Goal: Obtain resource: Download file/media

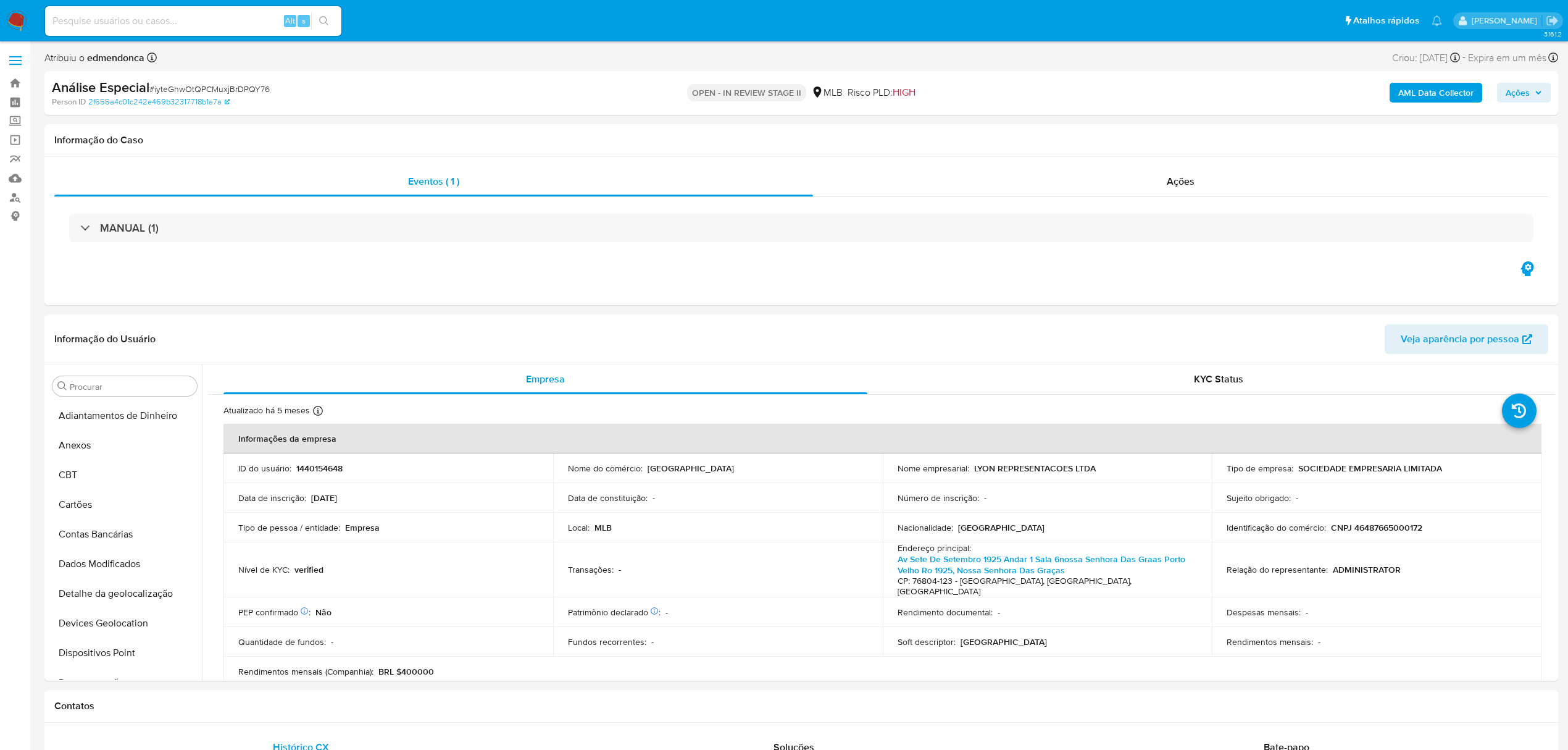
select select "10"
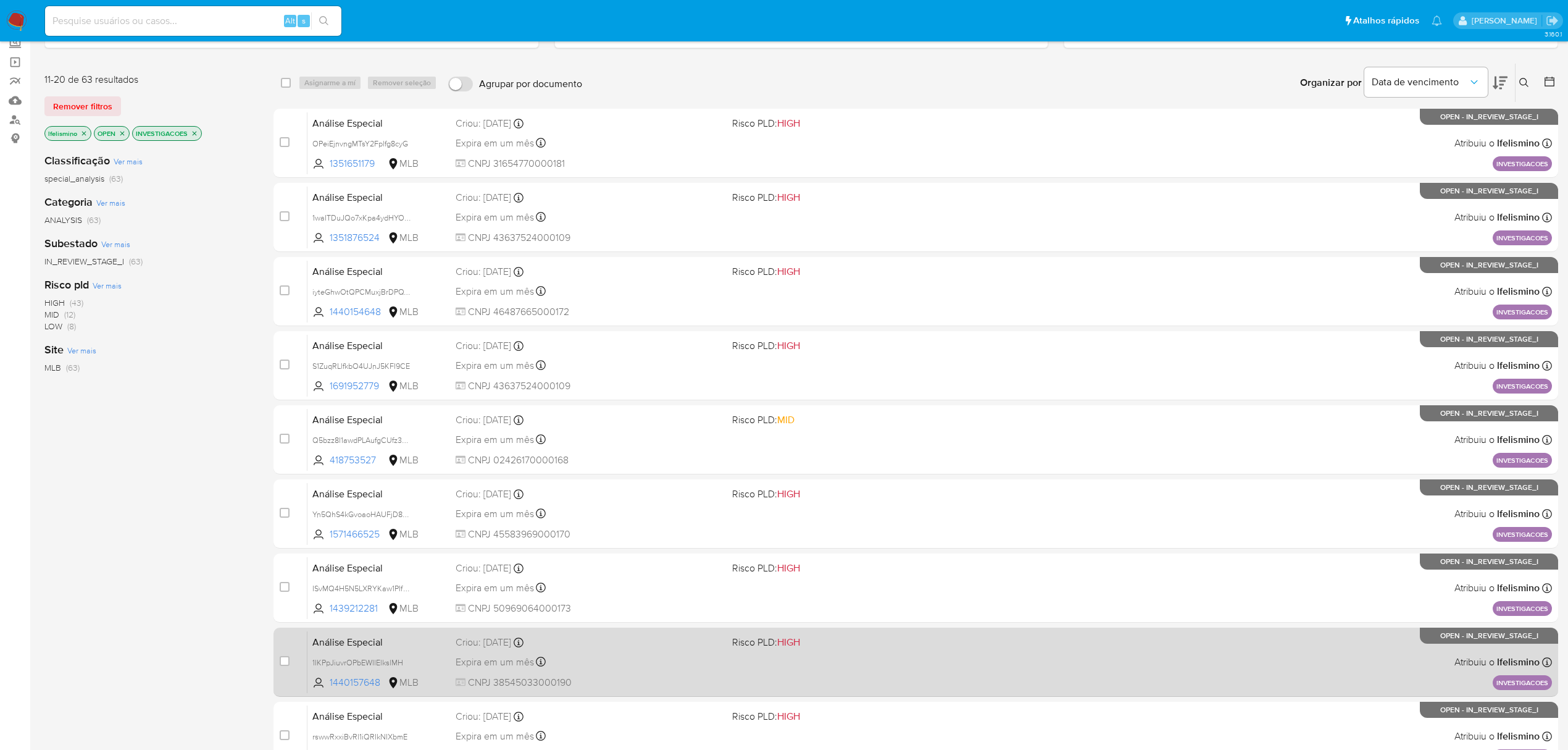
scroll to position [269, 0]
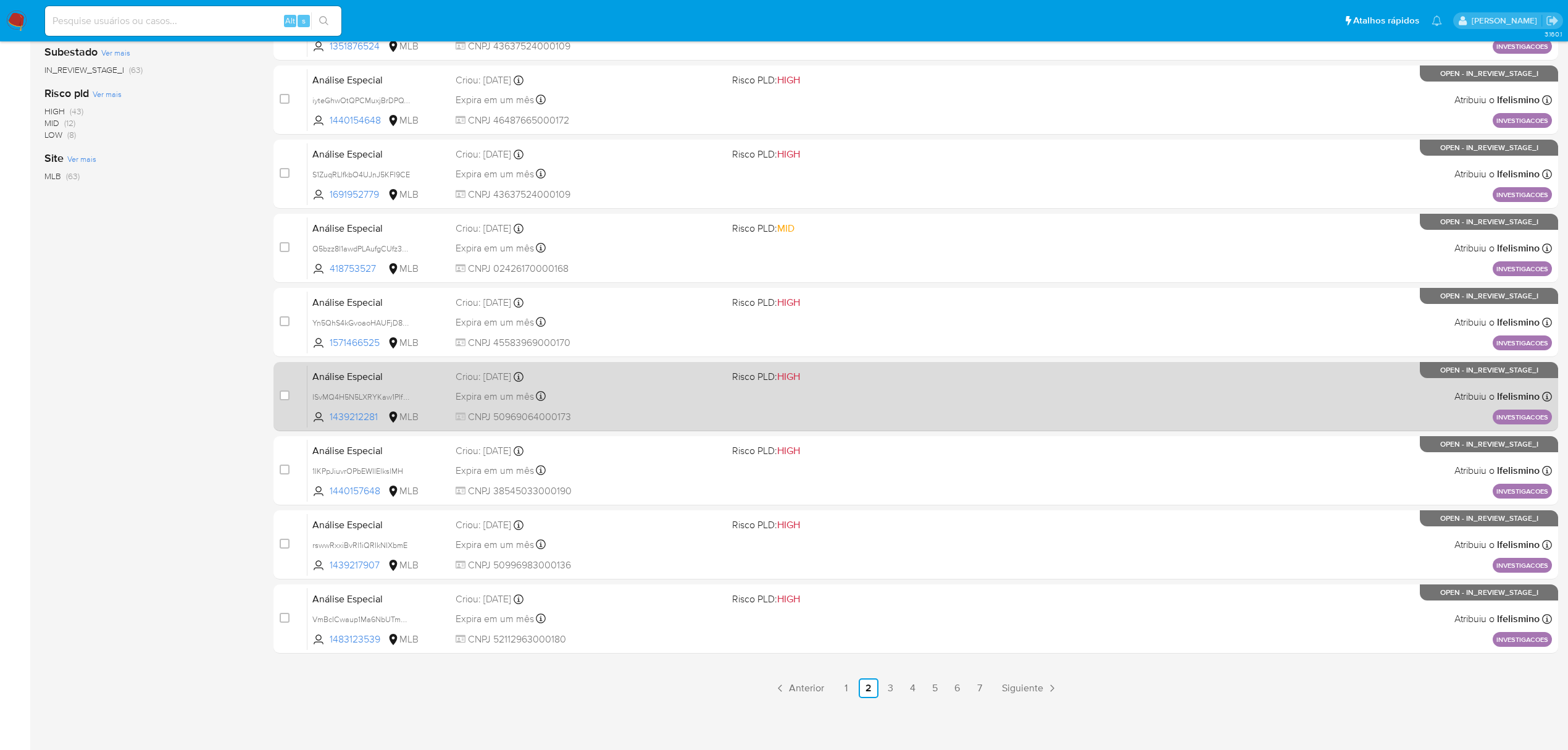
click at [843, 689] on link "1" at bounding box center [847, 688] width 20 height 20
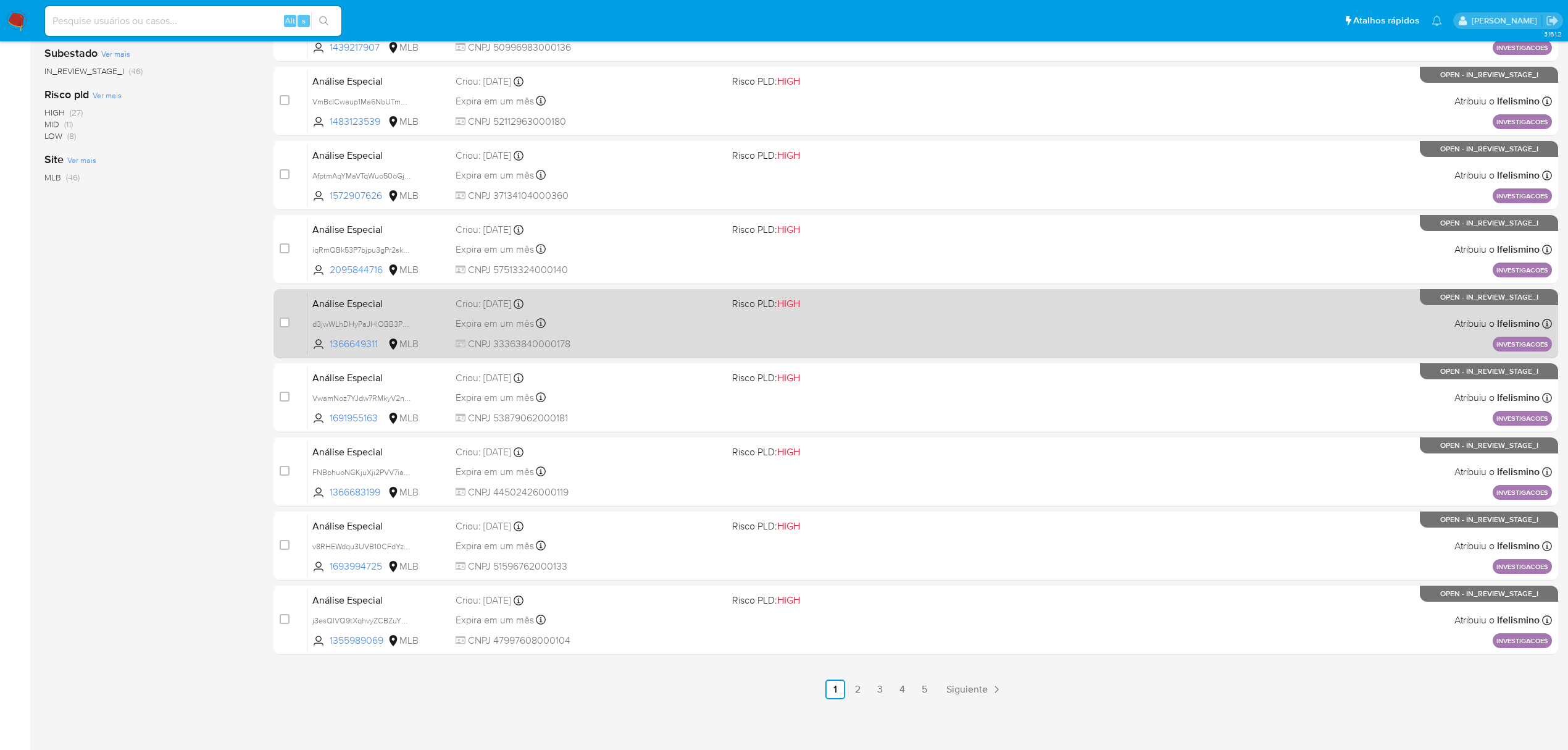
scroll to position [269, 0]
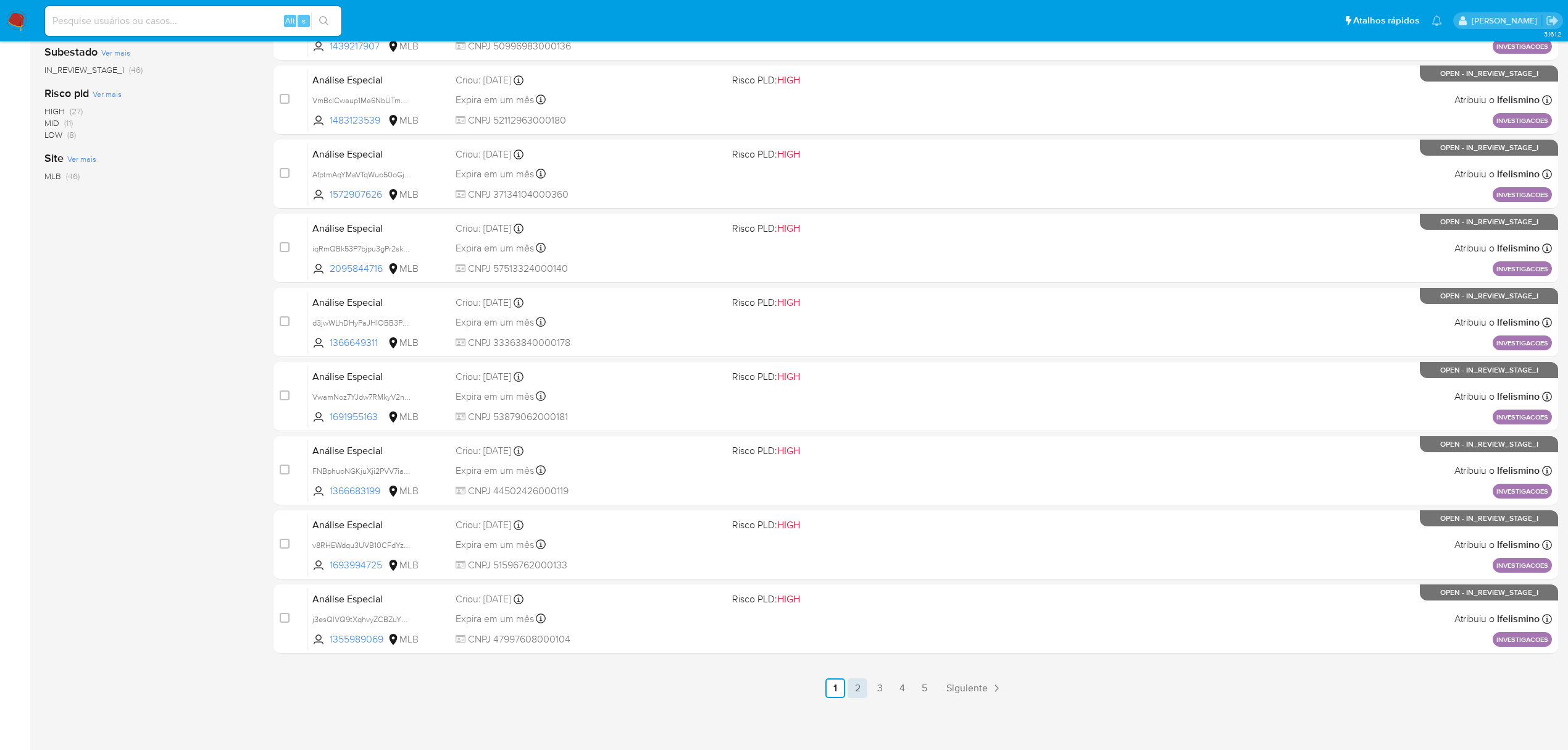
click at [858, 685] on link "2" at bounding box center [857, 688] width 20 height 20
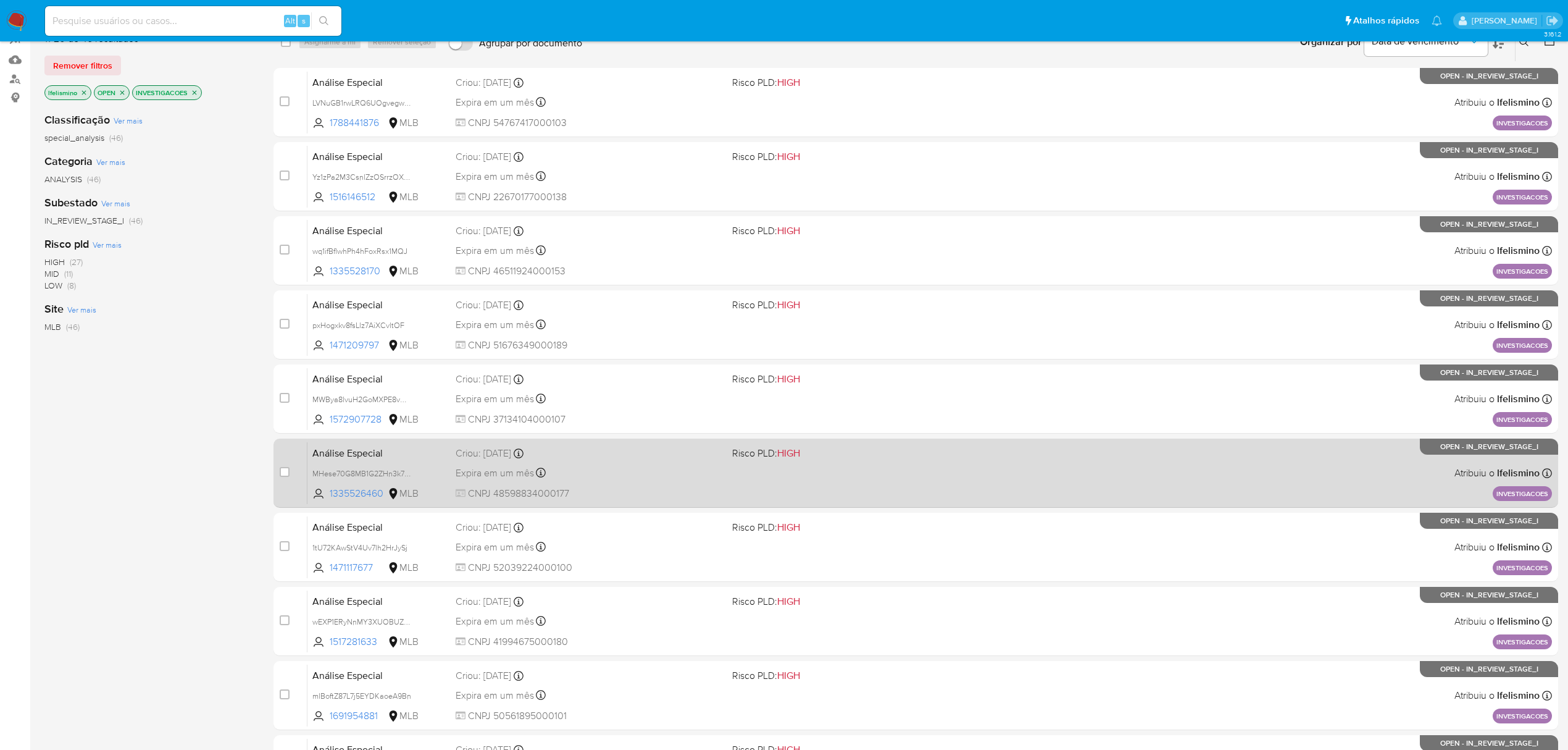
scroll to position [269, 0]
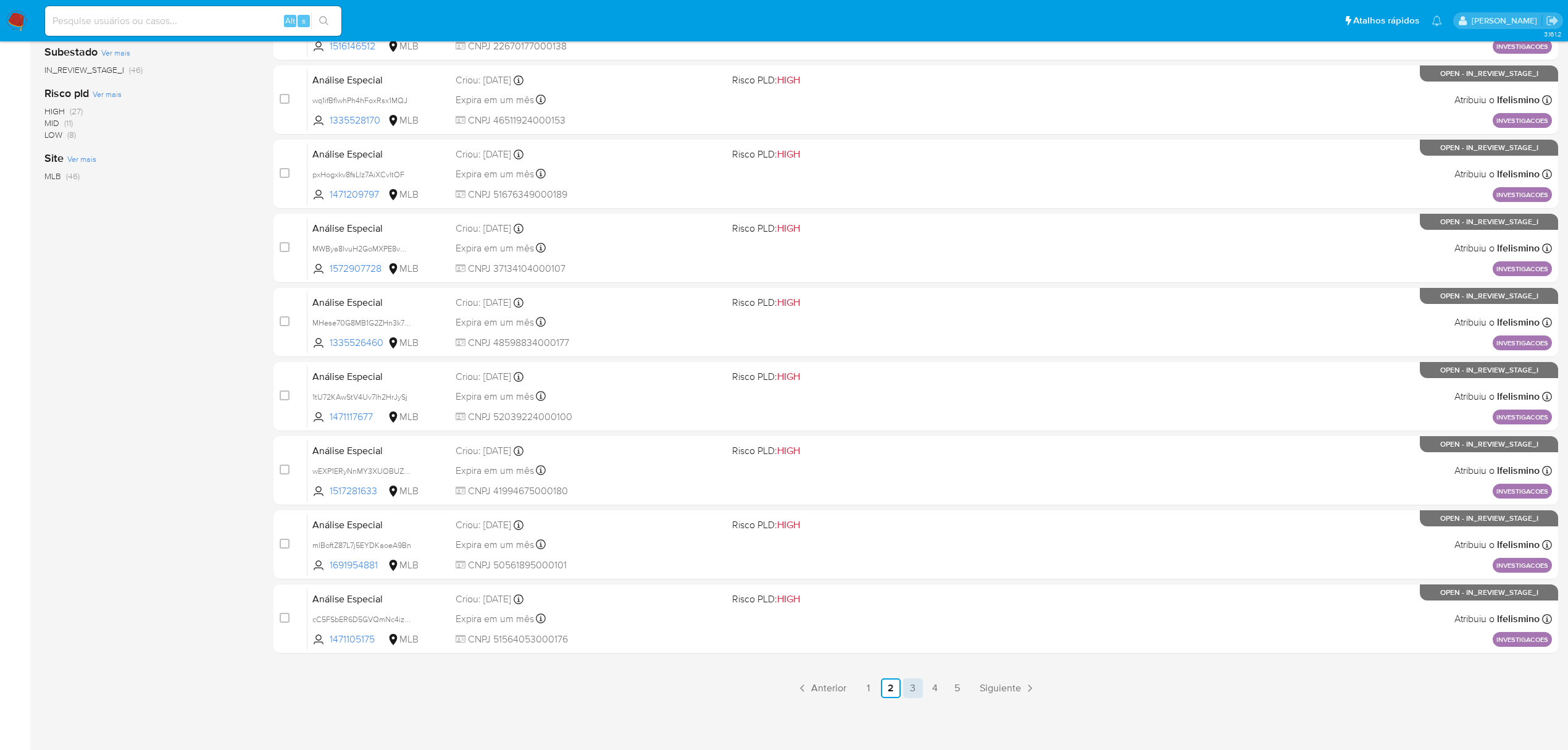
click at [909, 688] on link "3" at bounding box center [913, 688] width 20 height 20
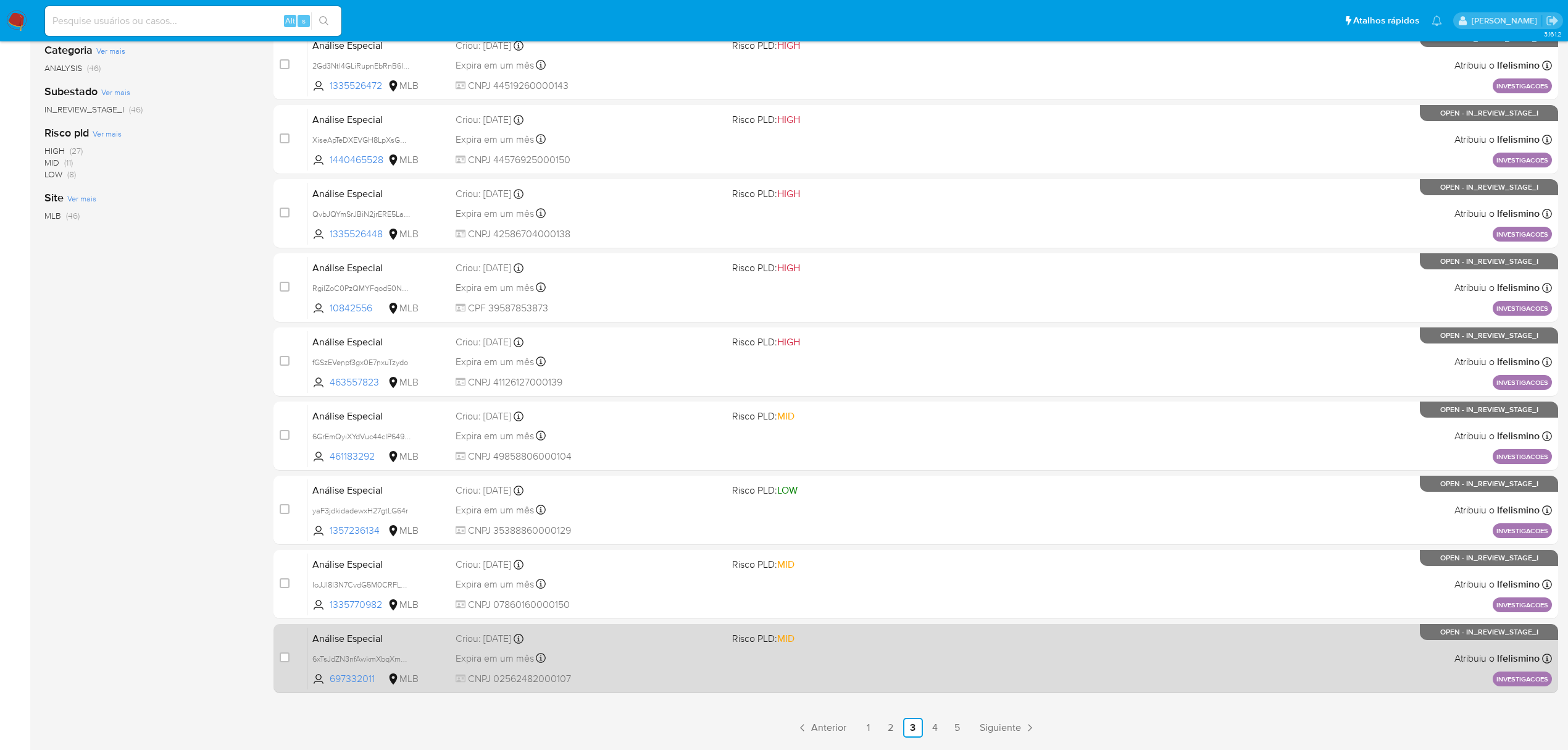
scroll to position [269, 0]
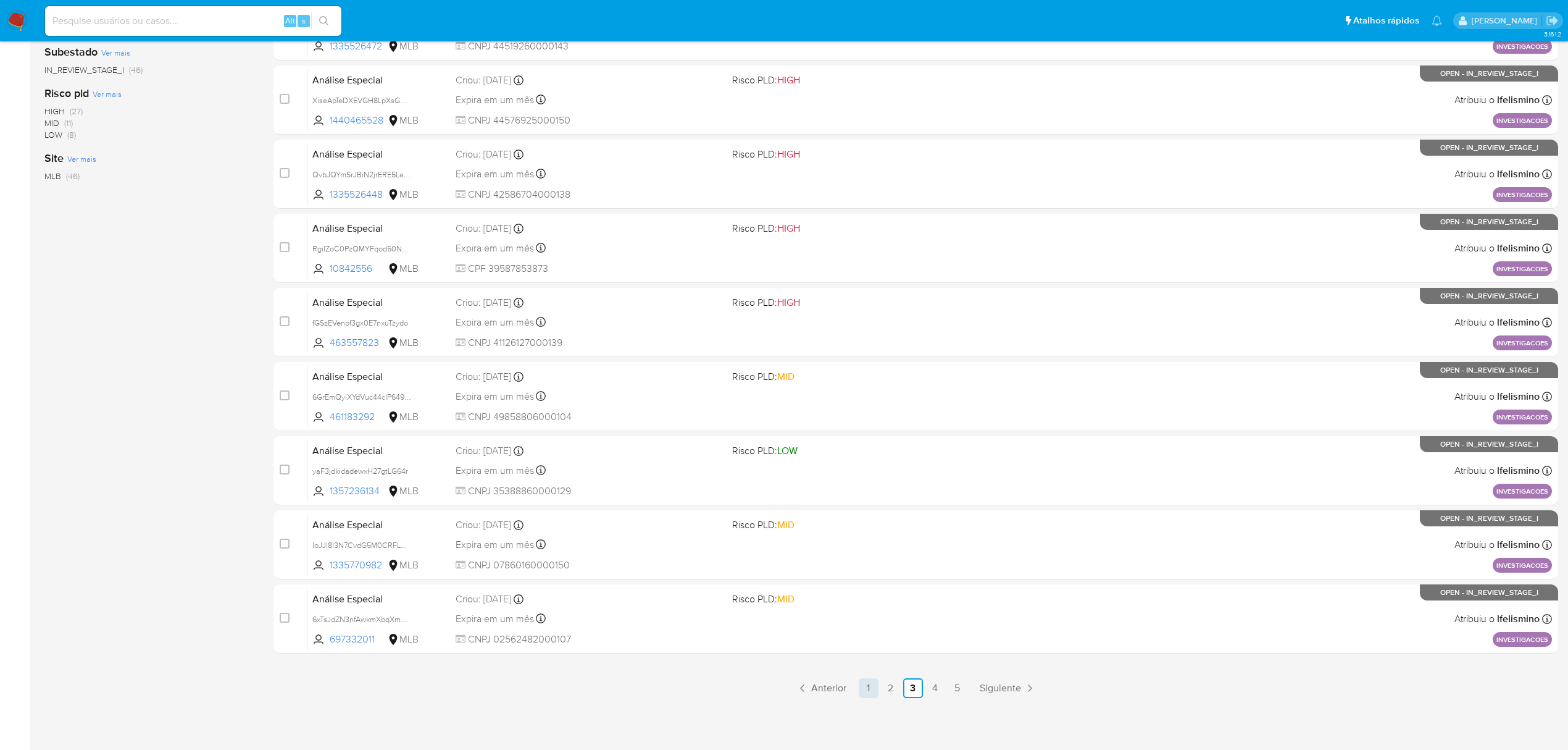
click at [869, 687] on link "1" at bounding box center [868, 688] width 20 height 20
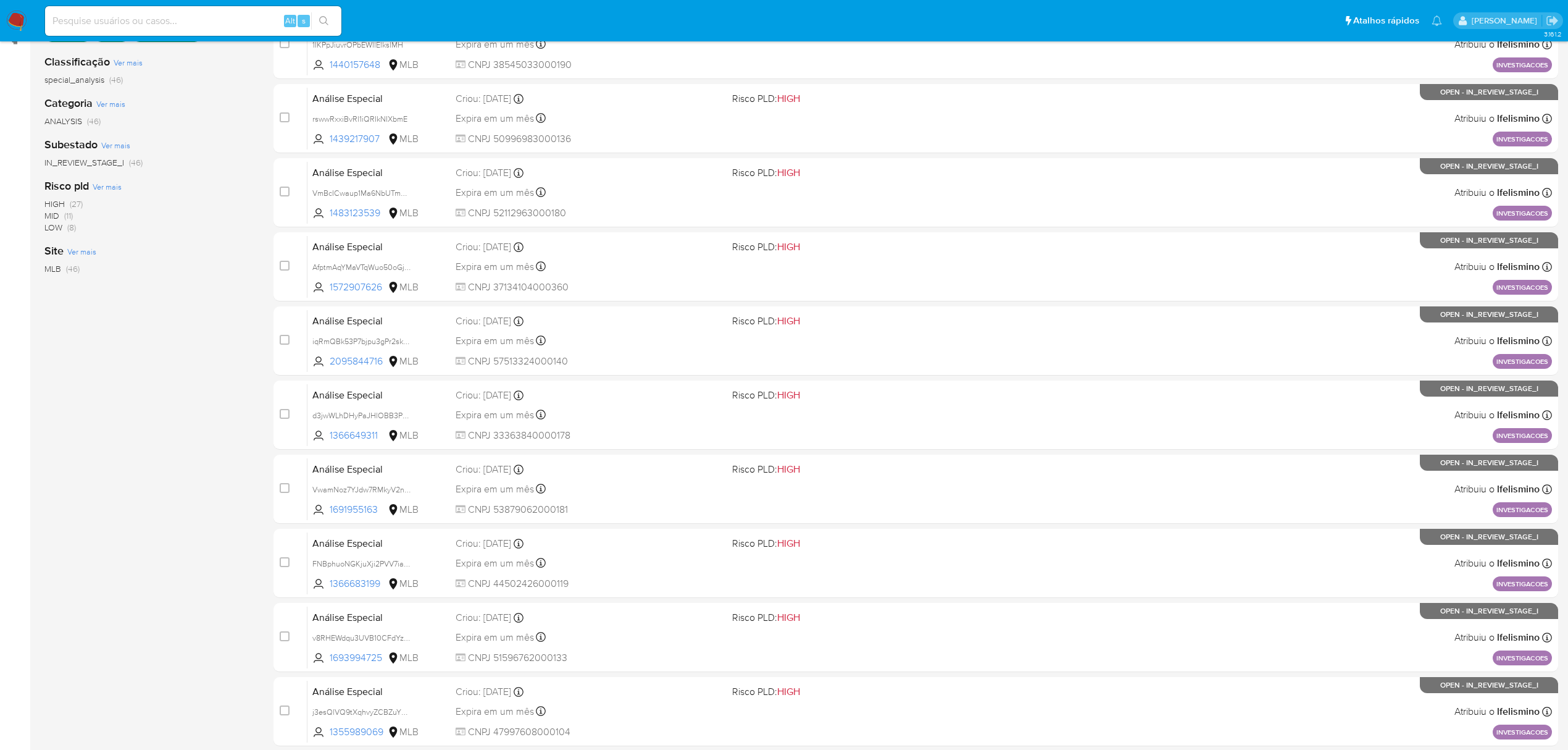
scroll to position [82, 0]
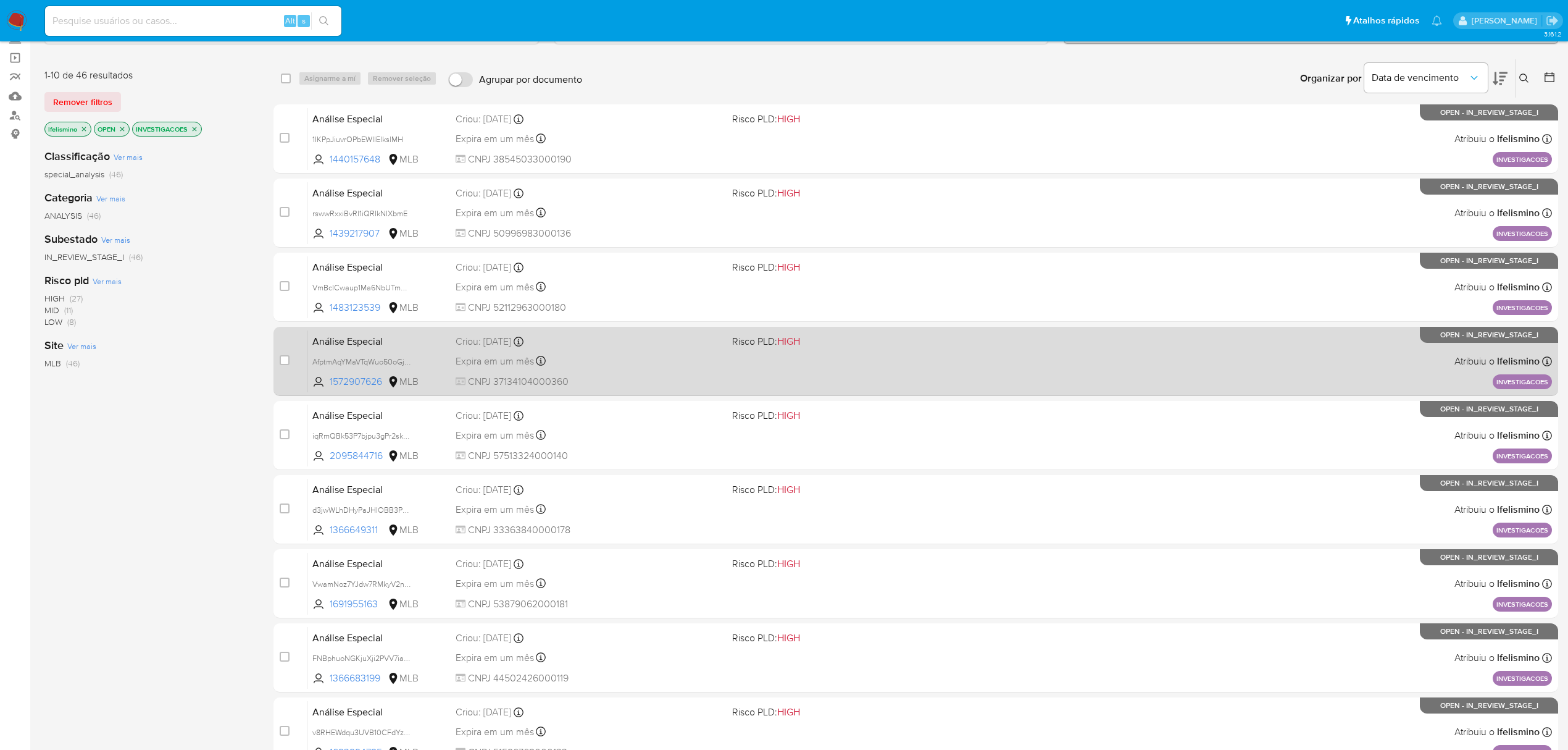
click at [659, 377] on span "CNPJ 37134104000360" at bounding box center [589, 381] width 266 height 14
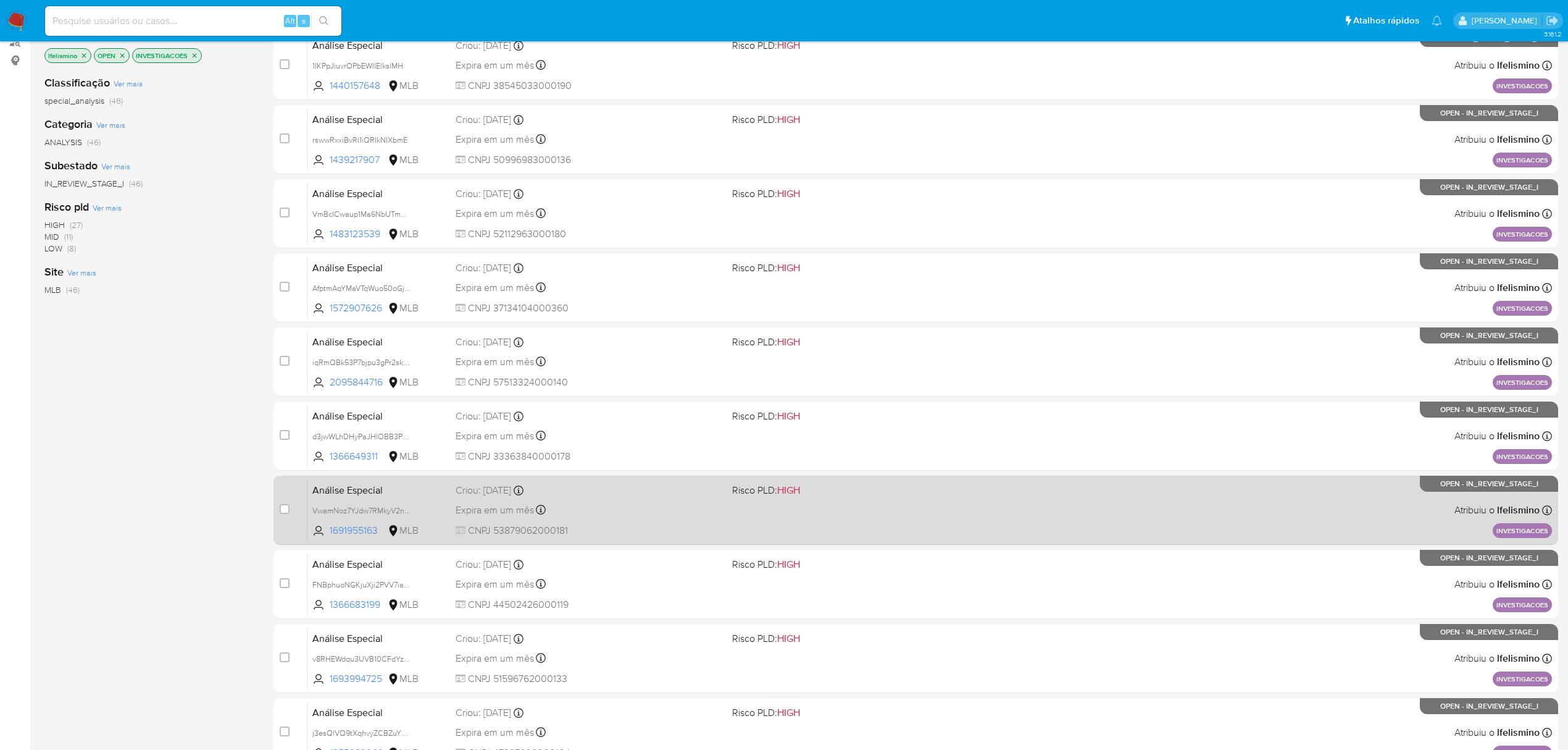
scroll to position [269, 0]
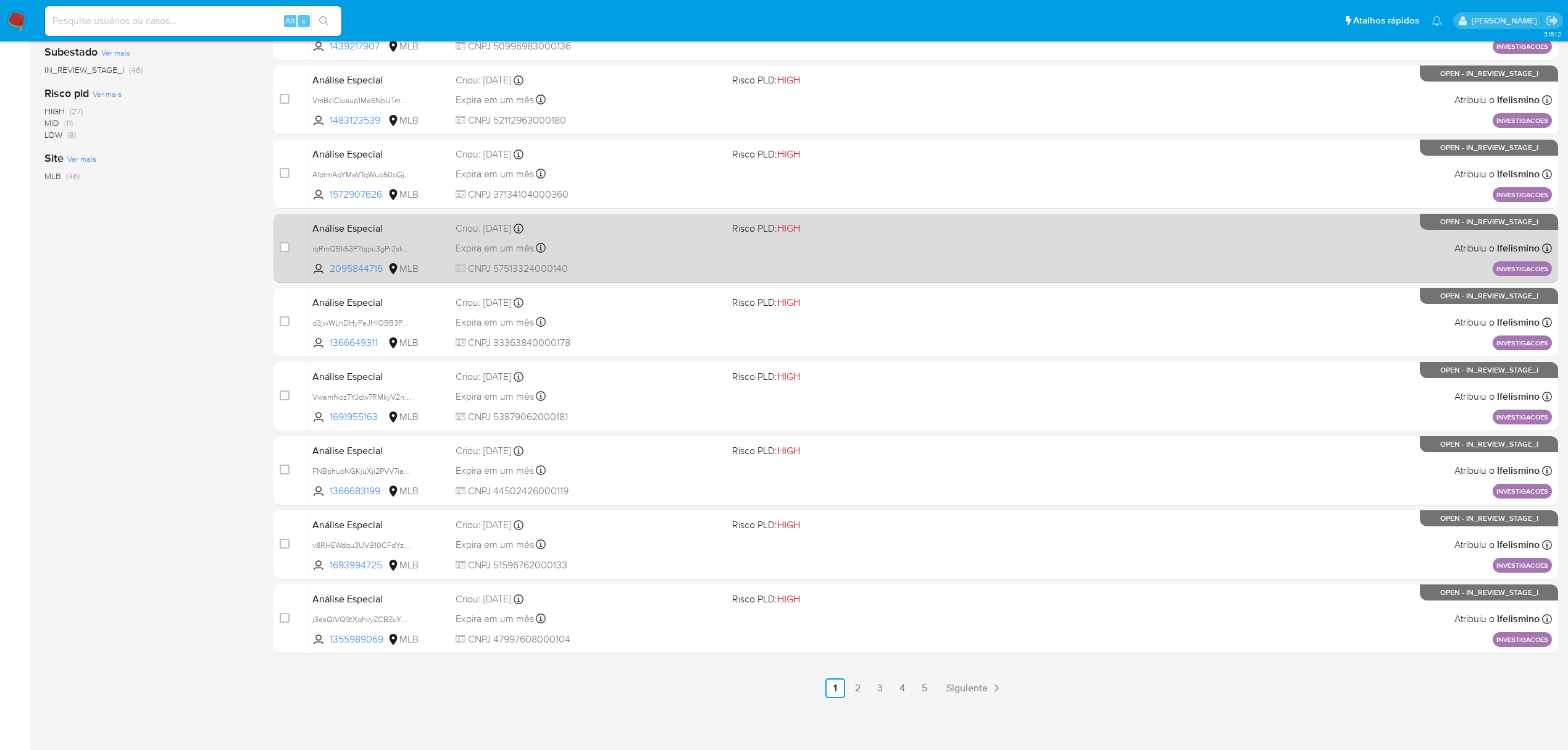
click at [648, 255] on div "Expira em um mês Expira em 02/11/2025 14:45:32" at bounding box center [589, 247] width 266 height 16
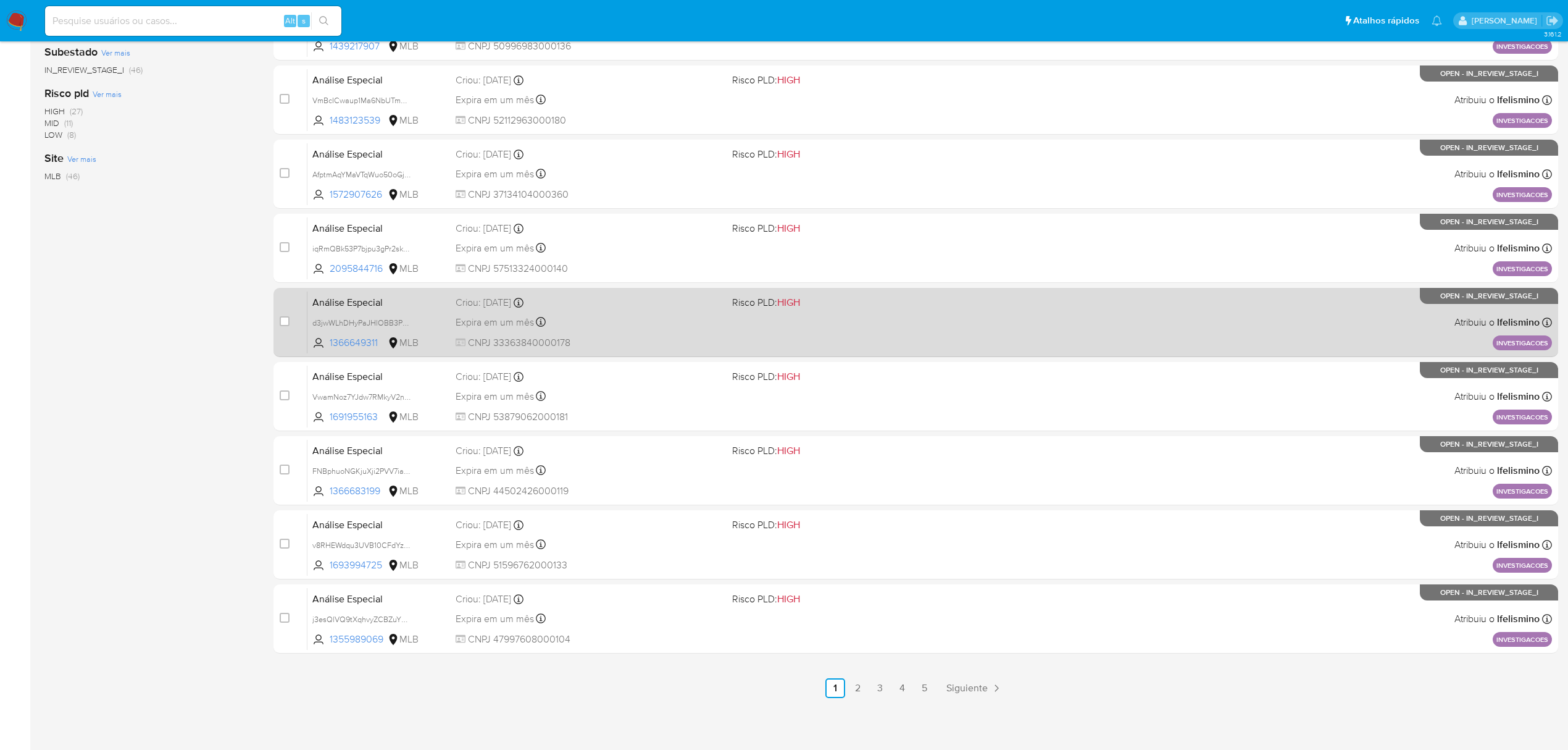
click at [749, 321] on span at bounding box center [865, 322] width 266 height 3
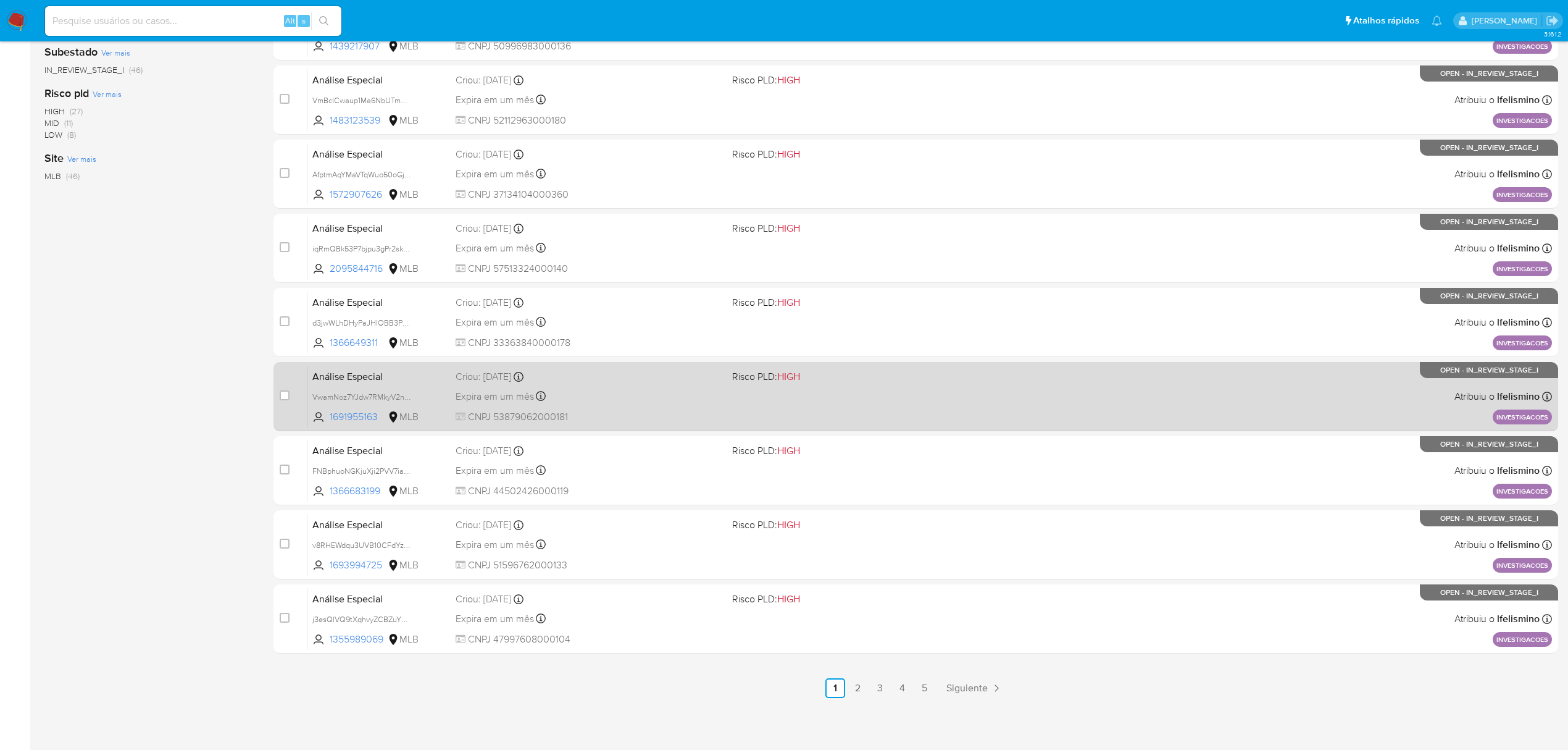
click at [653, 385] on div "Análise Especial VwamNoz7YJdw7RMkyV2nSqCz 1691955163 MLB Risco PLD: HIGH Criou:…" at bounding box center [929, 396] width 1244 height 63
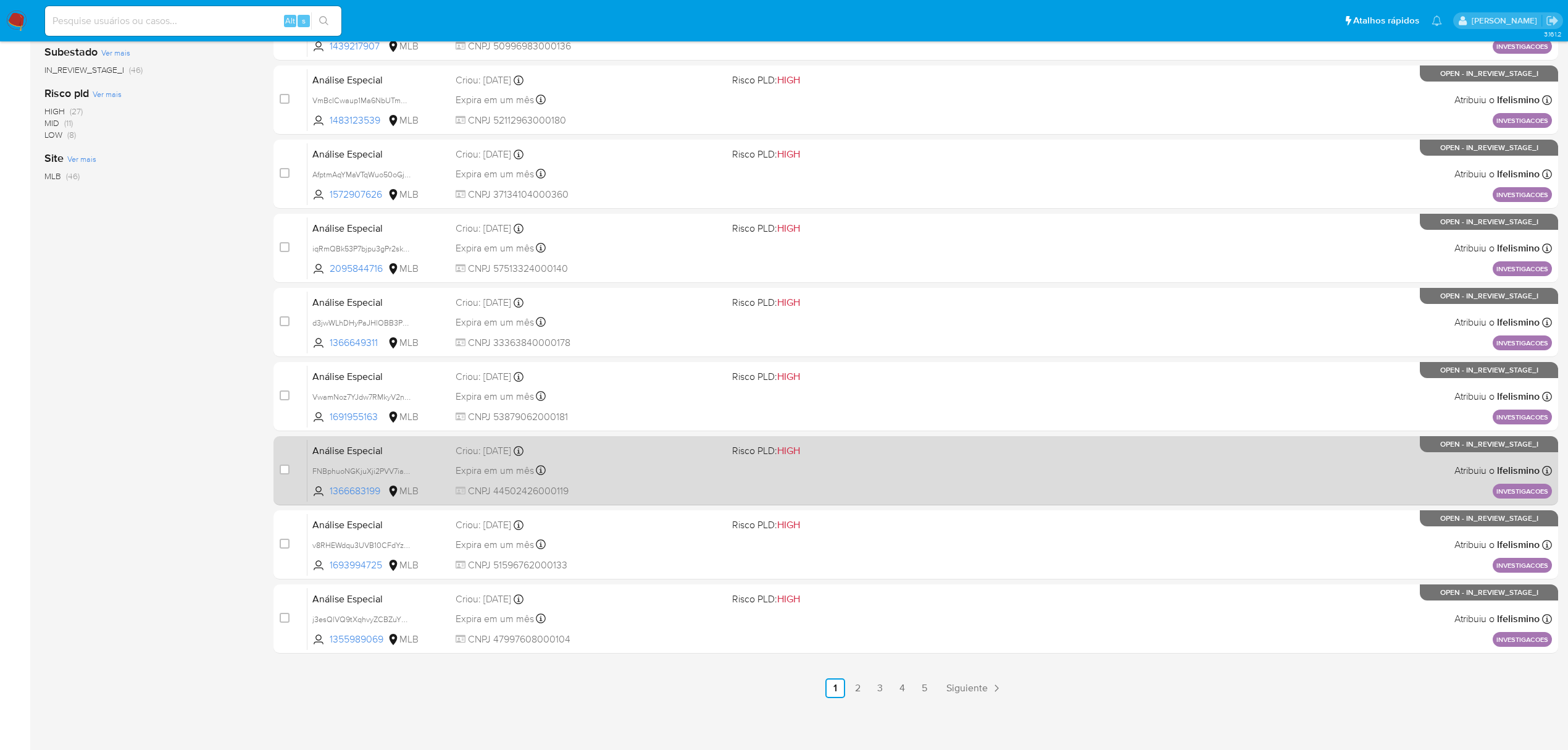
click at [607, 489] on span "CNPJ 44502426000119" at bounding box center [589, 491] width 266 height 14
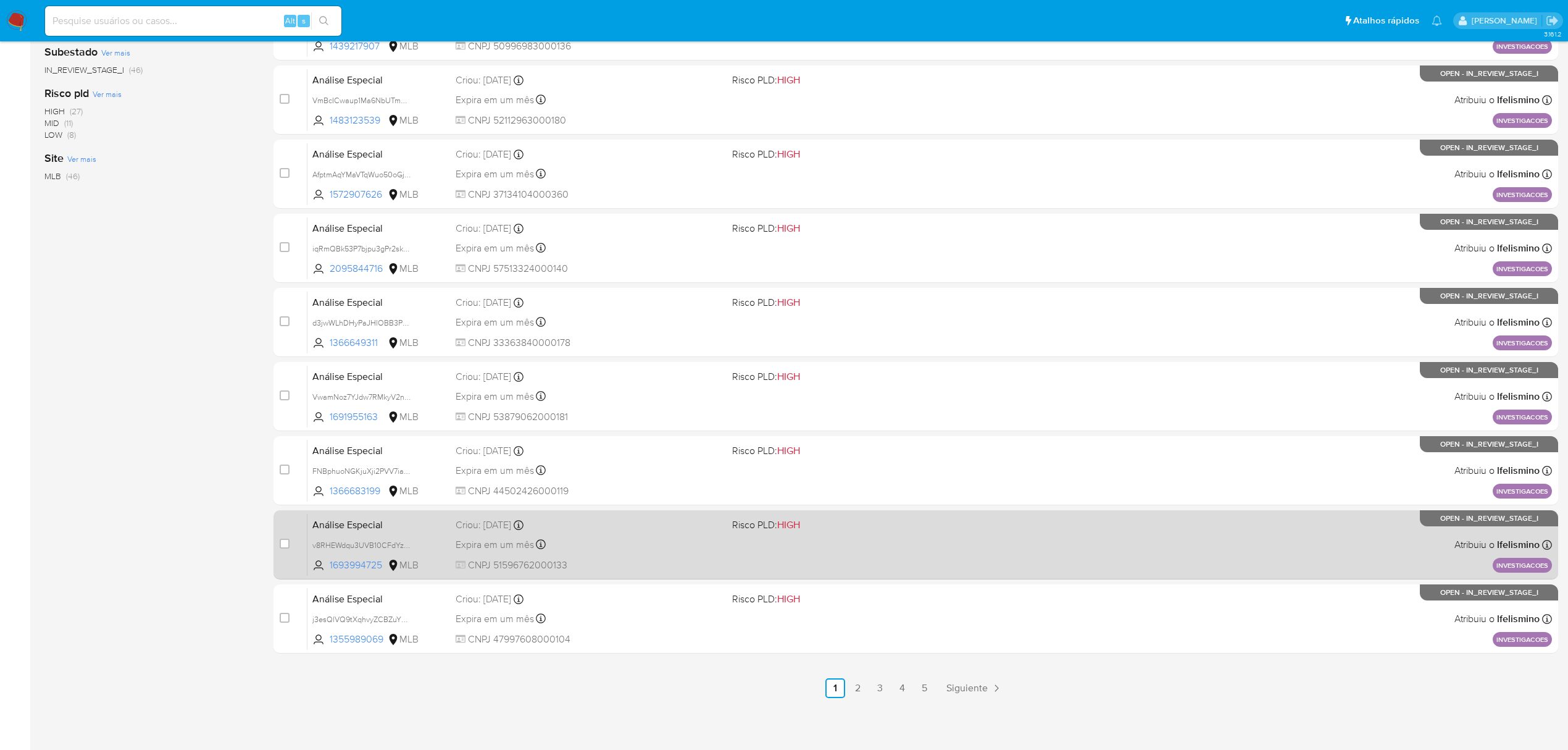
click at [739, 522] on span "Risco PLD: HIGH" at bounding box center [766, 524] width 68 height 14
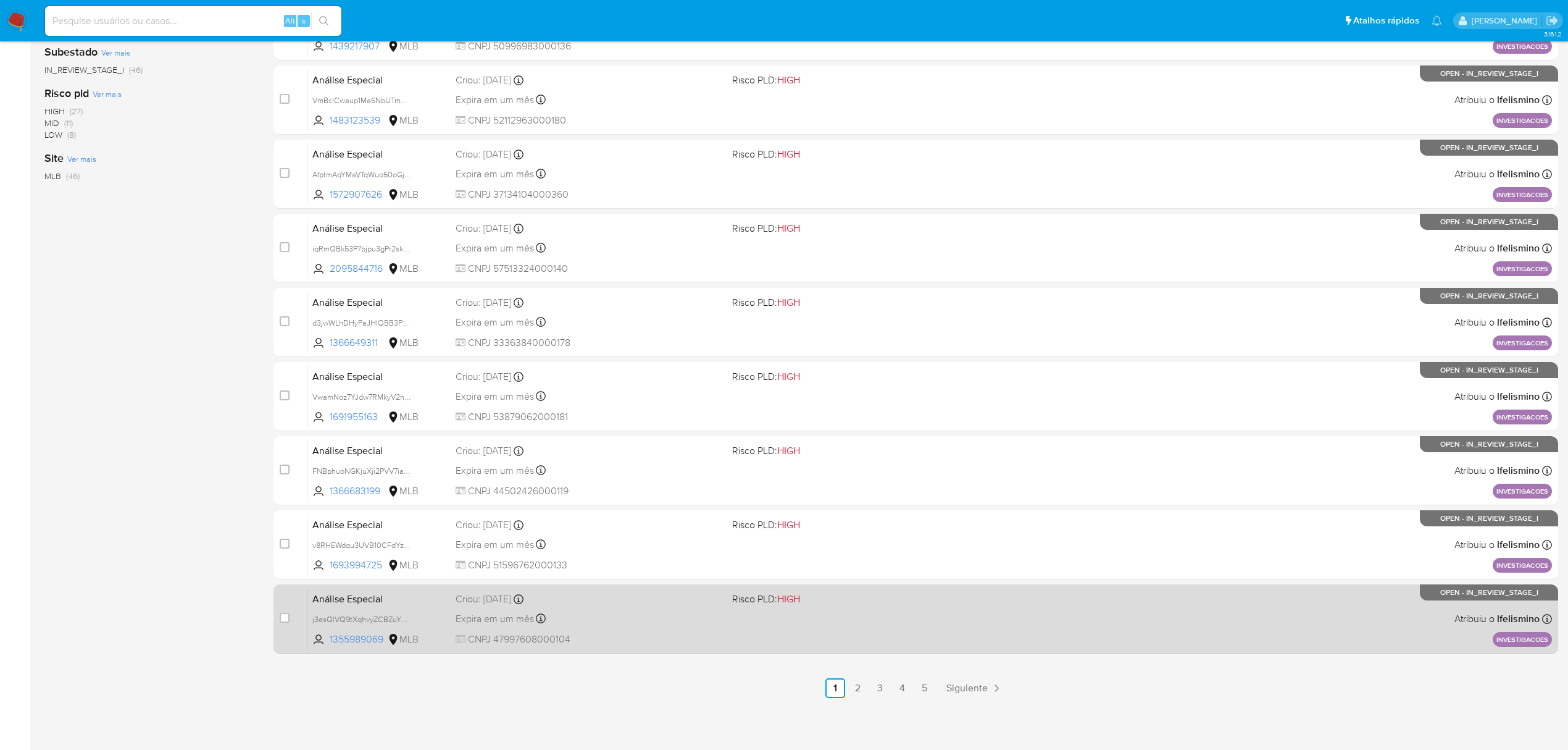
click at [731, 623] on div "Análise Especial j3esQlVQ9tXqhvyZCBZuYkPK 1355989069 MLB Risco PLD: HIGH Criou:…" at bounding box center [929, 618] width 1244 height 63
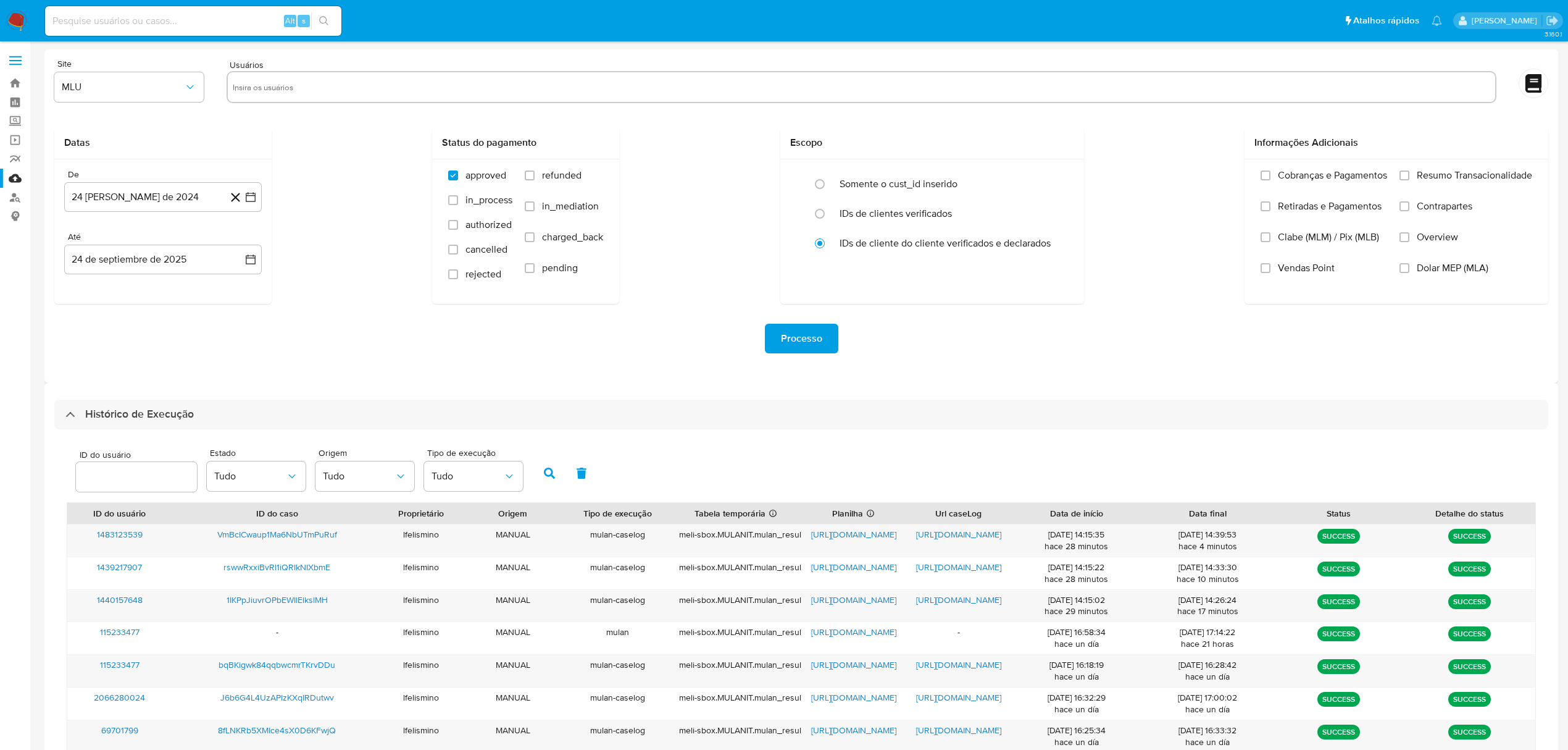
select select "50"
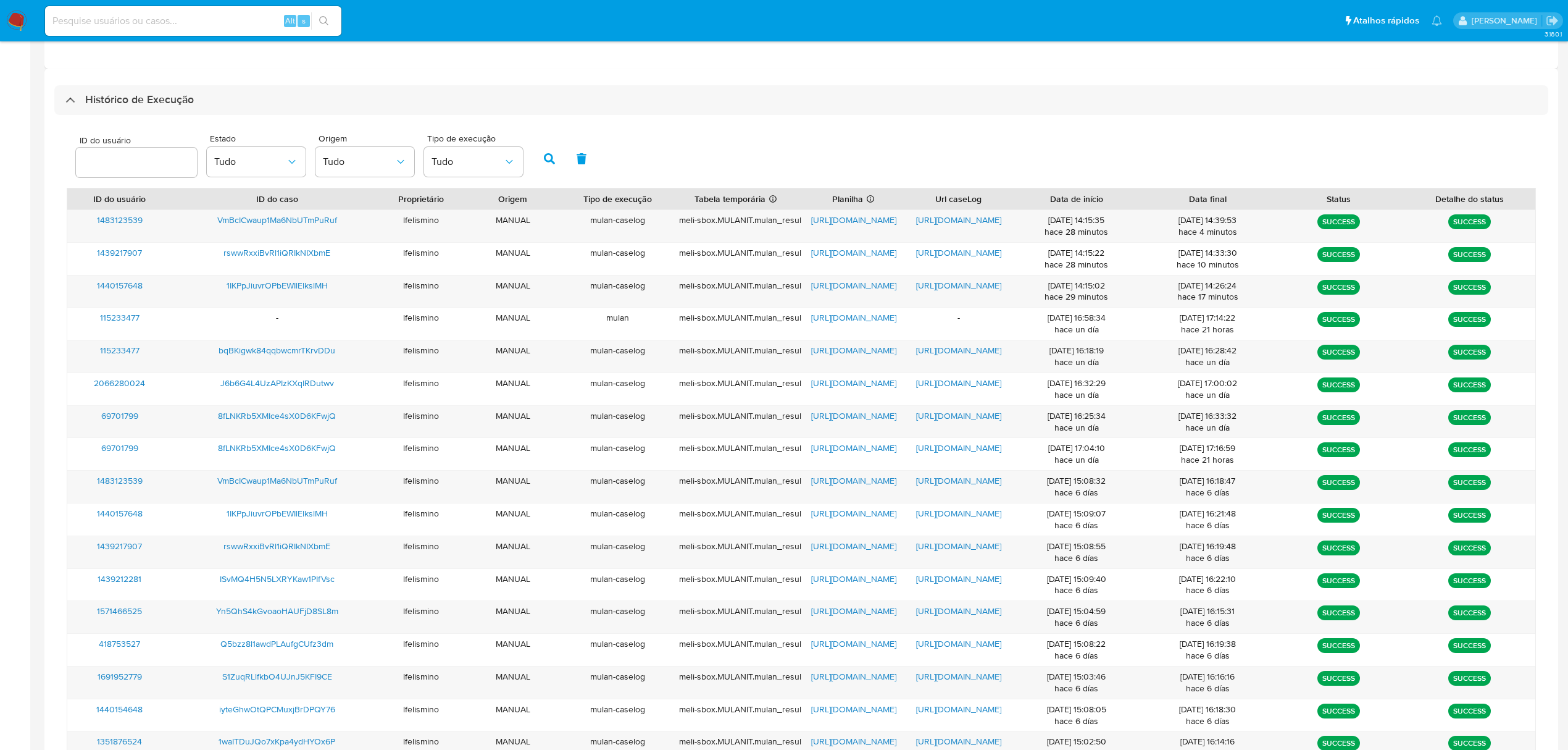
scroll to position [329, 0]
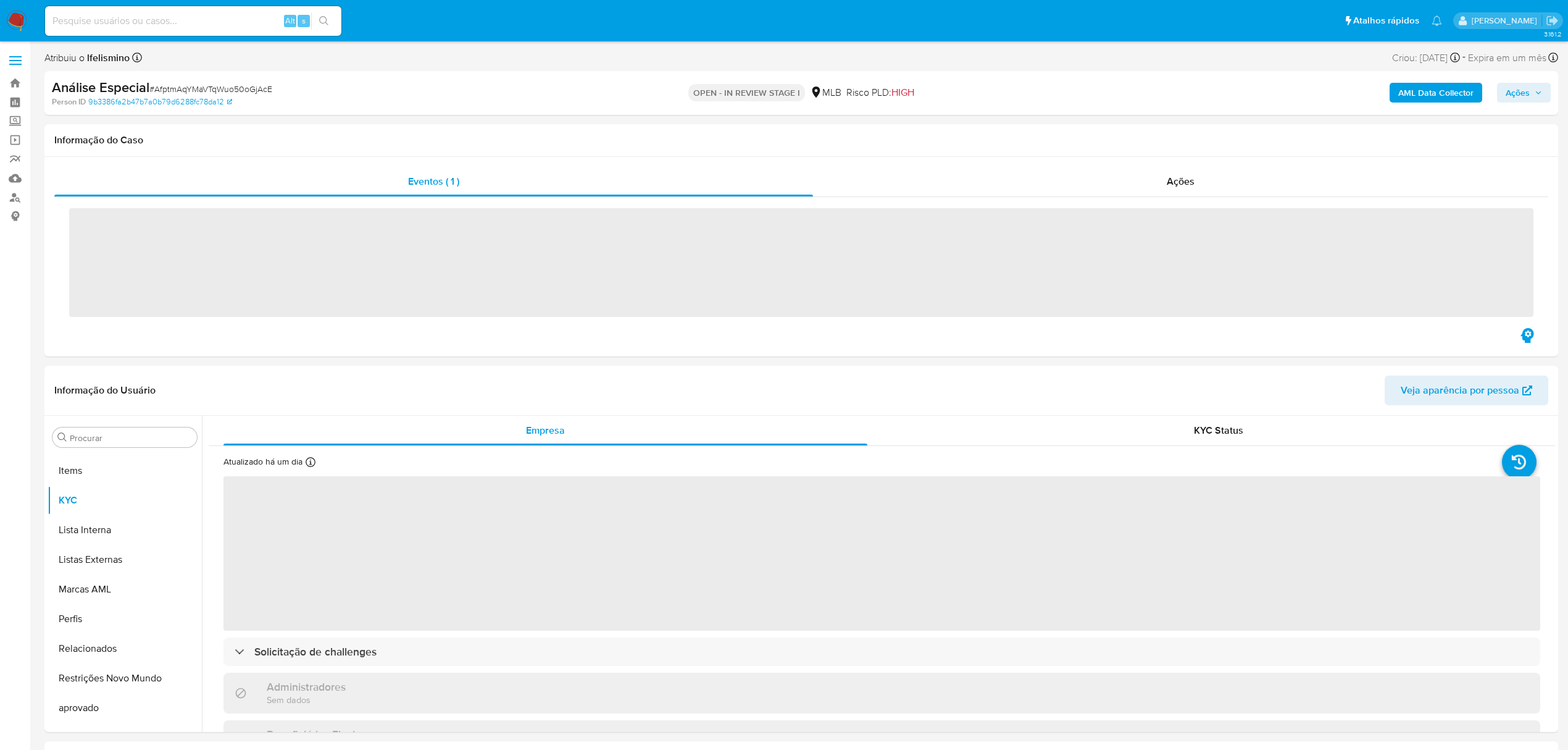
scroll to position [641, 0]
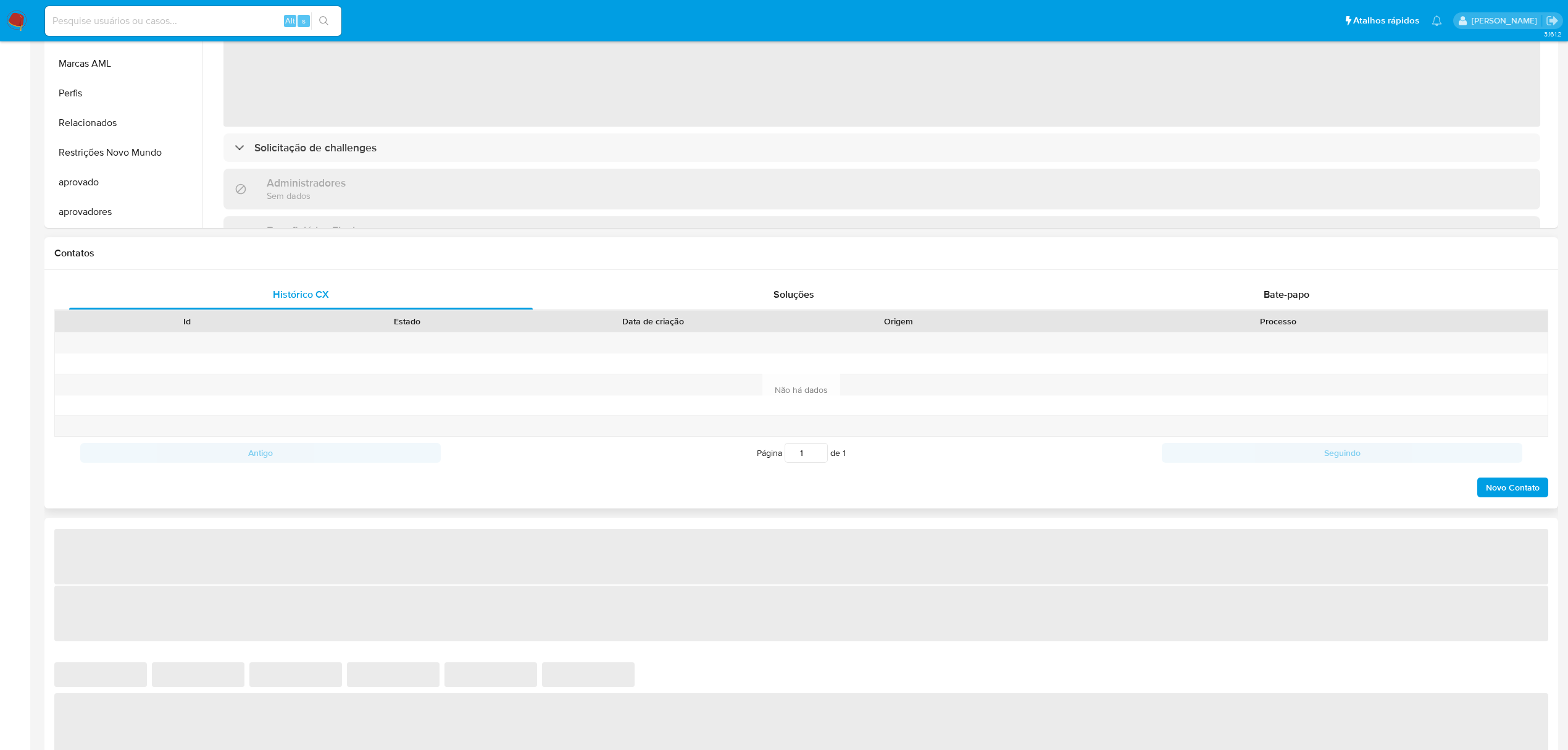
select select "10"
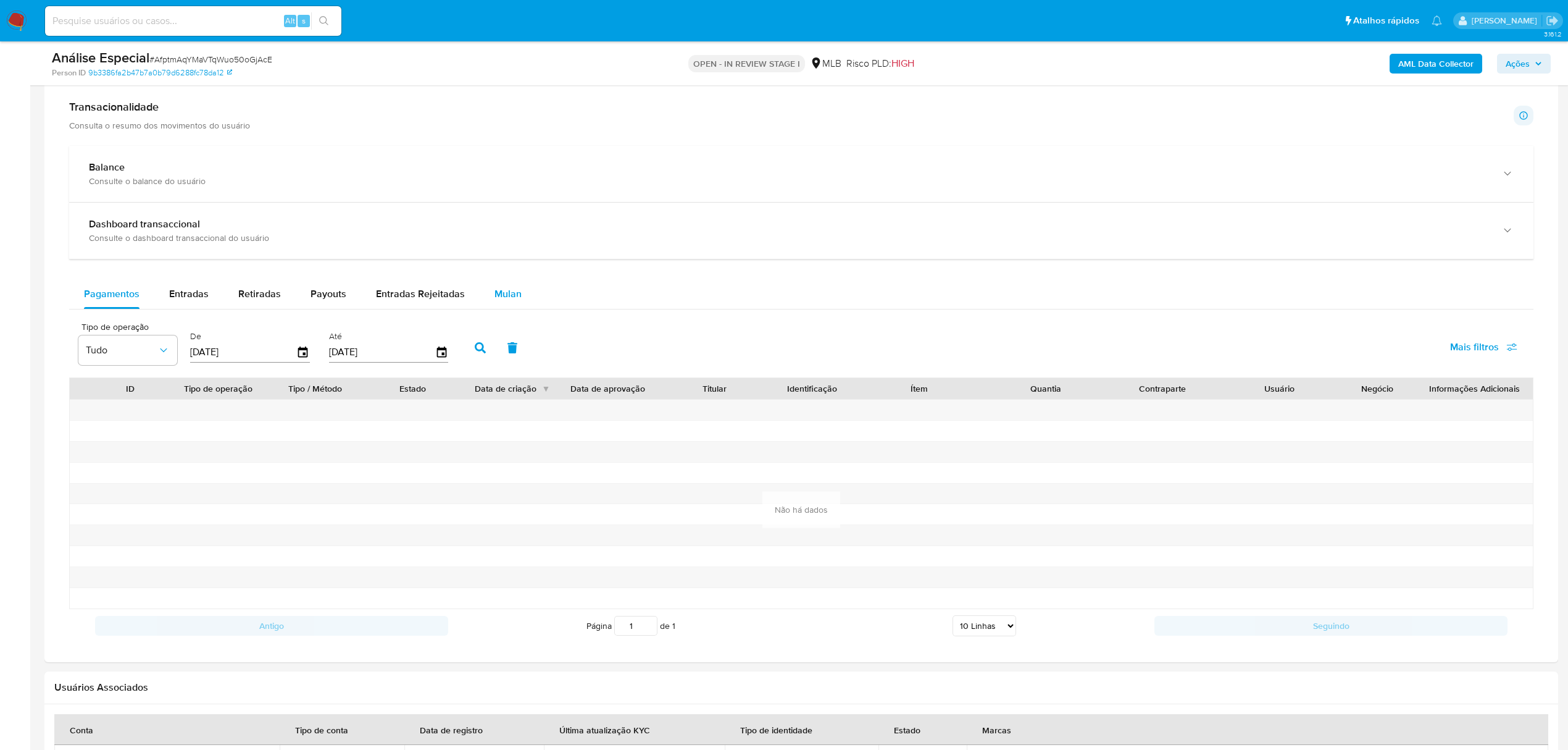
scroll to position [823, 0]
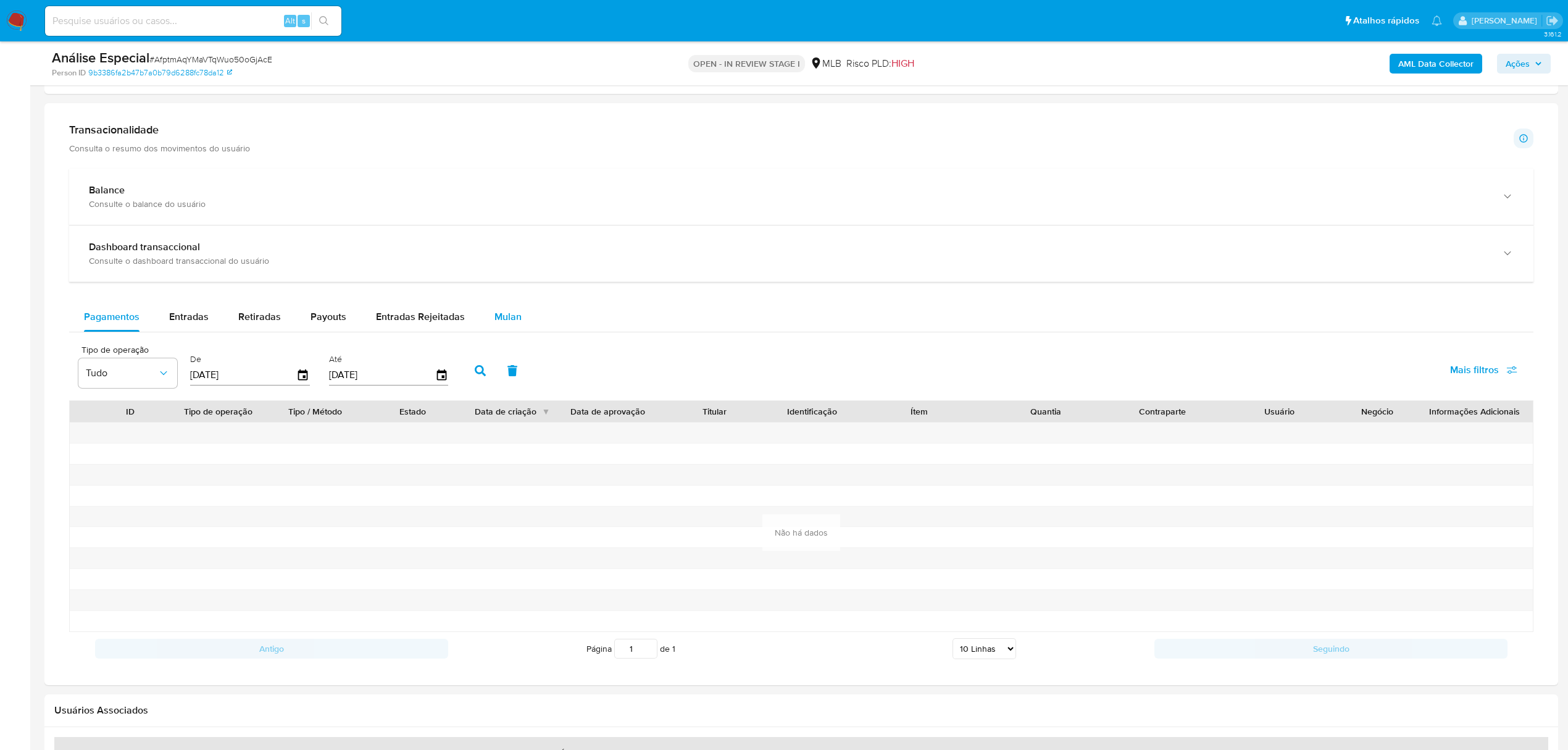
click at [508, 319] on span "Mulan" at bounding box center [508, 317] width 27 height 15
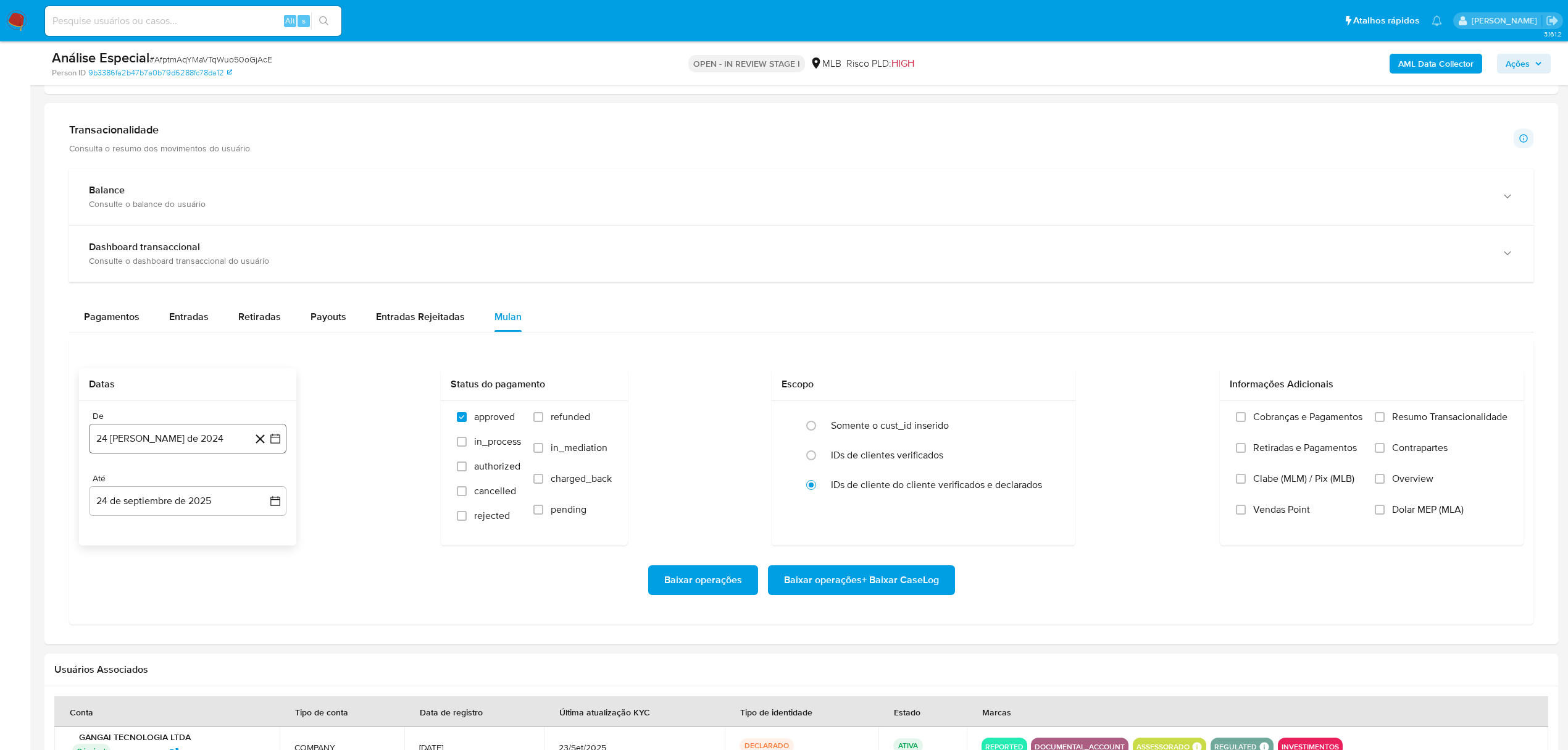
drag, startPoint x: 225, startPoint y: 443, endPoint x: 241, endPoint y: 450, distance: 17.5
click at [224, 443] on button "24 [PERSON_NAME] de 2024" at bounding box center [188, 438] width 198 height 30
click at [205, 487] on span "agosto 2024" at bounding box center [181, 484] width 56 height 13
click at [266, 488] on icon "Año siguiente" at bounding box center [262, 484] width 15 height 15
click at [136, 603] on span "[DATE]" at bounding box center [133, 598] width 27 height 10
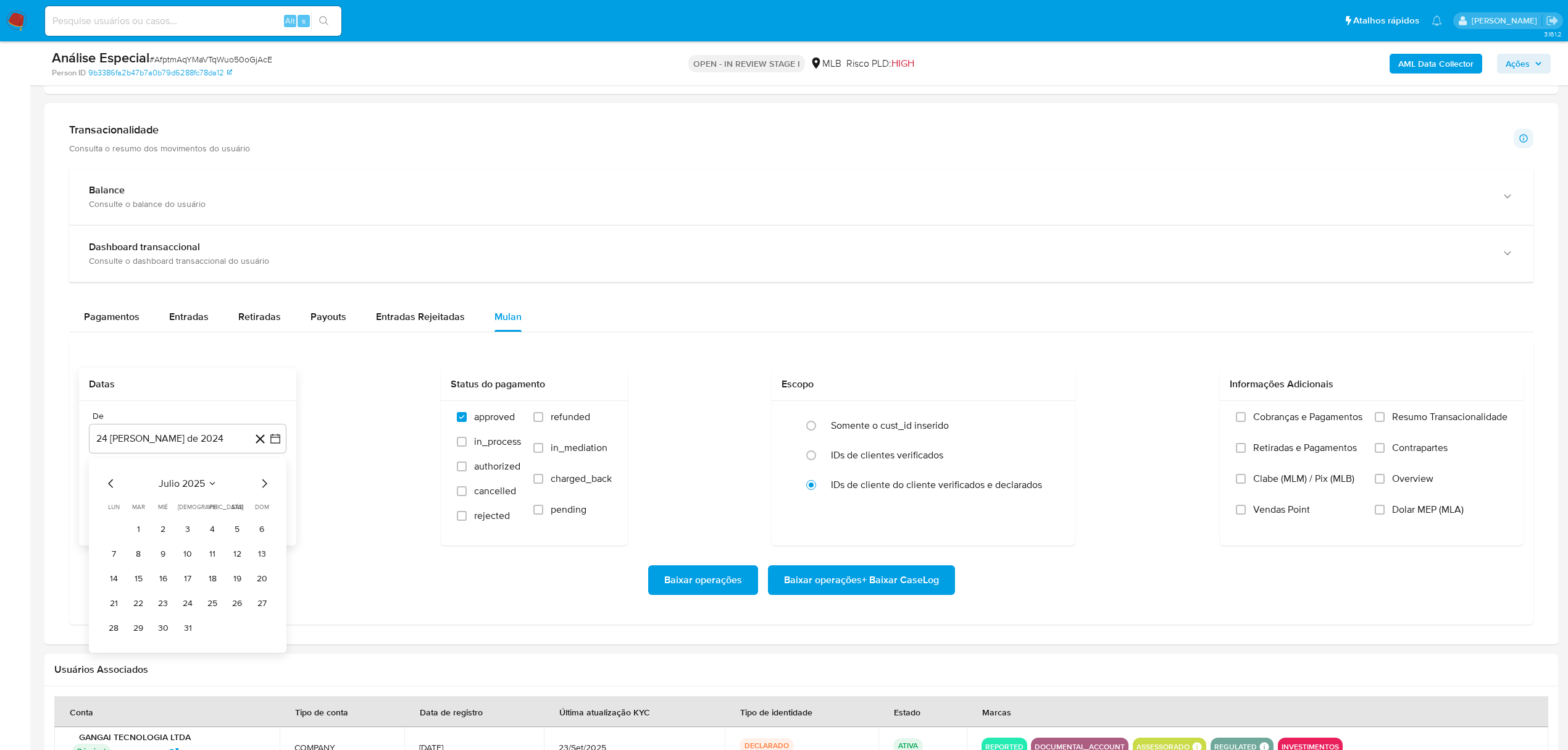
drag, startPoint x: 135, startPoint y: 535, endPoint x: 168, endPoint y: 535, distance: 33.0
click at [133, 534] on button "1" at bounding box center [138, 529] width 20 height 20
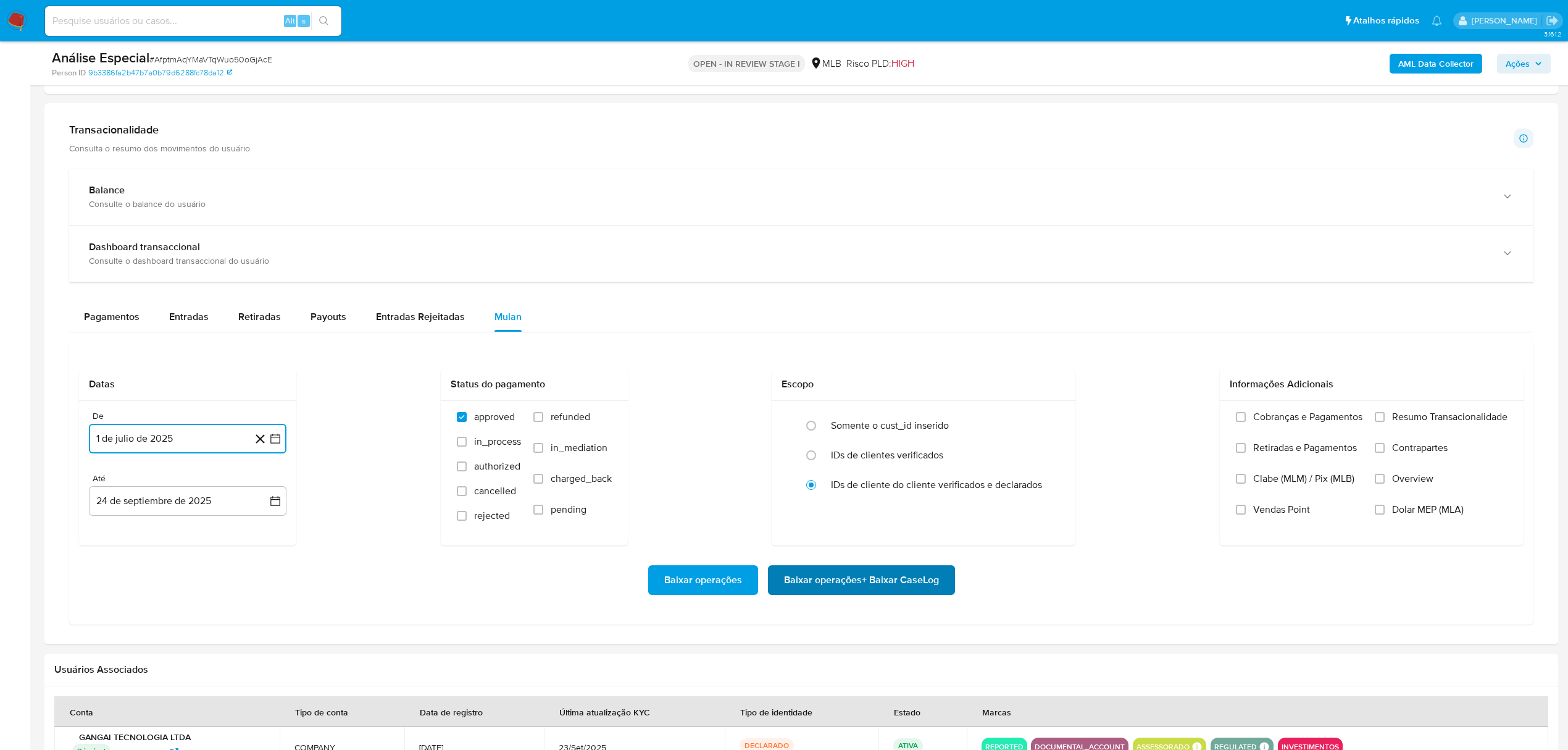
click at [897, 591] on span "Baixar operações + Baixar CaseLog" at bounding box center [861, 579] width 155 height 27
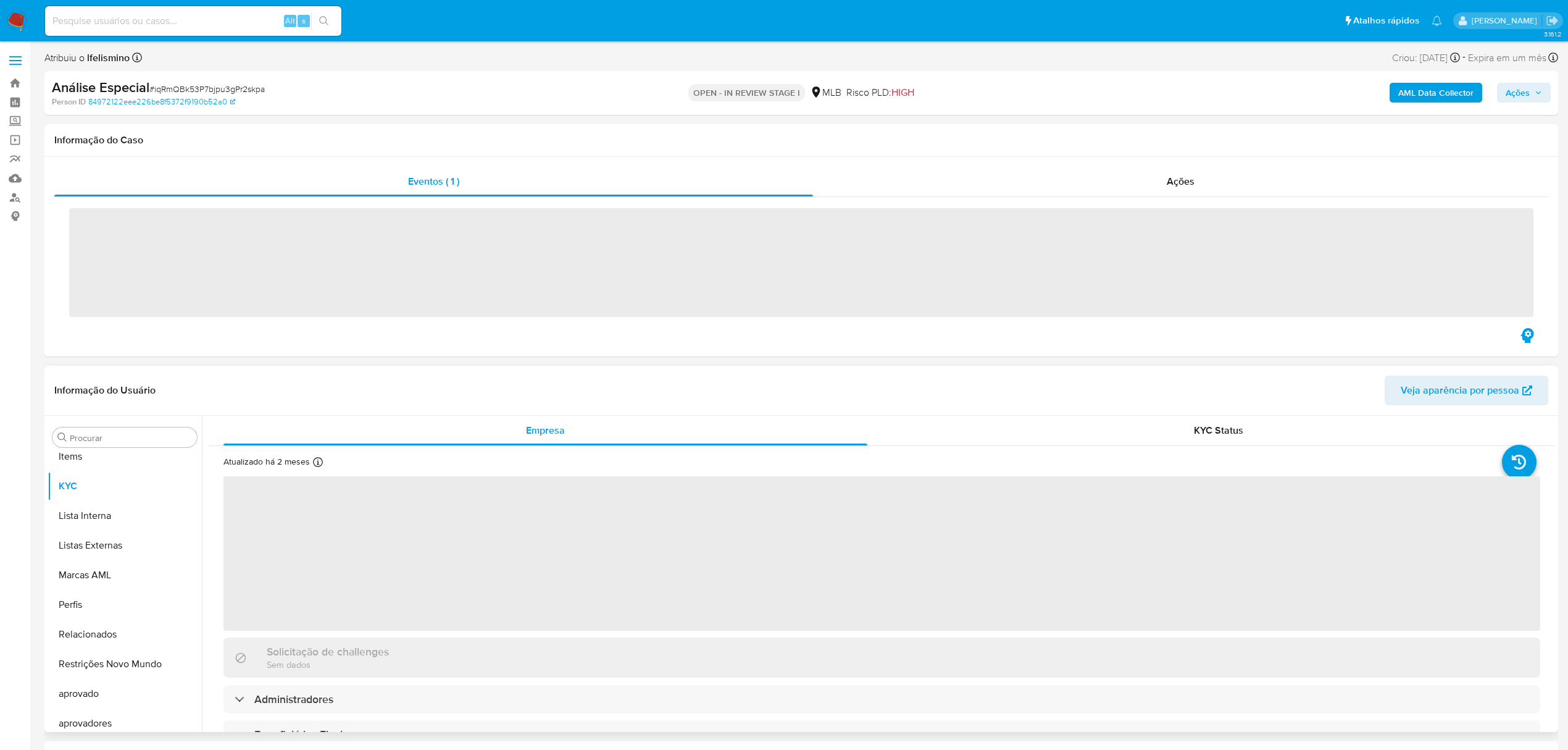
scroll to position [641, 0]
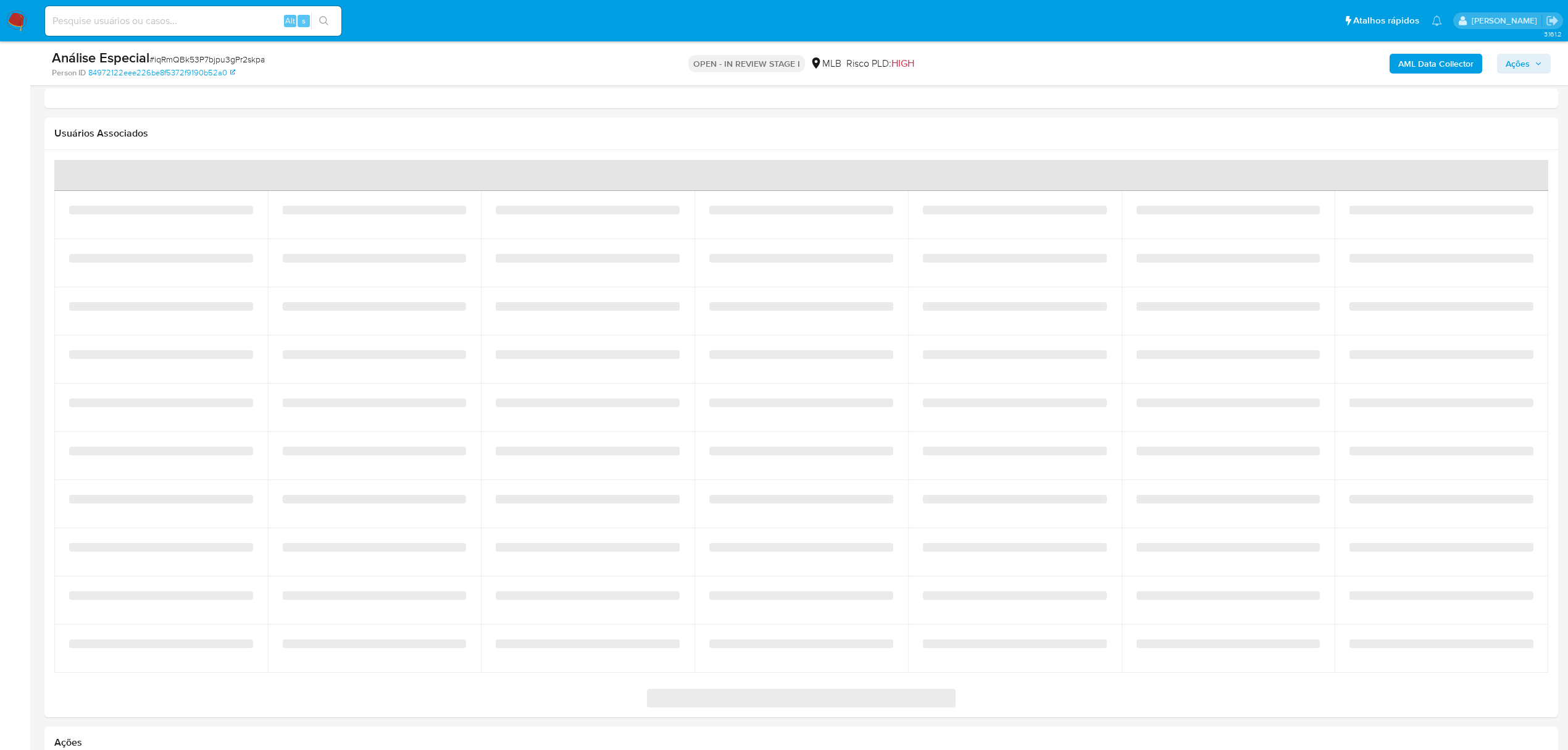
select select "10"
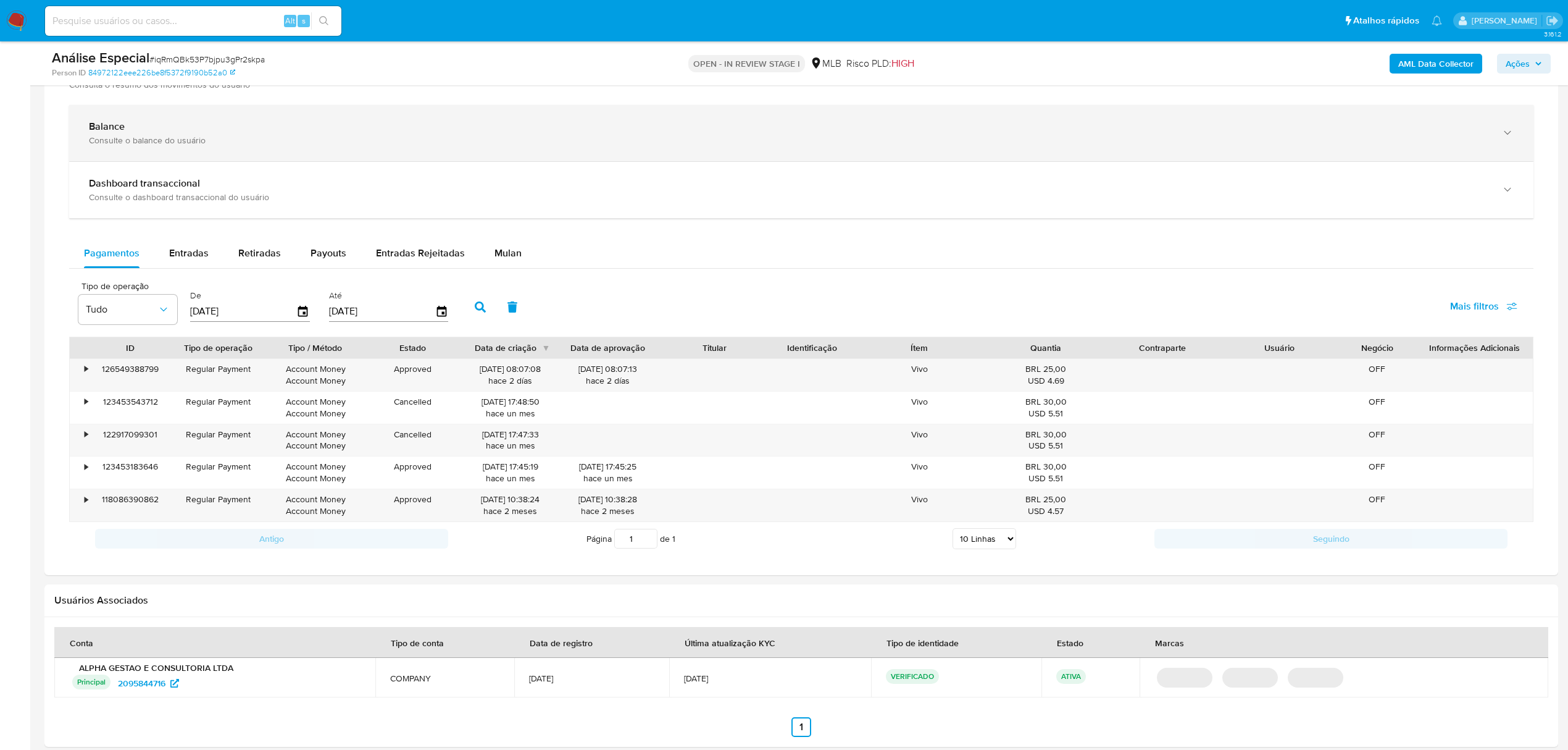
scroll to position [741, 0]
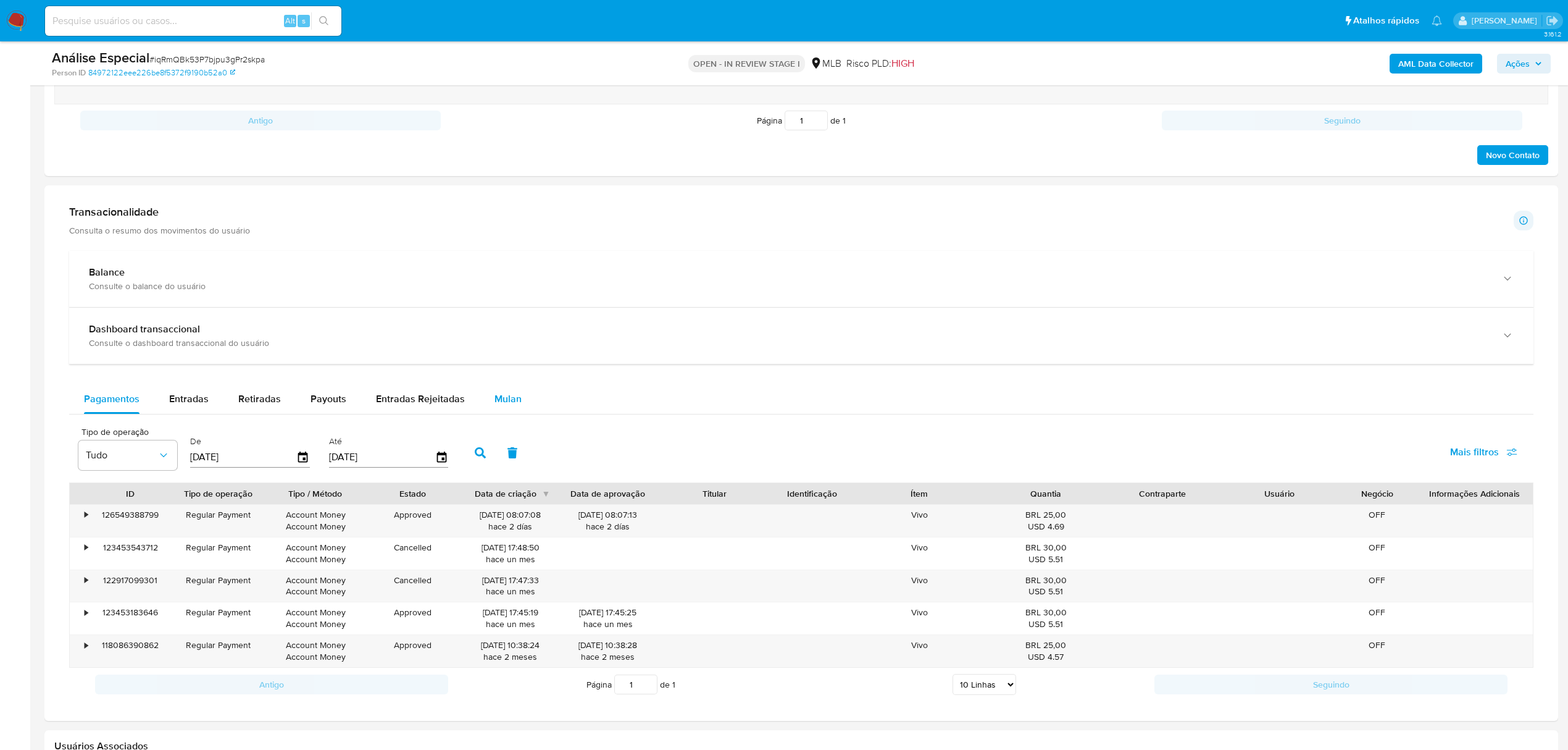
drag, startPoint x: 517, startPoint y: 394, endPoint x: 504, endPoint y: 406, distance: 17.7
click at [518, 396] on button "Mulan" at bounding box center [508, 398] width 57 height 30
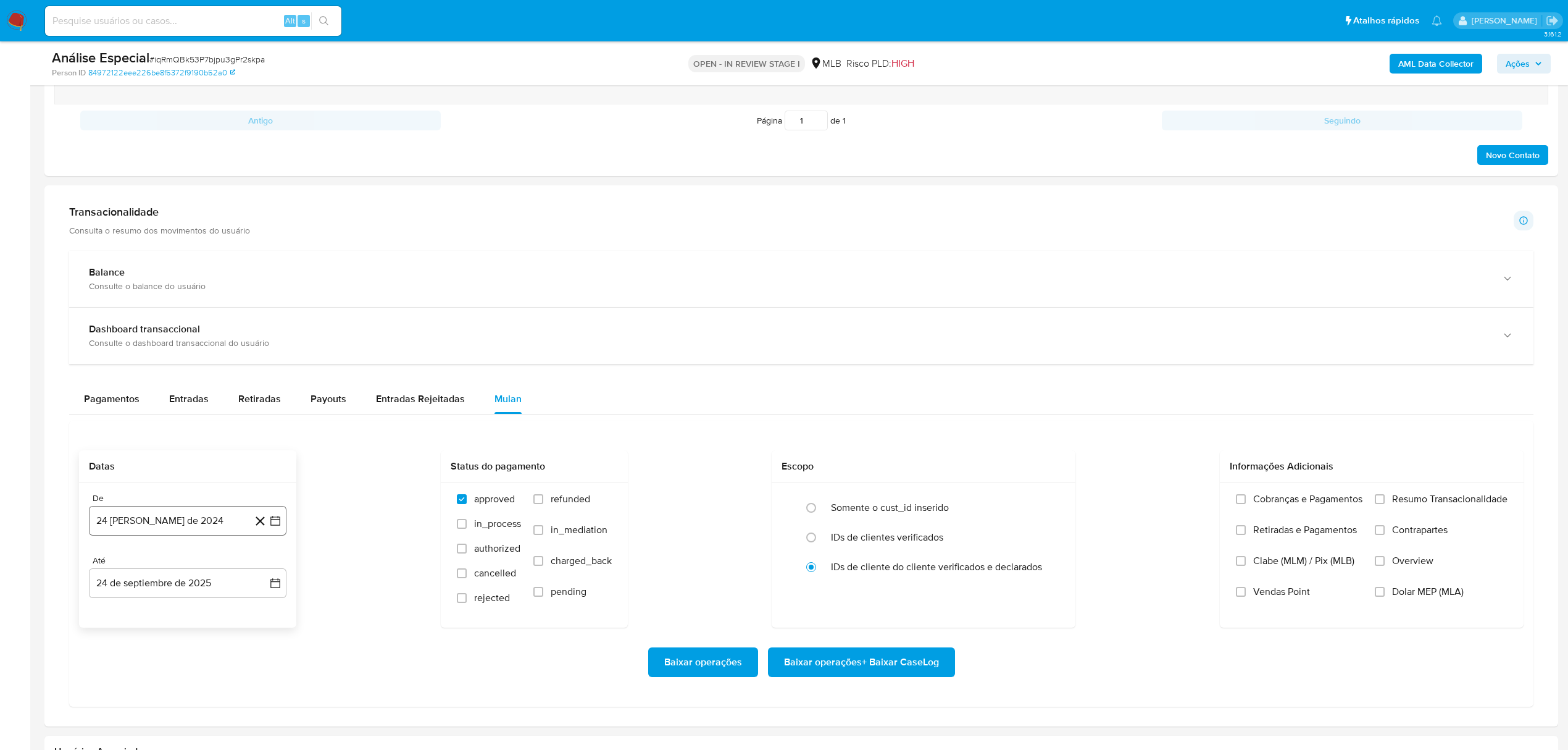
click at [200, 515] on button "24 [PERSON_NAME] de 2024" at bounding box center [188, 520] width 198 height 30
click at [181, 568] on span "agosto 2024" at bounding box center [181, 565] width 56 height 13
click at [256, 572] on icon "Año siguiente" at bounding box center [262, 565] width 15 height 15
click at [136, 682] on span "[DATE]" at bounding box center [133, 679] width 27 height 10
click at [139, 621] on button "1" at bounding box center [138, 611] width 20 height 20
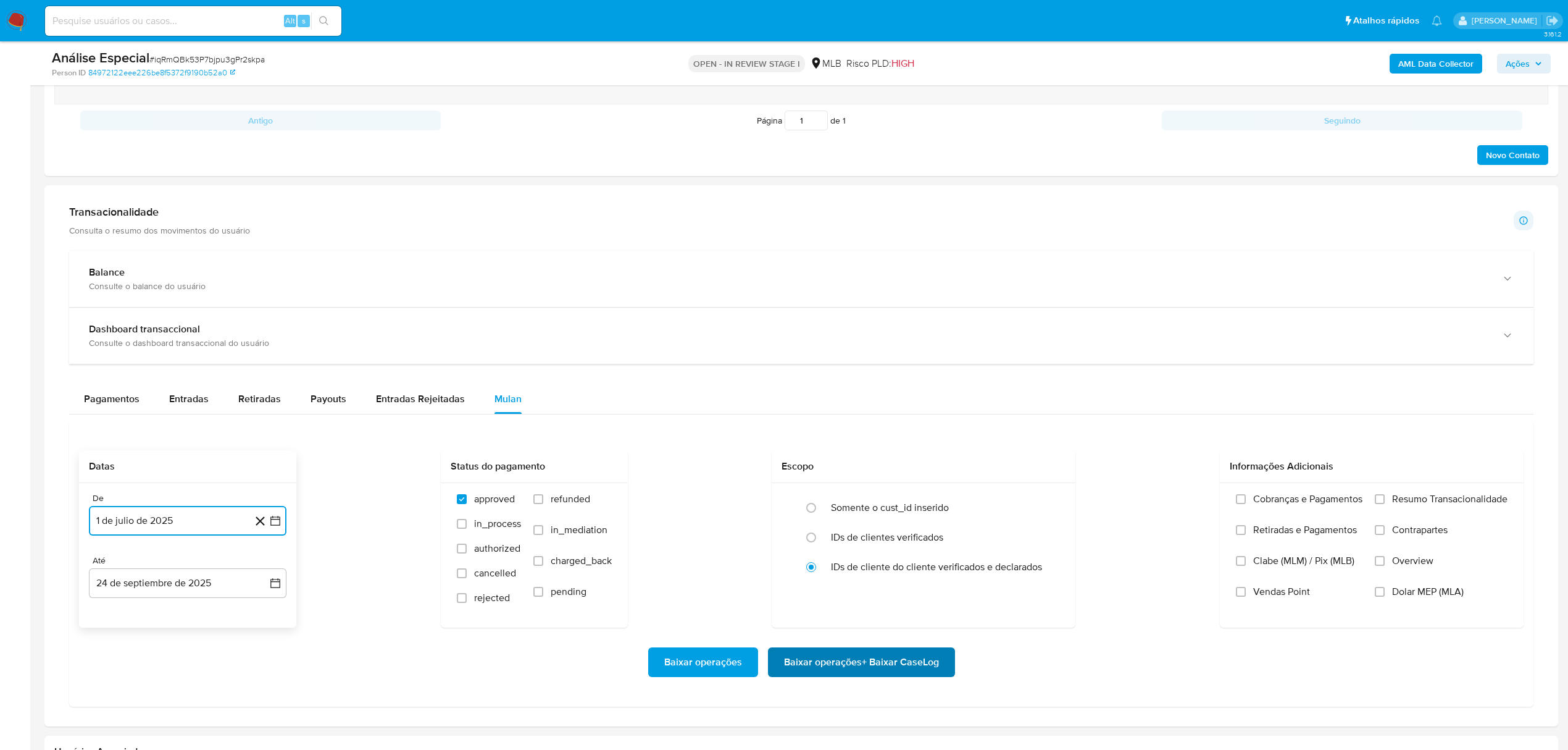
click at [915, 660] on span "Baixar operações + Baixar CaseLog" at bounding box center [861, 662] width 155 height 27
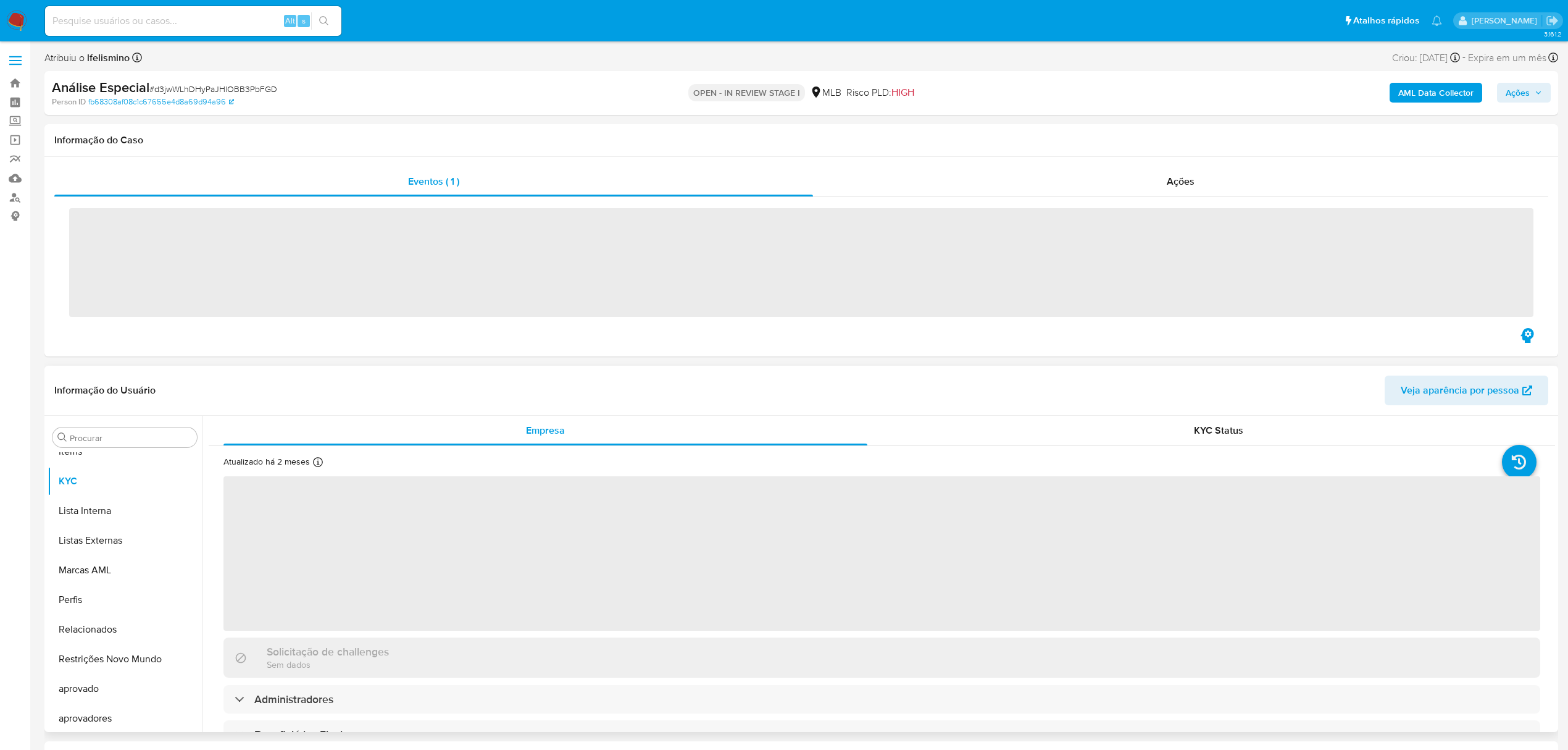
scroll to position [641, 0]
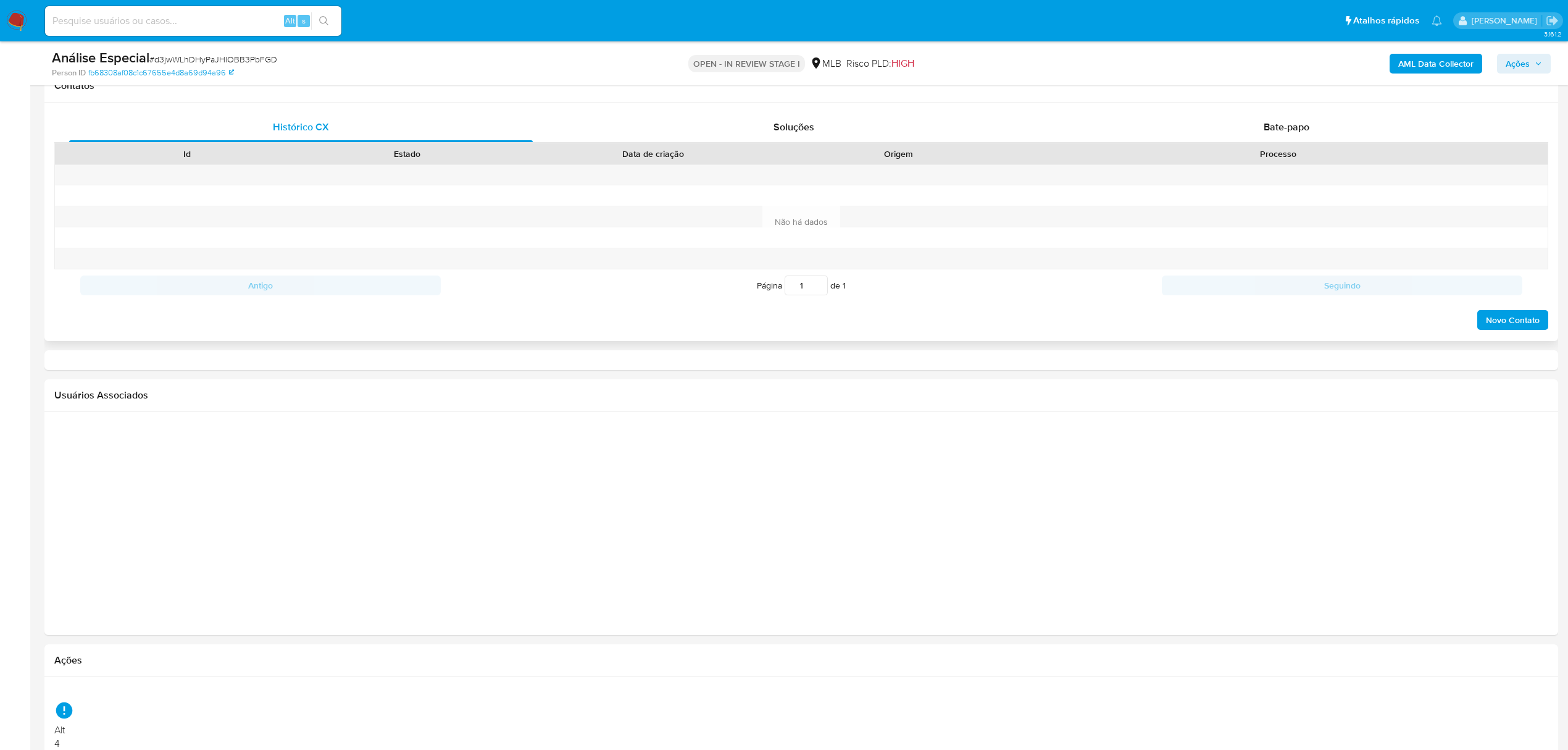
select select "10"
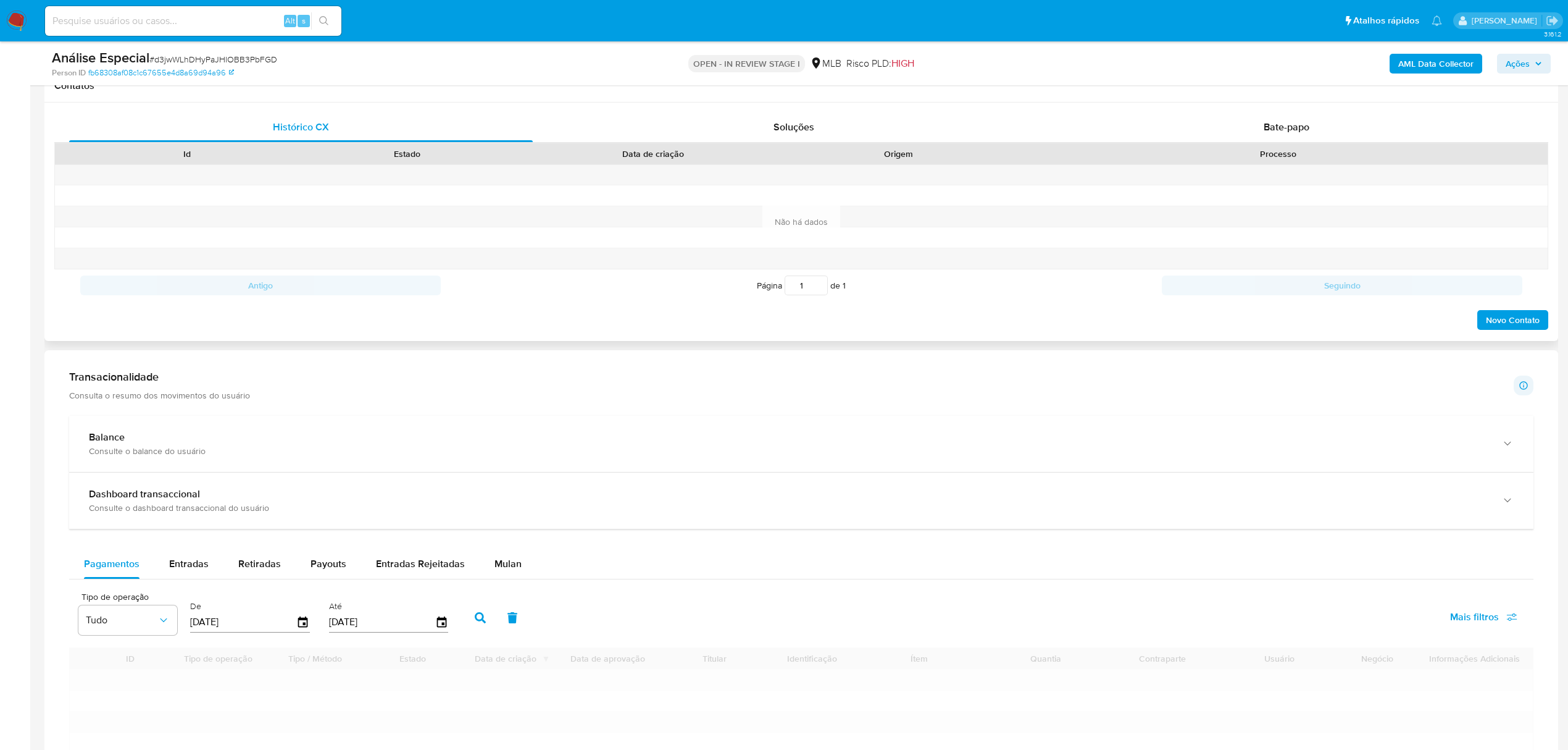
scroll to position [741, 0]
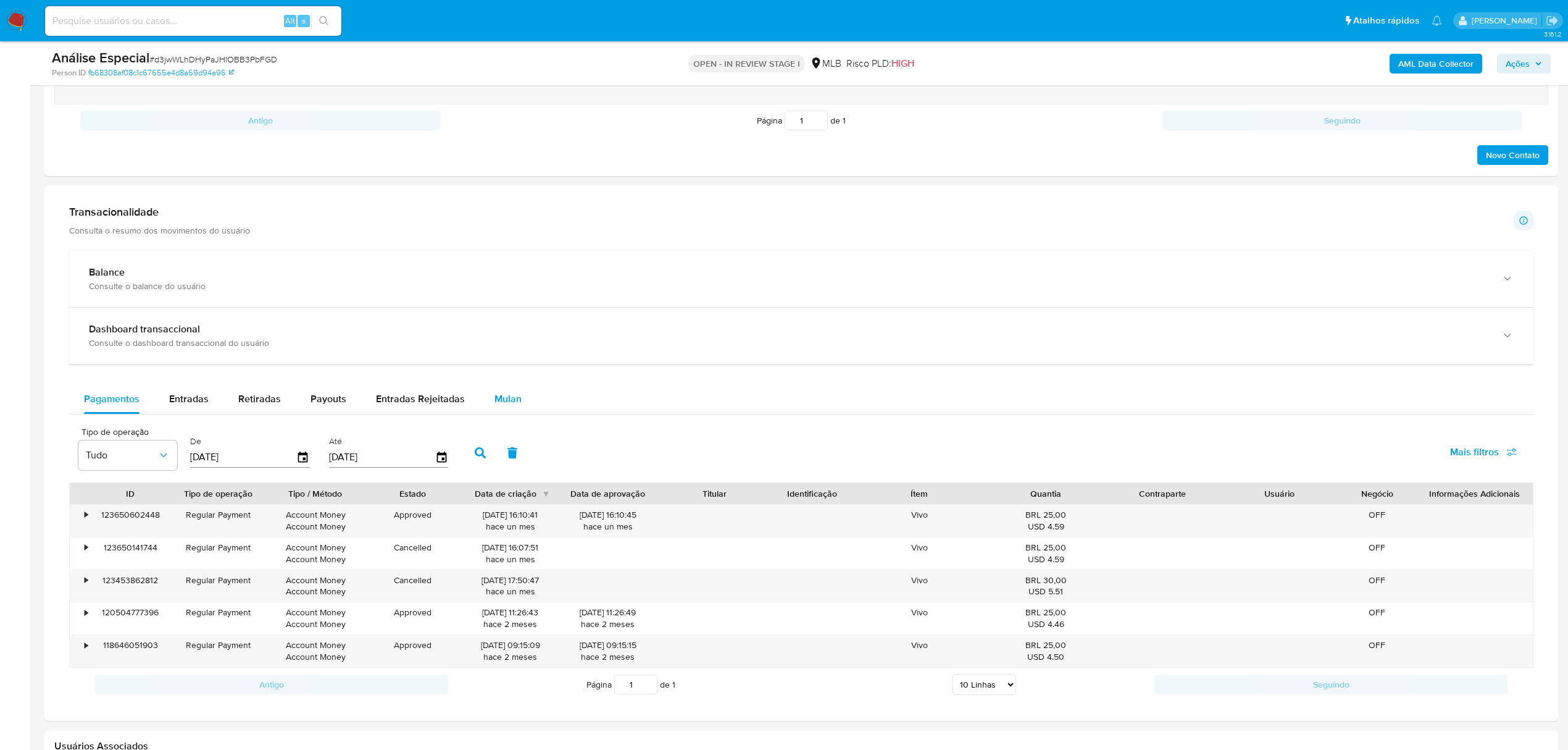
drag, startPoint x: 504, startPoint y: 388, endPoint x: 499, endPoint y: 403, distance: 15.8
click at [502, 391] on div "Balance Consulte o balance do usuário Dashboard transaccional Consulte o dashbo…" at bounding box center [801, 476] width 1464 height 450
click at [499, 403] on span "Mulan" at bounding box center [508, 399] width 27 height 15
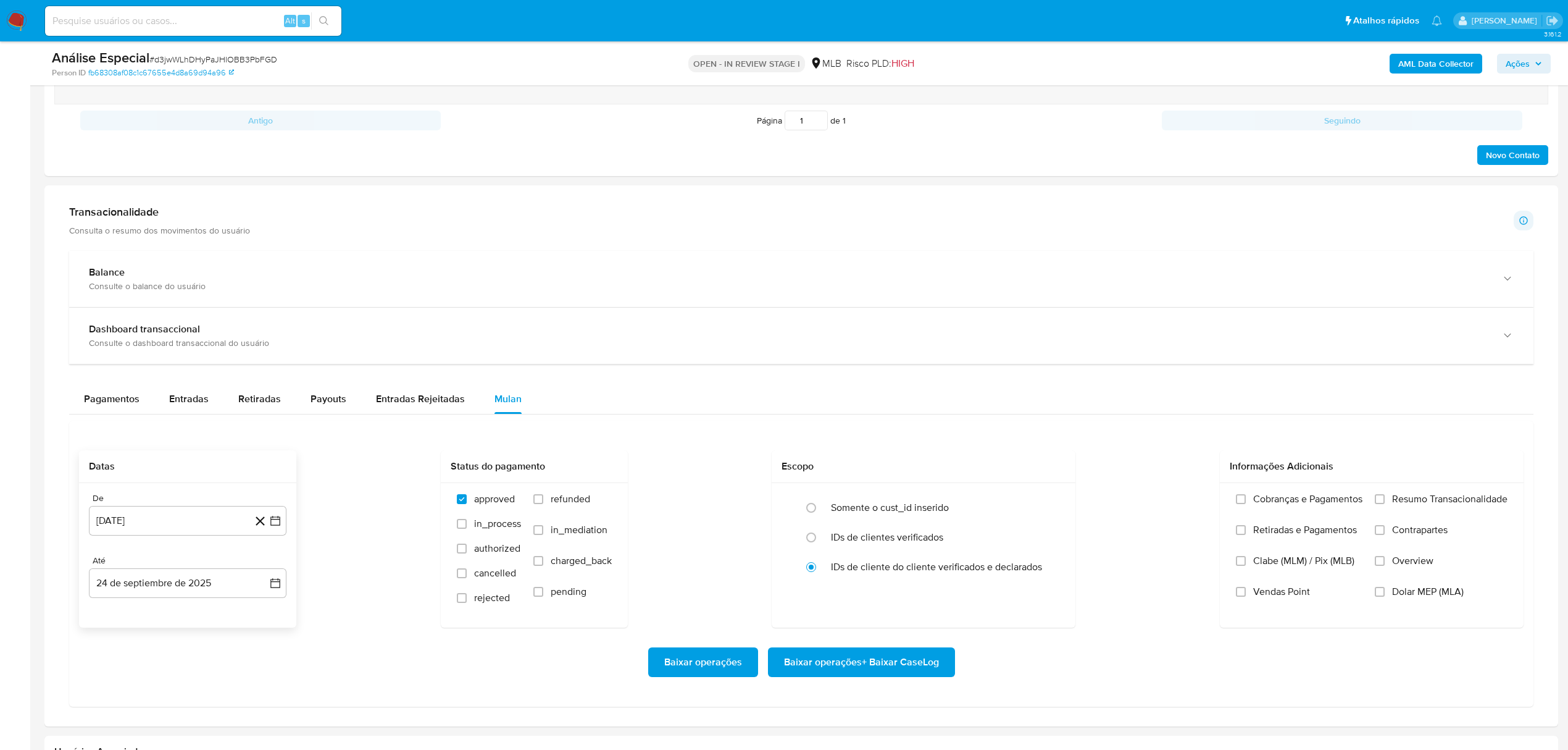
click at [179, 544] on div "De [DATE] [DATE] Até 24 de septiembre de 2025 [DATE]" at bounding box center [188, 555] width 218 height 144
drag, startPoint x: 180, startPoint y: 539, endPoint x: 156, endPoint y: 524, distance: 28.3
click at [139, 532] on button "[DATE]" at bounding box center [188, 520] width 198 height 30
click at [181, 571] on span "agosto 2024" at bounding box center [181, 565] width 56 height 13
click at [255, 572] on icon "Año siguiente" at bounding box center [262, 565] width 15 height 15
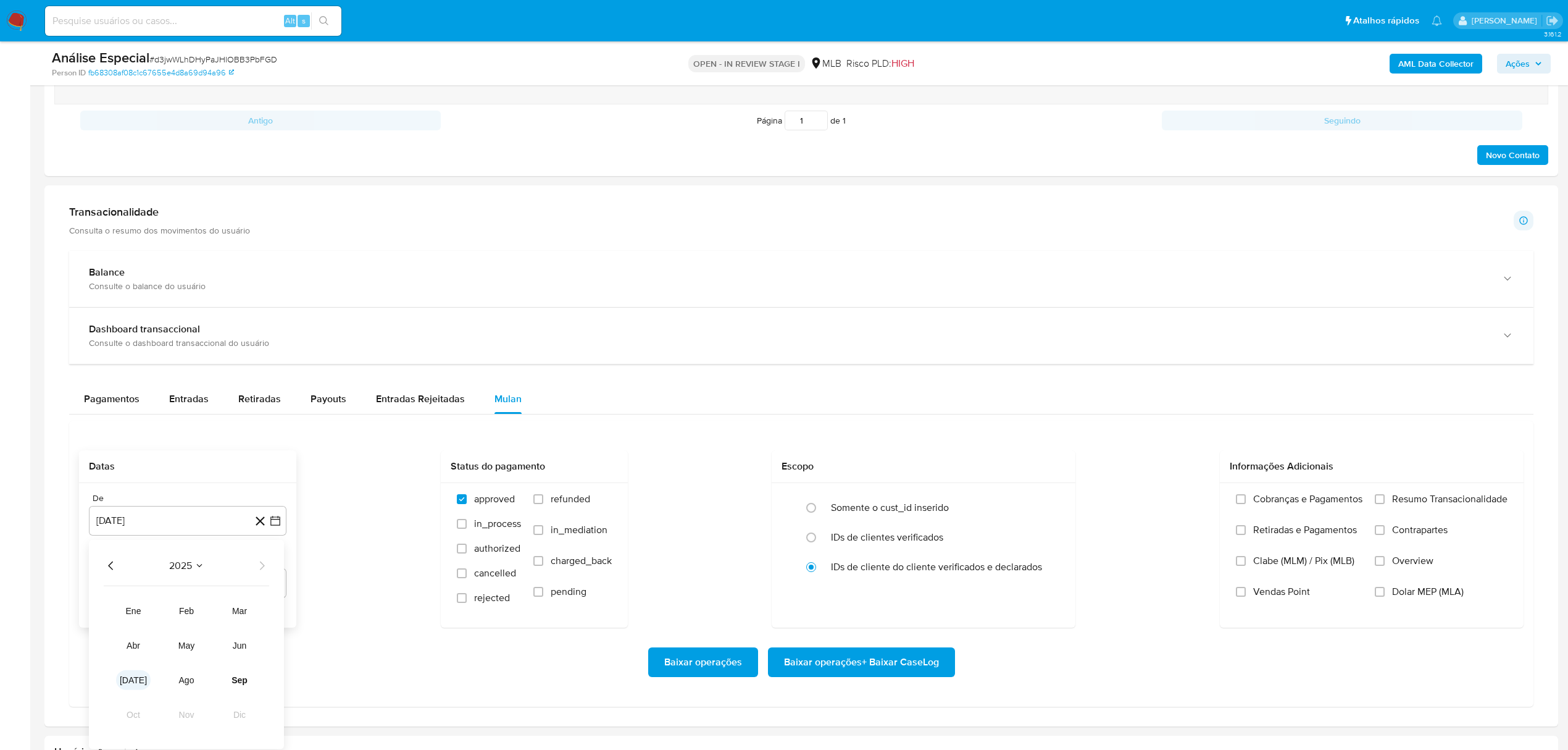
click at [136, 685] on span "[DATE]" at bounding box center [133, 679] width 27 height 10
click at [256, 571] on div "julio 2025" at bounding box center [187, 565] width 168 height 15
click at [262, 570] on icon "Mes siguiente" at bounding box center [264, 565] width 5 height 9
click at [203, 605] on table "lun lunes mar martes mié miércoles jue jueves vie viernes sáb sábado dom doming…" at bounding box center [187, 652] width 168 height 136
click at [202, 608] on td "1" at bounding box center [212, 611] width 20 height 20
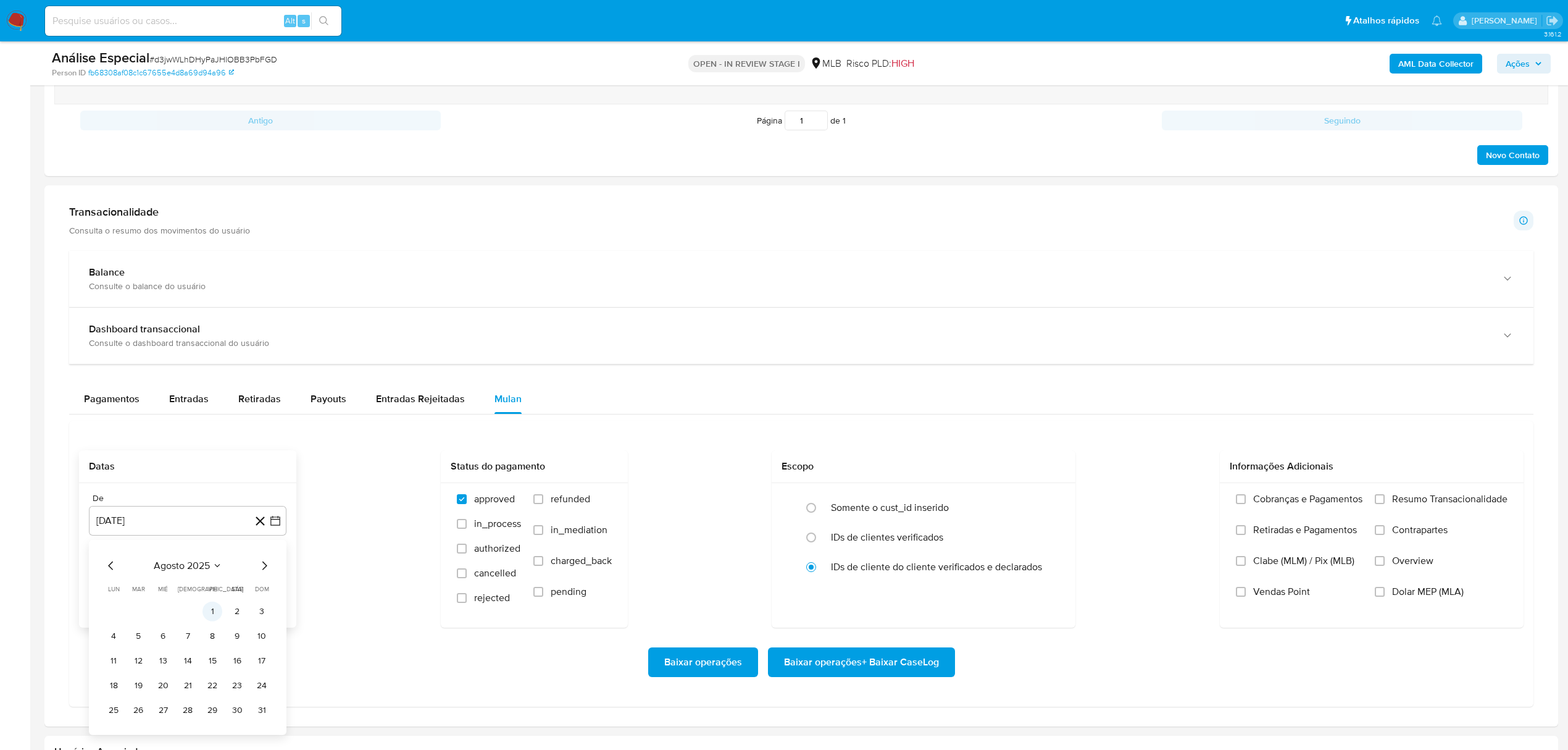
click at [212, 617] on button "1" at bounding box center [212, 611] width 20 height 20
click at [860, 682] on div "Baixar operações Baixar operações + Baixar CaseLog" at bounding box center [801, 662] width 1445 height 69
click at [855, 674] on span "Baixar operações + Baixar CaseLog" at bounding box center [861, 662] width 155 height 27
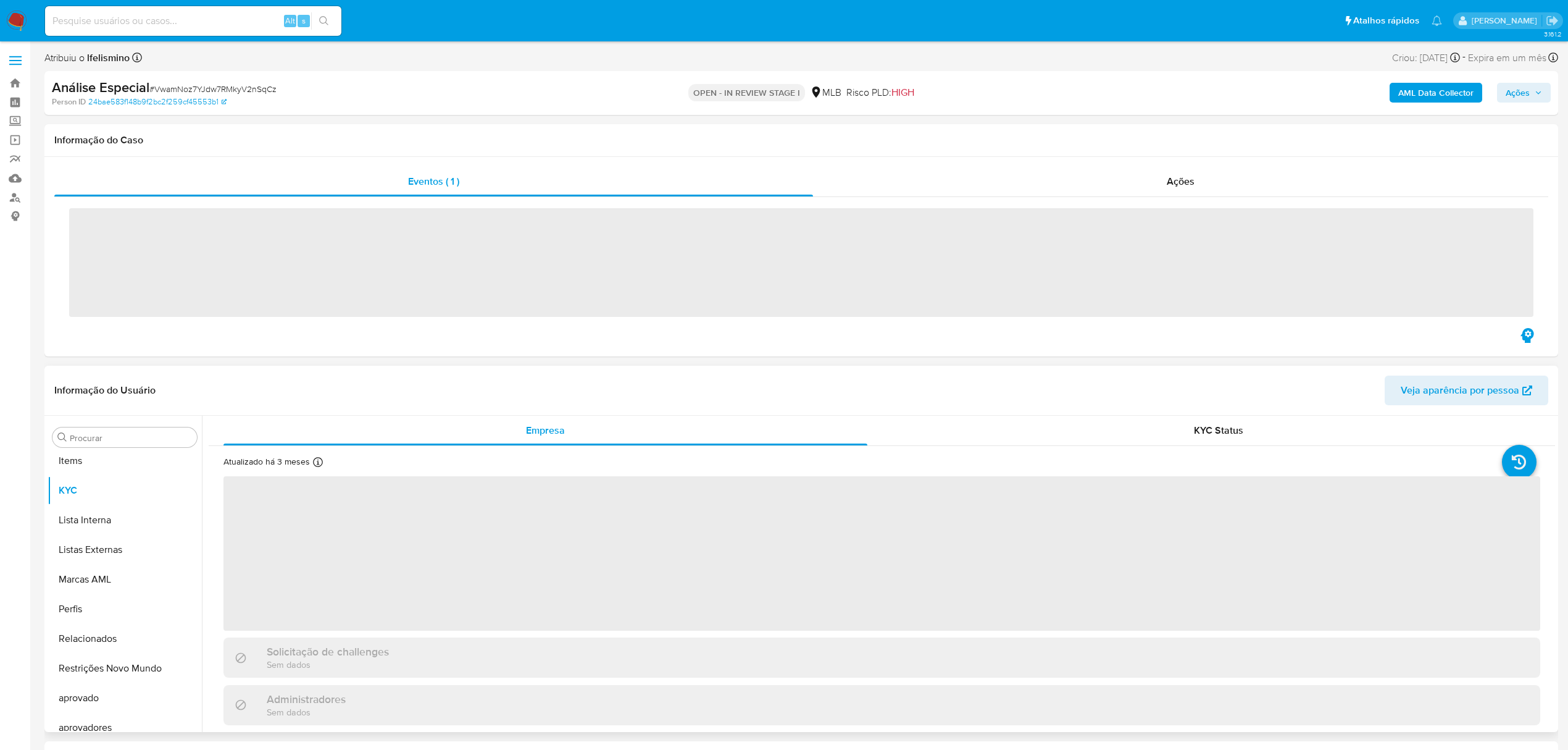
scroll to position [641, 0]
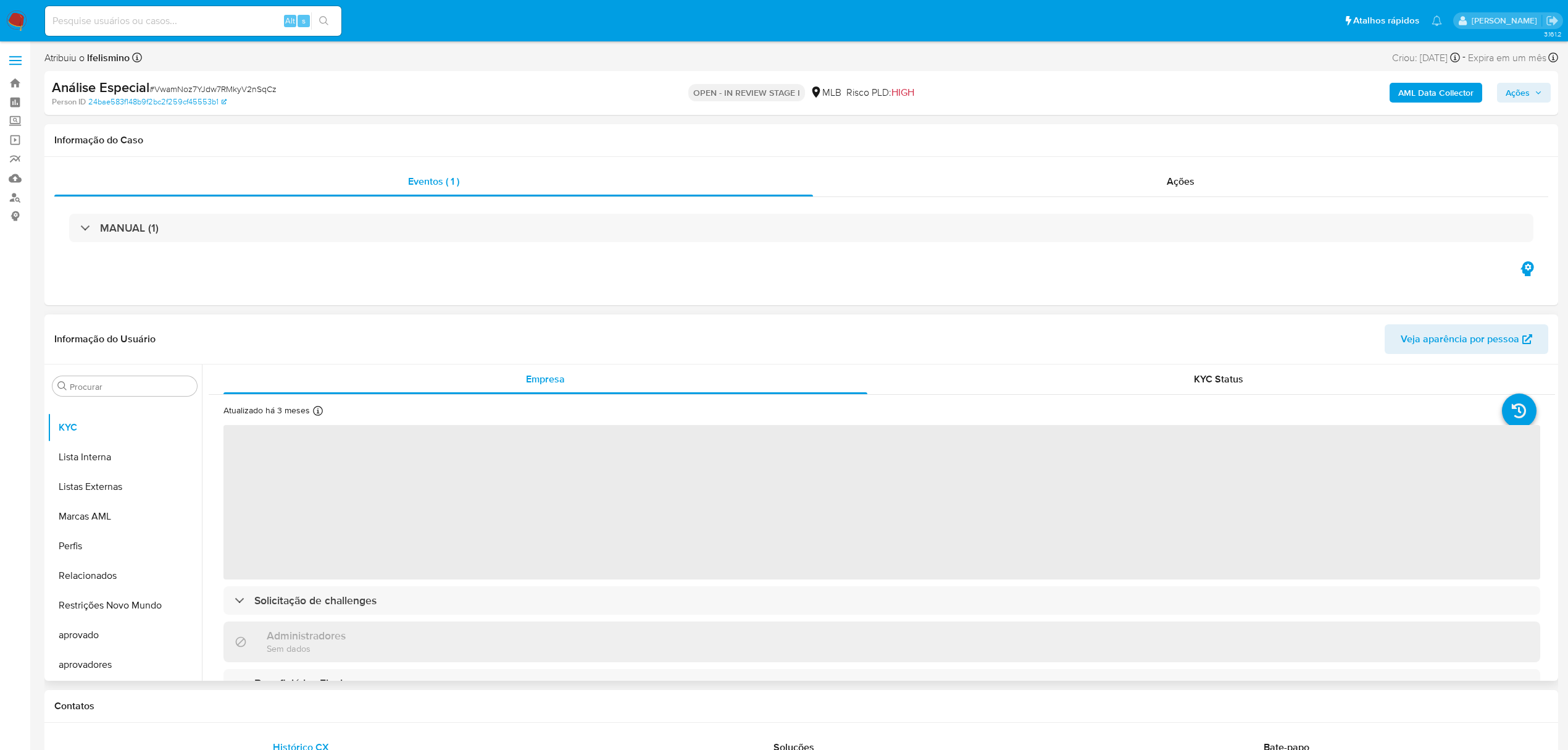
select select "10"
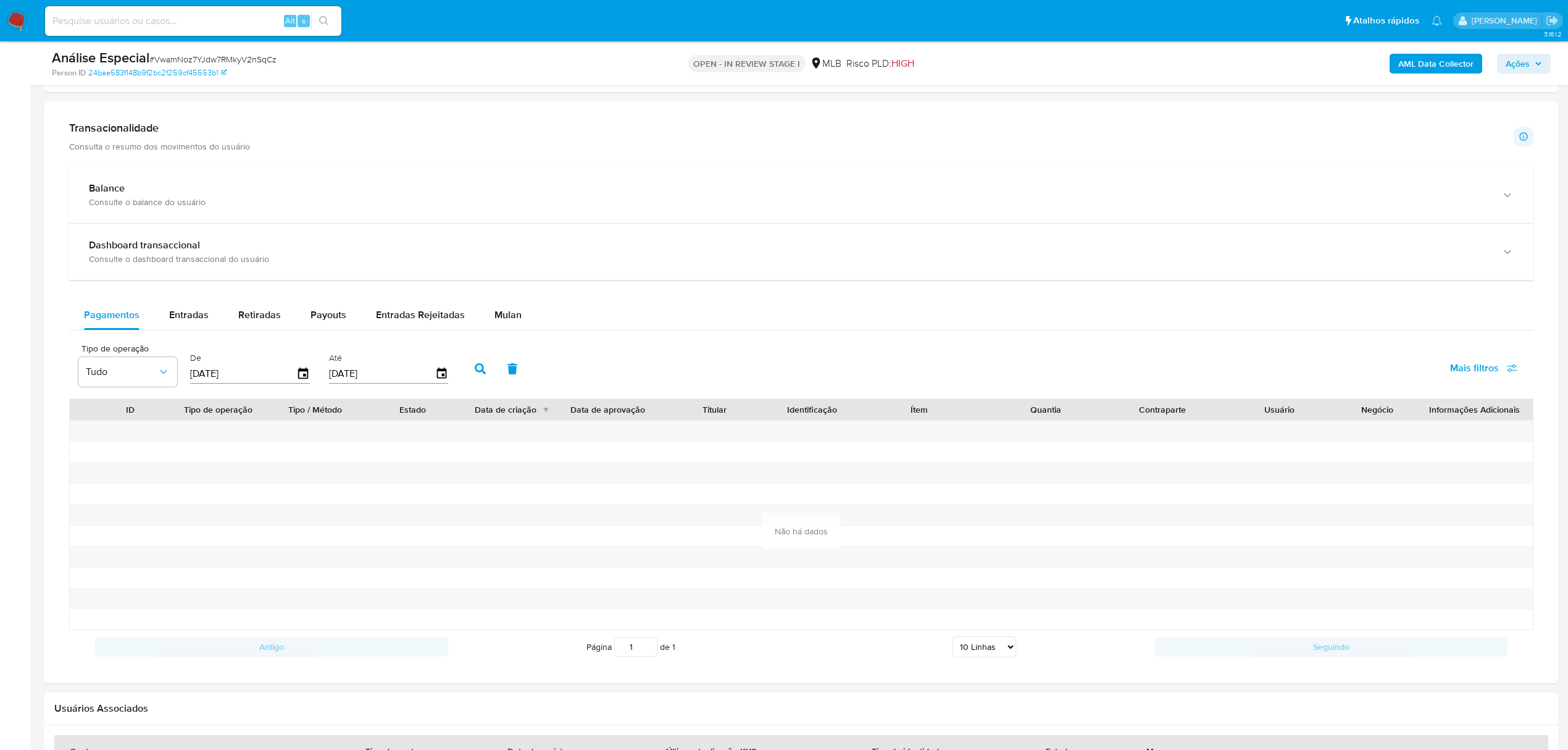
scroll to position [823, 0]
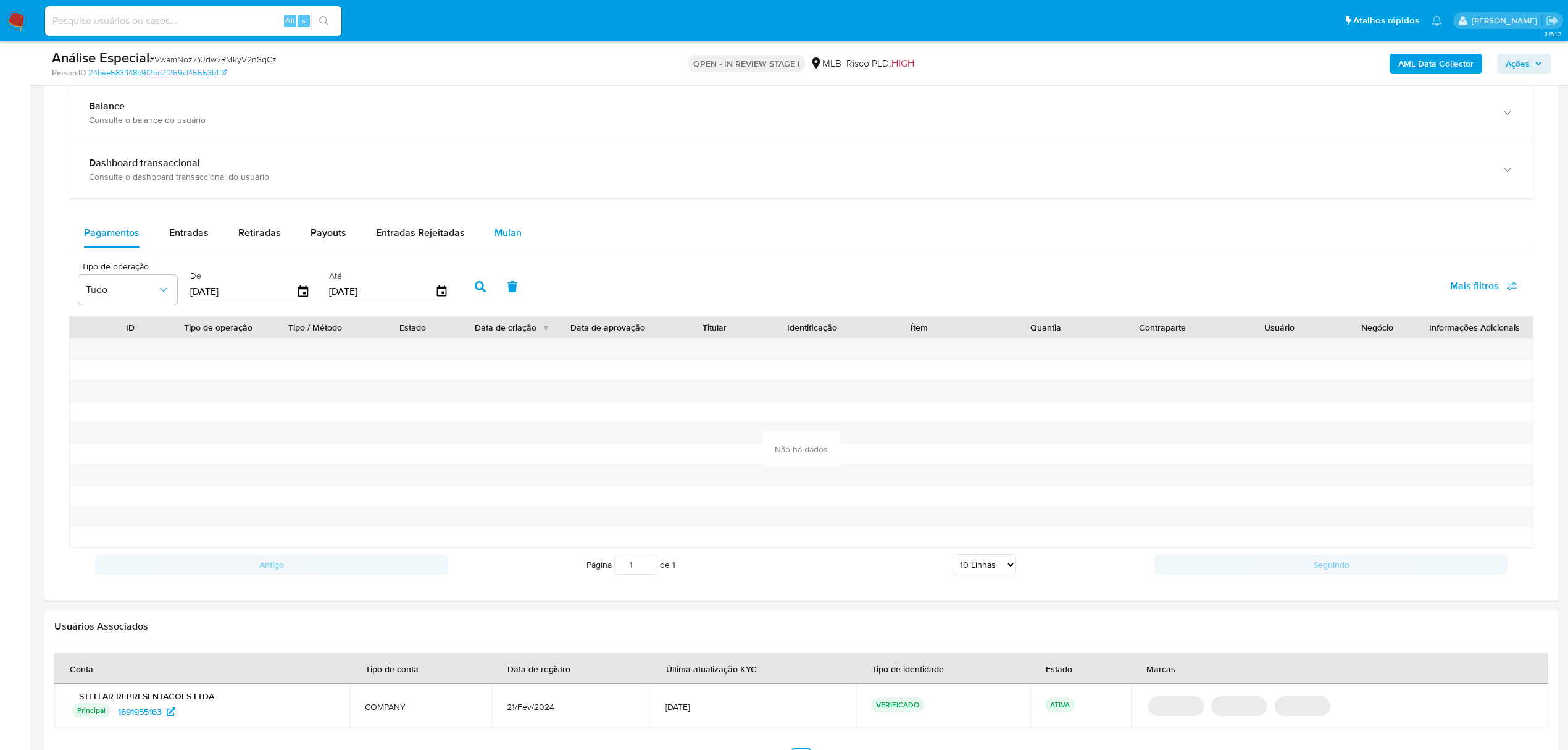
click at [505, 236] on span "Mulan" at bounding box center [508, 233] width 27 height 15
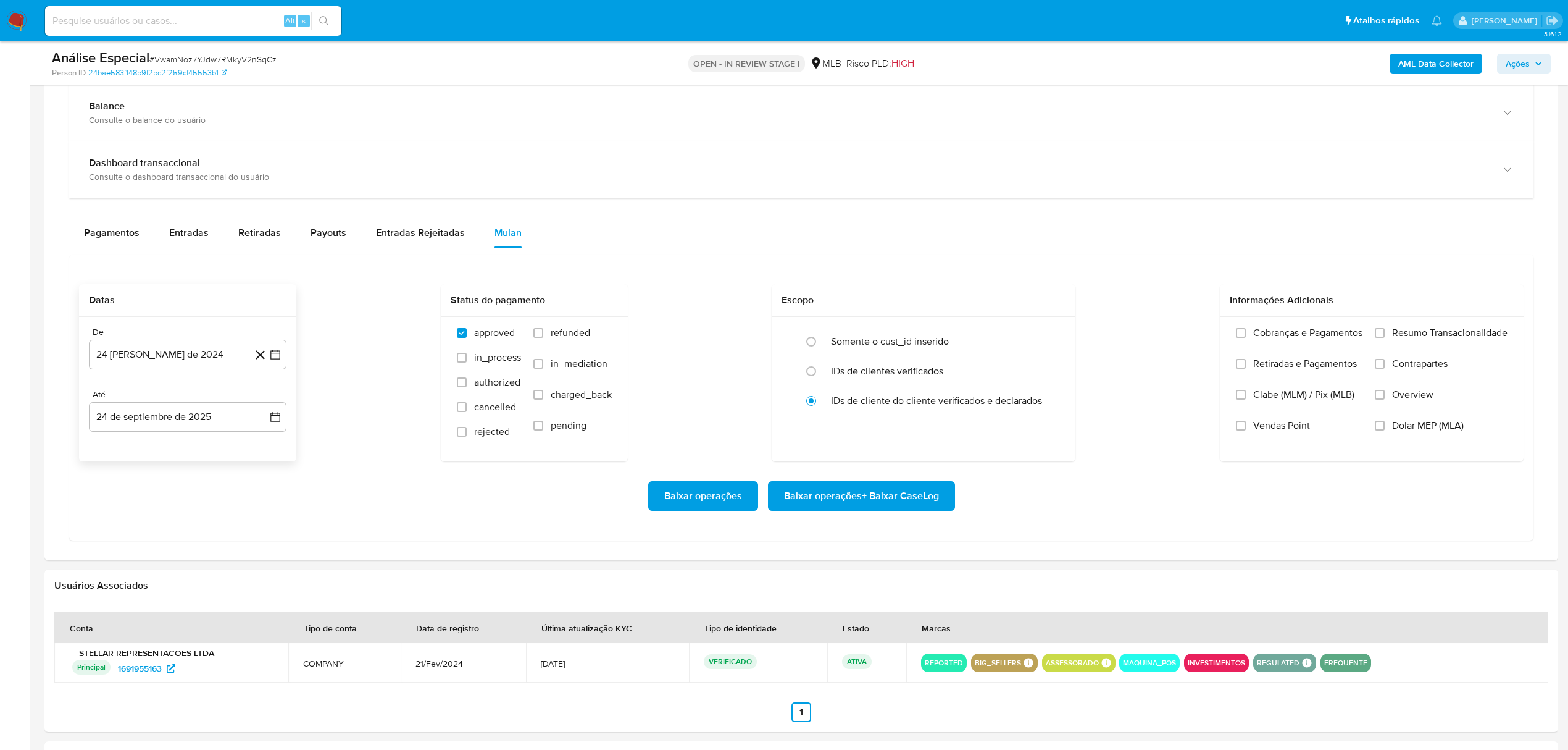
click at [173, 342] on div "De 24 de agosto de 2024 24-08-2024" at bounding box center [188, 348] width 198 height 43
drag, startPoint x: 169, startPoint y: 364, endPoint x: 180, endPoint y: 364, distance: 11.0
click at [171, 364] on button "24 [PERSON_NAME] de 2024" at bounding box center [188, 354] width 198 height 30
click at [189, 406] on span "agosto 2024" at bounding box center [181, 399] width 56 height 13
click at [260, 402] on icon "Año siguiente" at bounding box center [262, 399] width 15 height 15
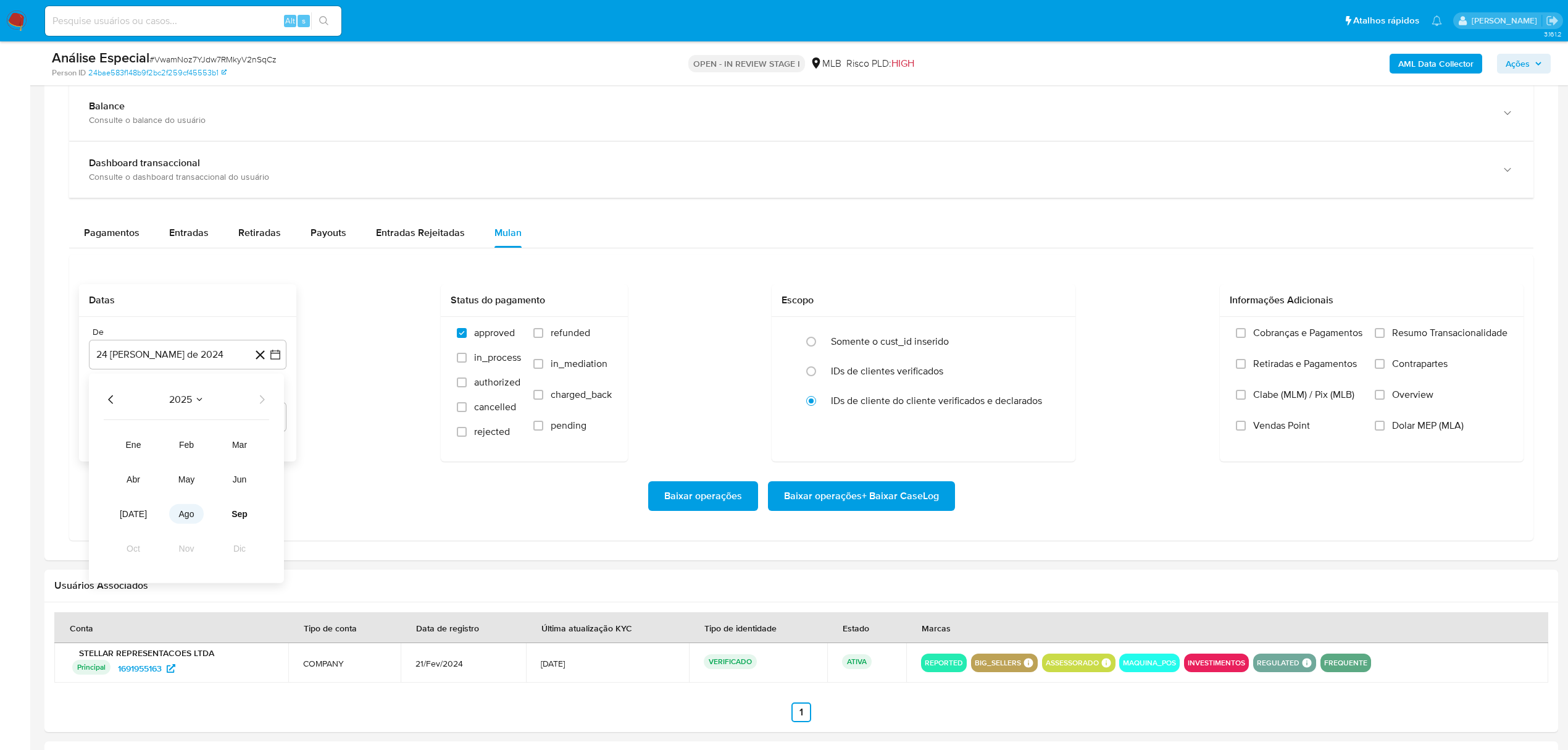
click at [191, 524] on button "ago" at bounding box center [187, 514] width 34 height 20
click at [208, 450] on button "1" at bounding box center [212, 445] width 20 height 20
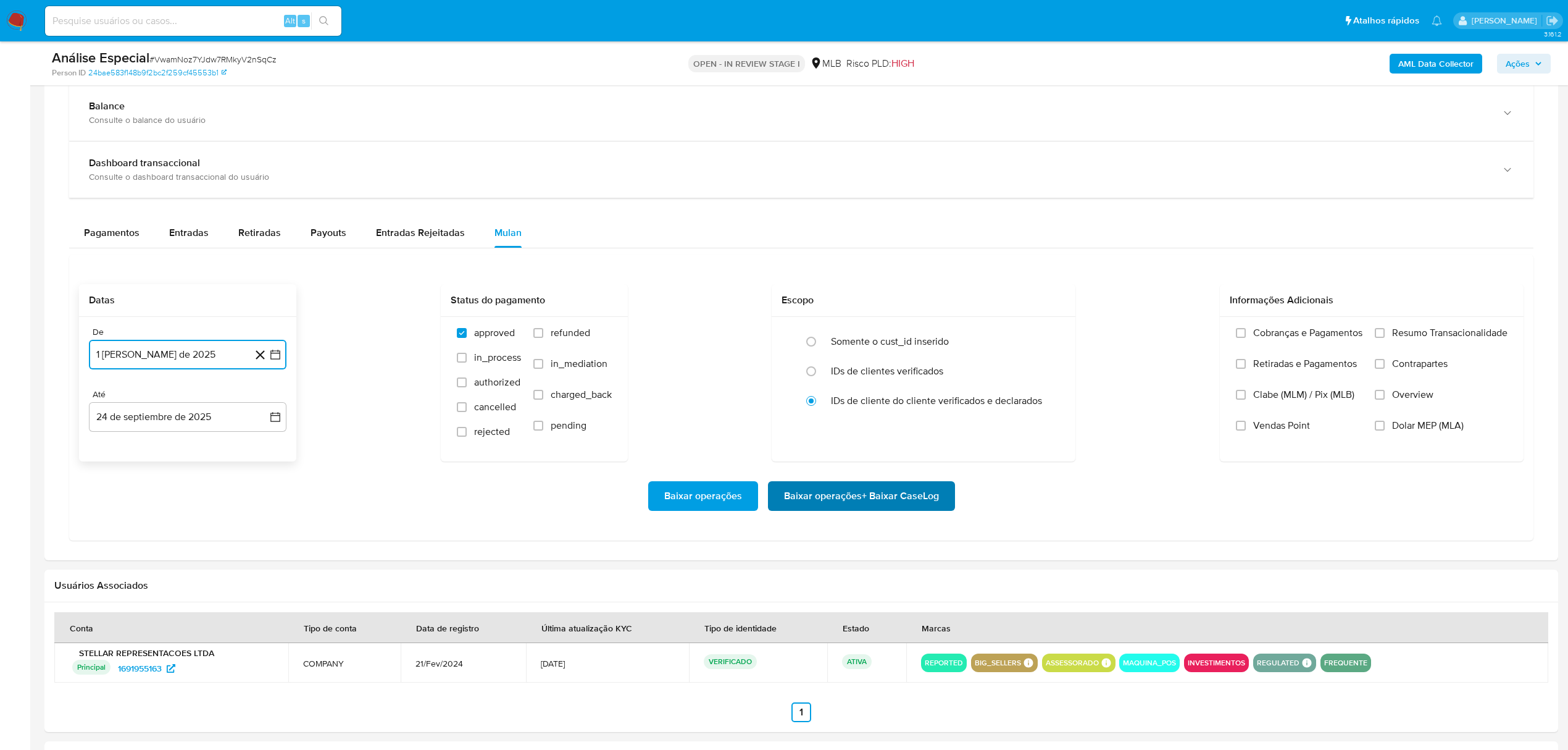
click at [805, 490] on span "Baixar operações + Baixar CaseLog" at bounding box center [861, 495] width 155 height 27
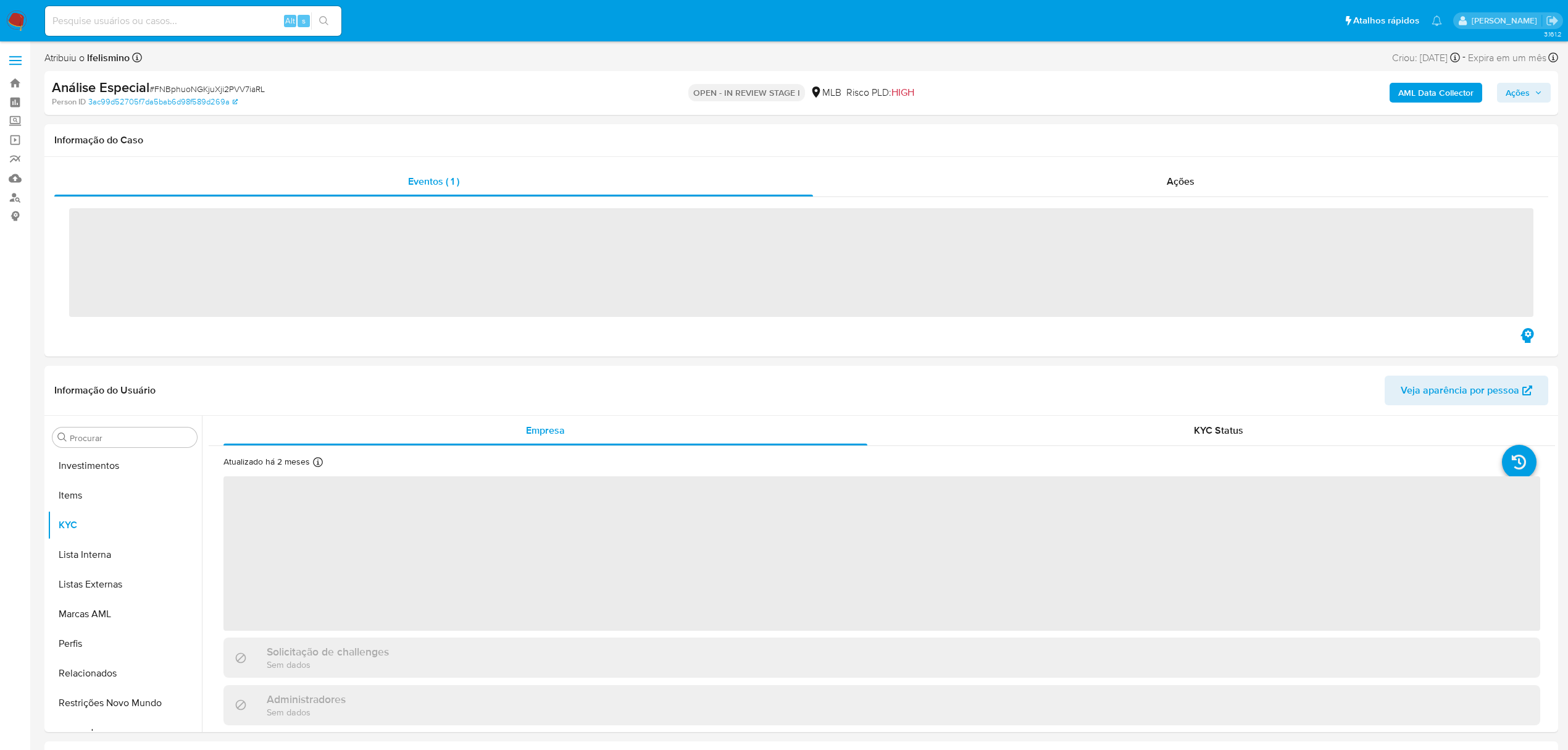
scroll to position [641, 0]
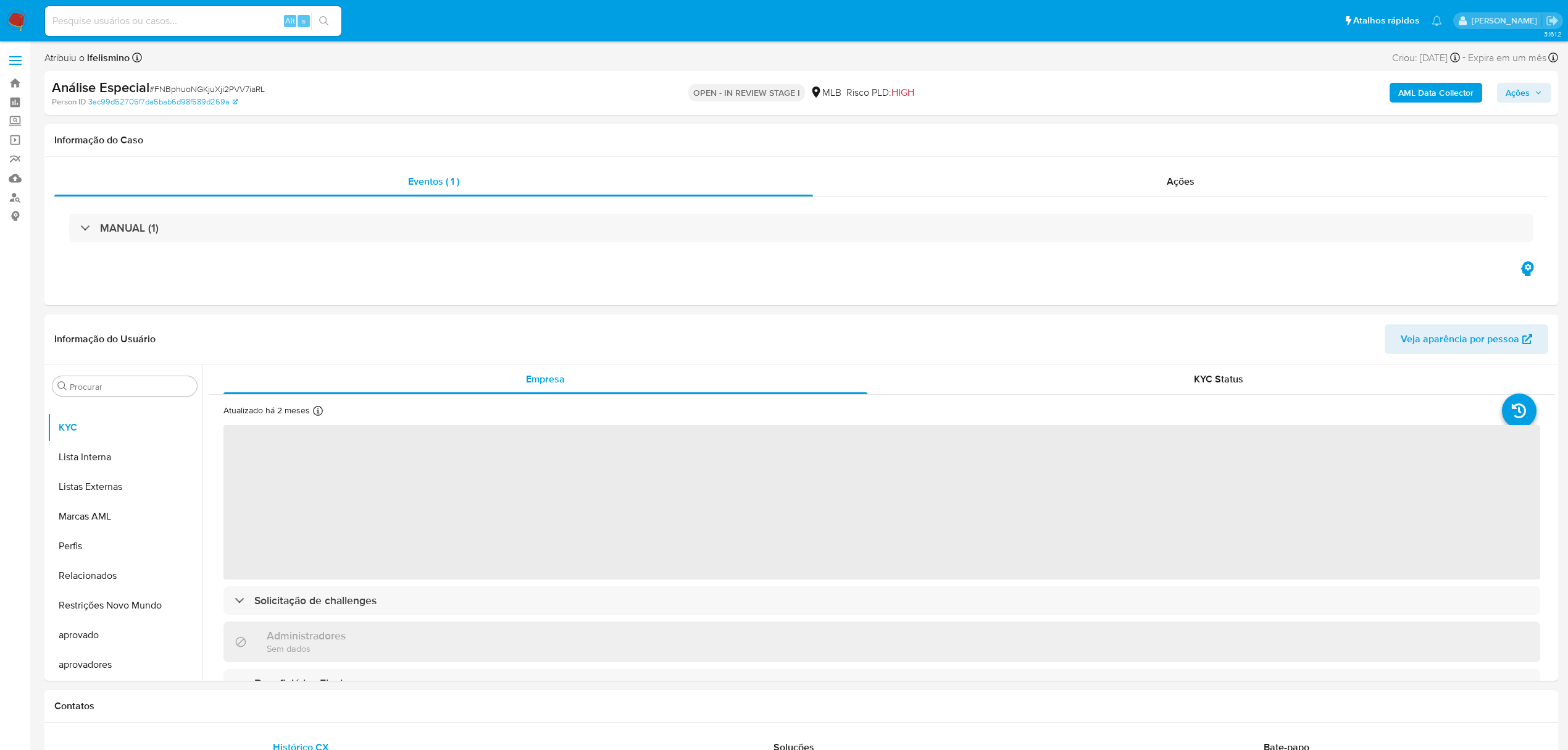
select select "10"
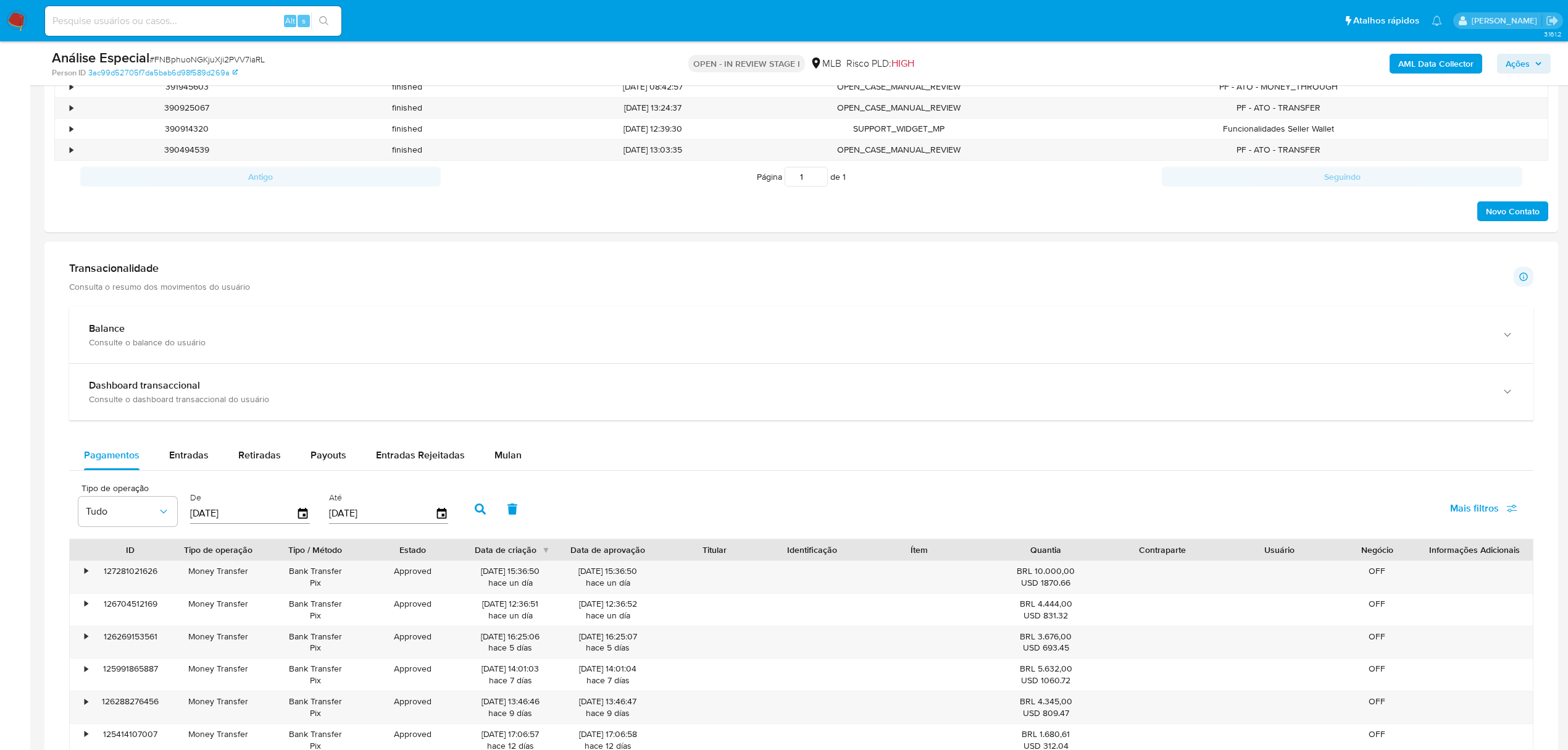
scroll to position [741, 0]
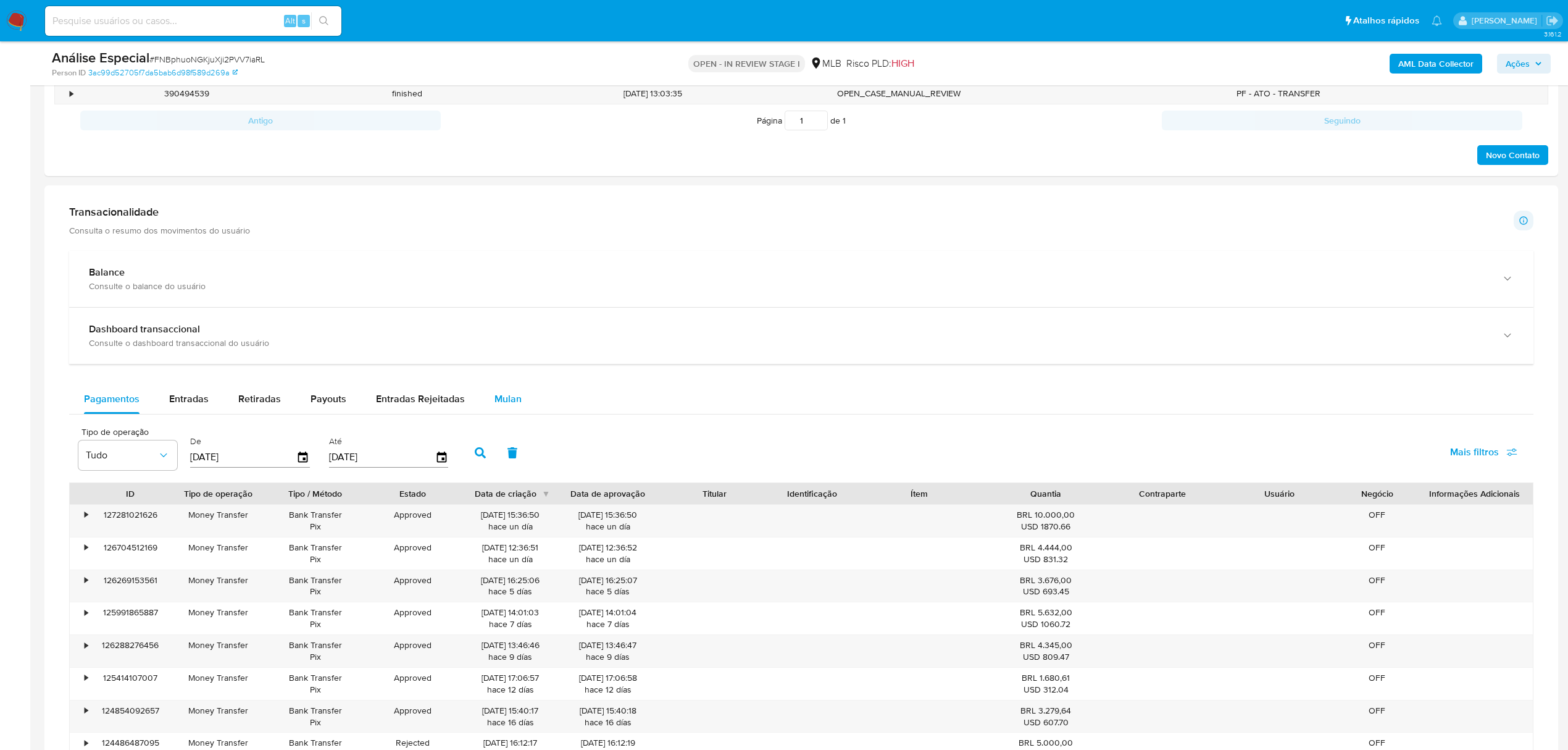
drag, startPoint x: 479, startPoint y: 402, endPoint x: 493, endPoint y: 416, distance: 19.8
click at [485, 405] on button "Mulan" at bounding box center [508, 398] width 57 height 30
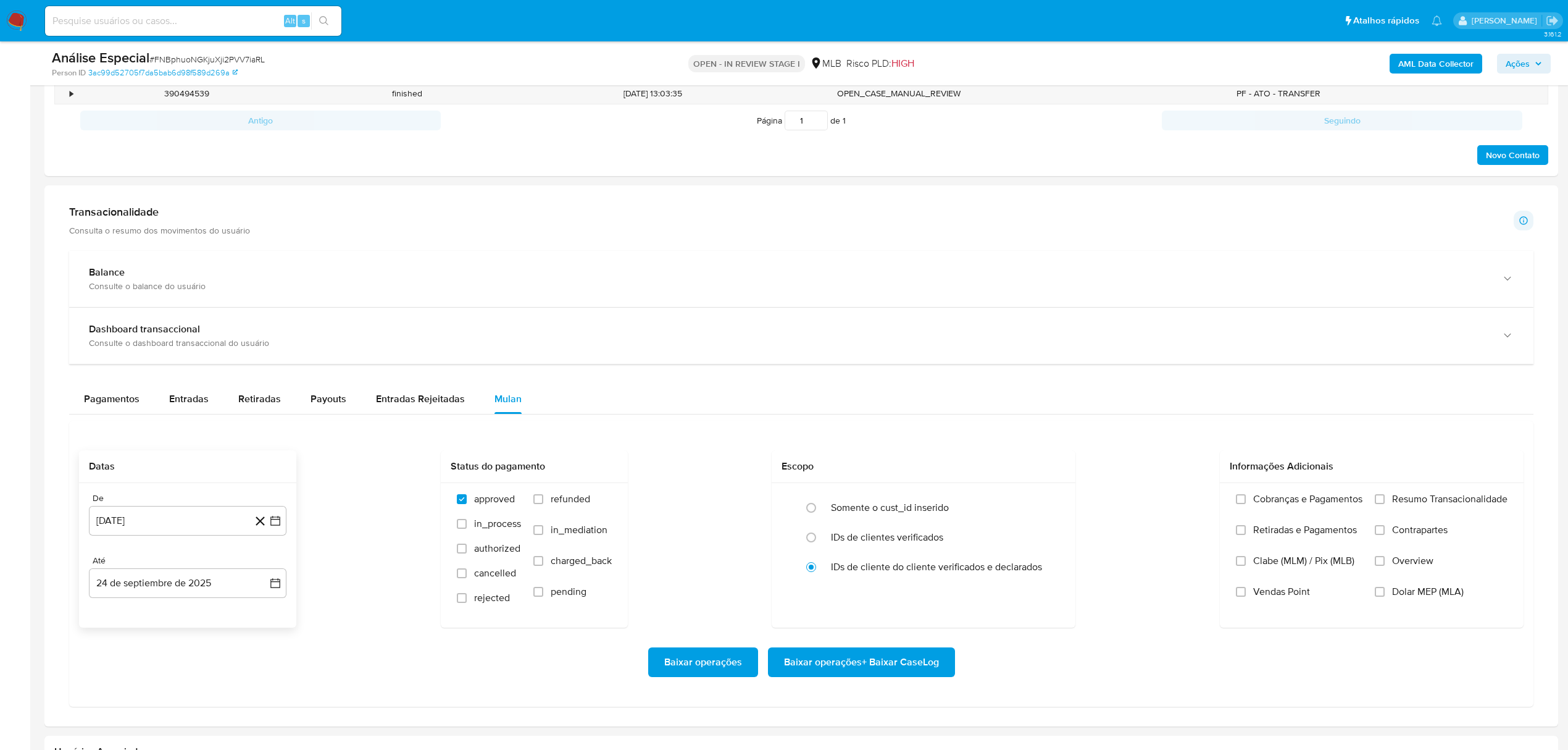
click at [129, 544] on div "De [DATE] [DATE] Até [DATE] [DATE]" at bounding box center [188, 555] width 218 height 144
click at [136, 531] on button "[DATE]" at bounding box center [188, 520] width 198 height 30
click at [166, 578] on div "[DATE] [DATE] lun lunes mar martes mié miércoles jue jueves vie viernes sáb sáb…" at bounding box center [187, 639] width 168 height 162
click at [203, 571] on span "agosto 2024" at bounding box center [181, 565] width 56 height 13
click at [260, 571] on icon "Año siguiente" at bounding box center [262, 565] width 15 height 15
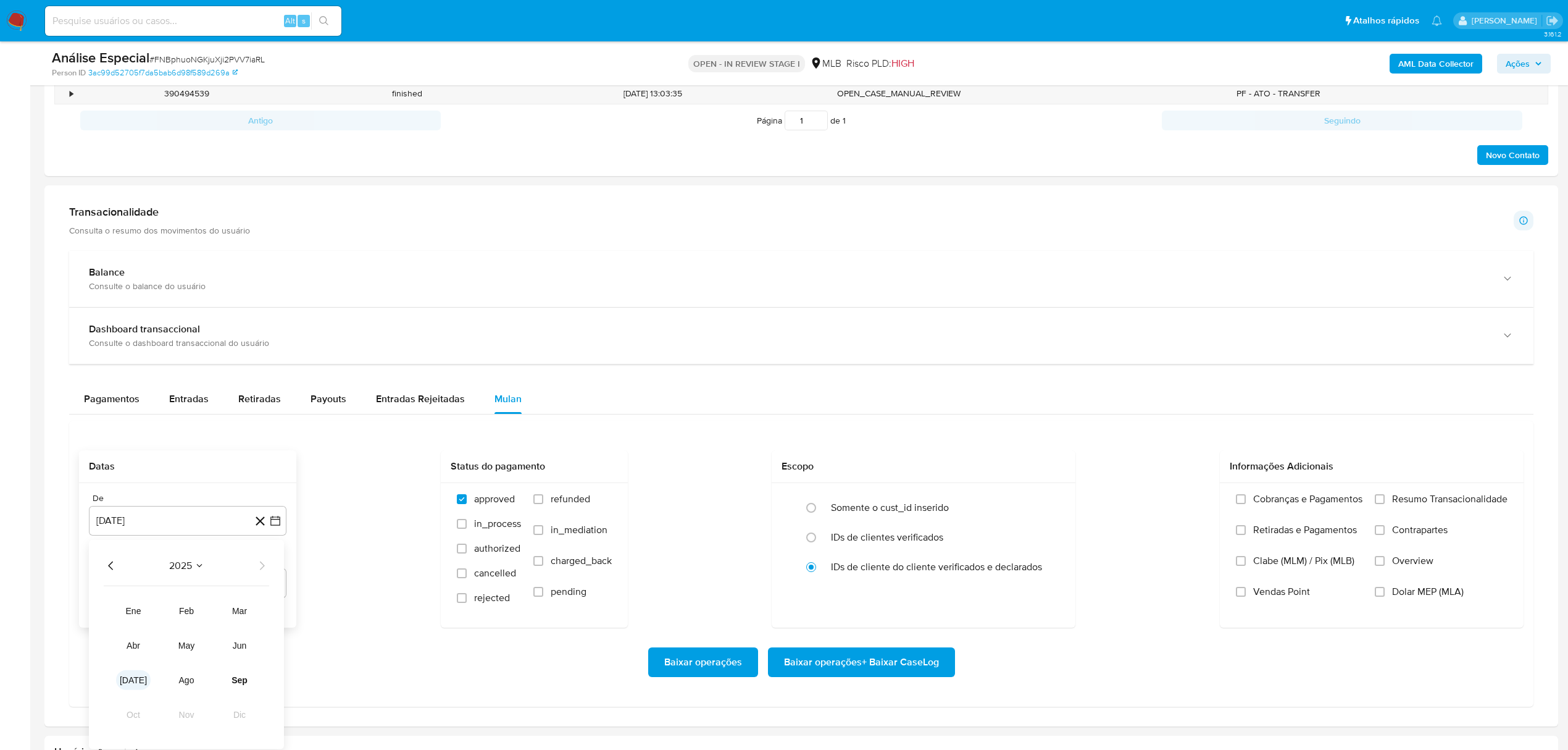
click at [148, 684] on button "[DATE]" at bounding box center [133, 680] width 34 height 20
click at [132, 617] on button "1" at bounding box center [138, 611] width 20 height 20
click at [804, 641] on div "Baixar operações Baixar operações + Baixar CaseLog" at bounding box center [801, 662] width 1445 height 69
click at [803, 656] on span "Baixar operações + Baixar CaseLog" at bounding box center [861, 662] width 155 height 27
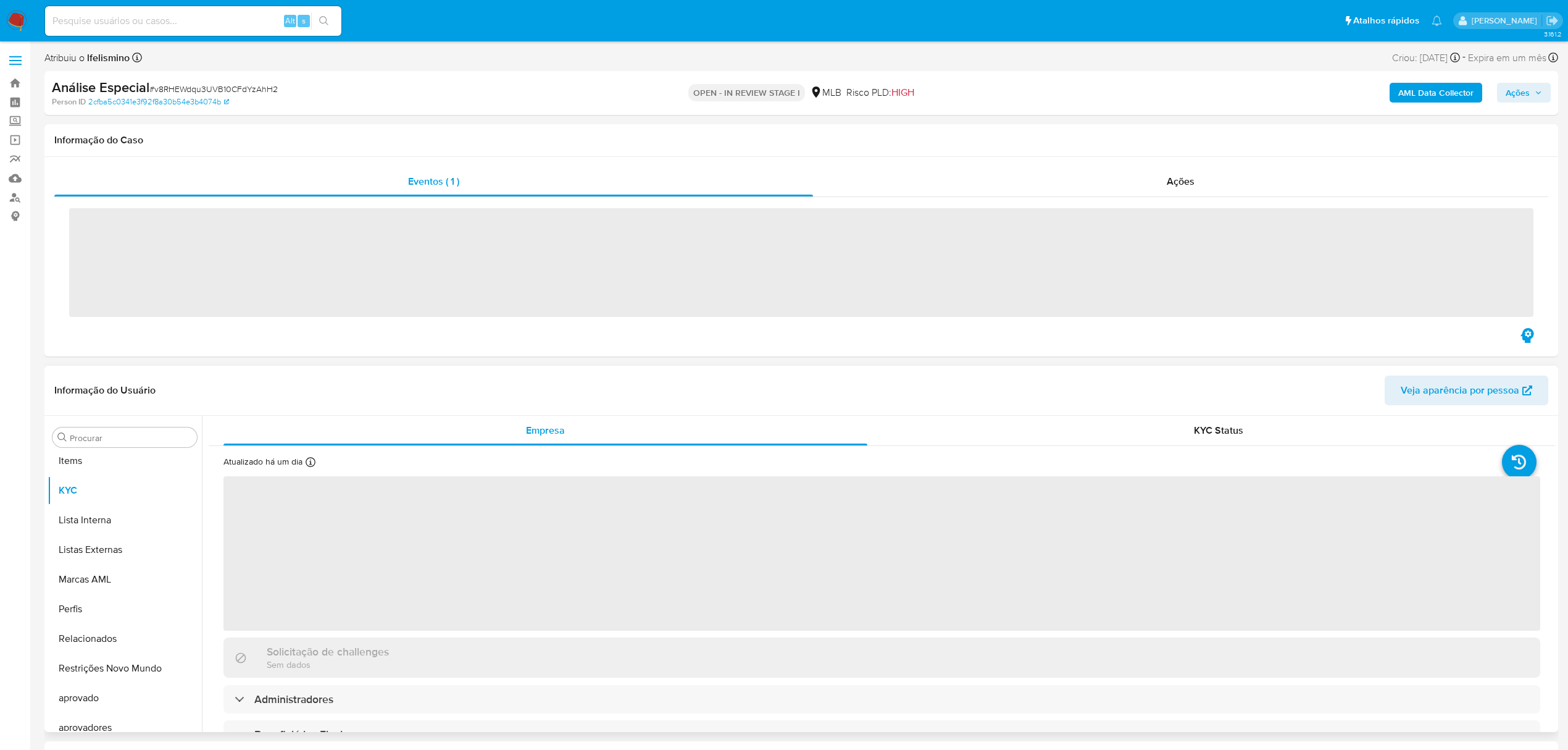
scroll to position [641, 0]
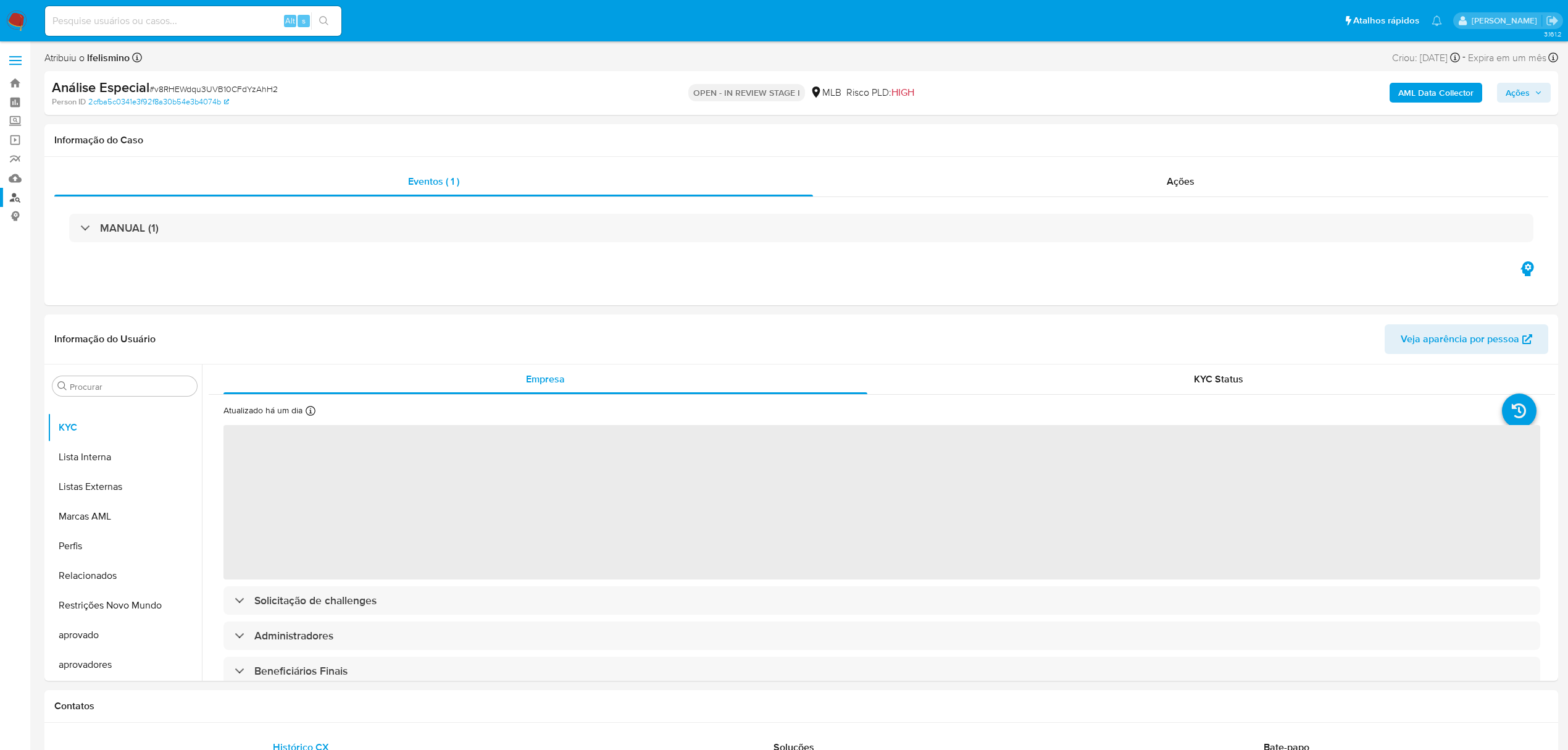
select select "10"
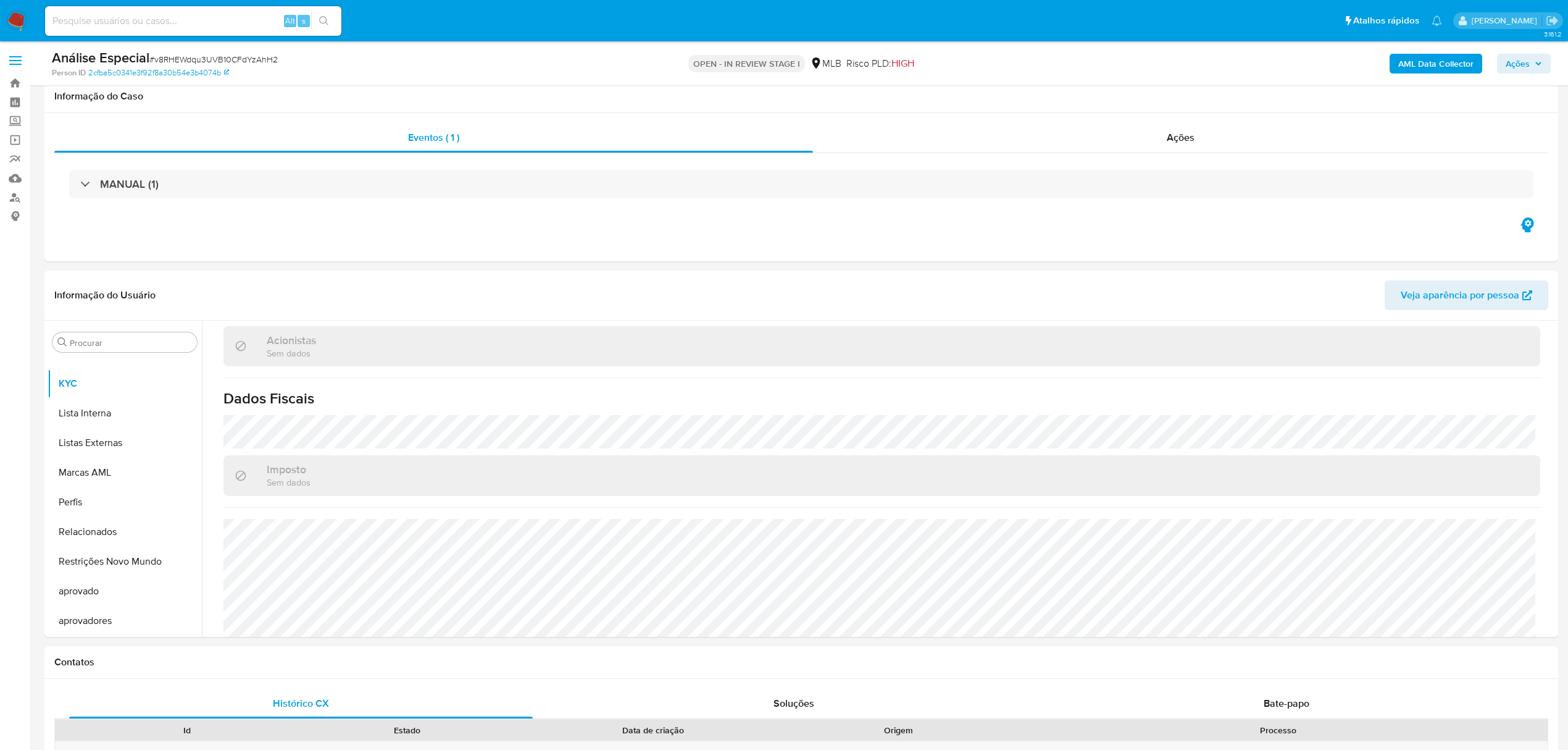
scroll to position [658, 0]
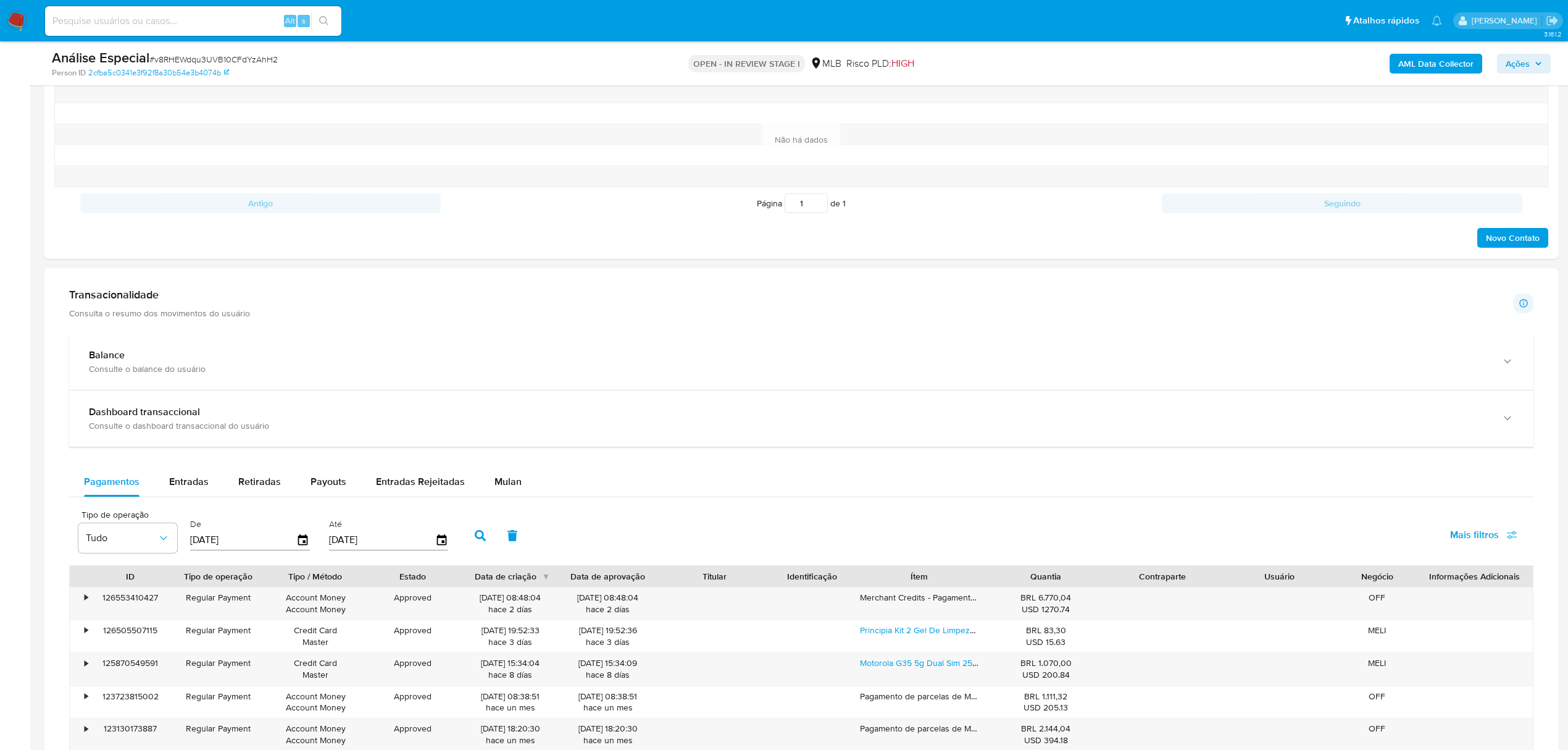
drag, startPoint x: 525, startPoint y: 491, endPoint x: 490, endPoint y: 504, distance: 37.3
click at [525, 491] on button "Mulan" at bounding box center [508, 482] width 57 height 30
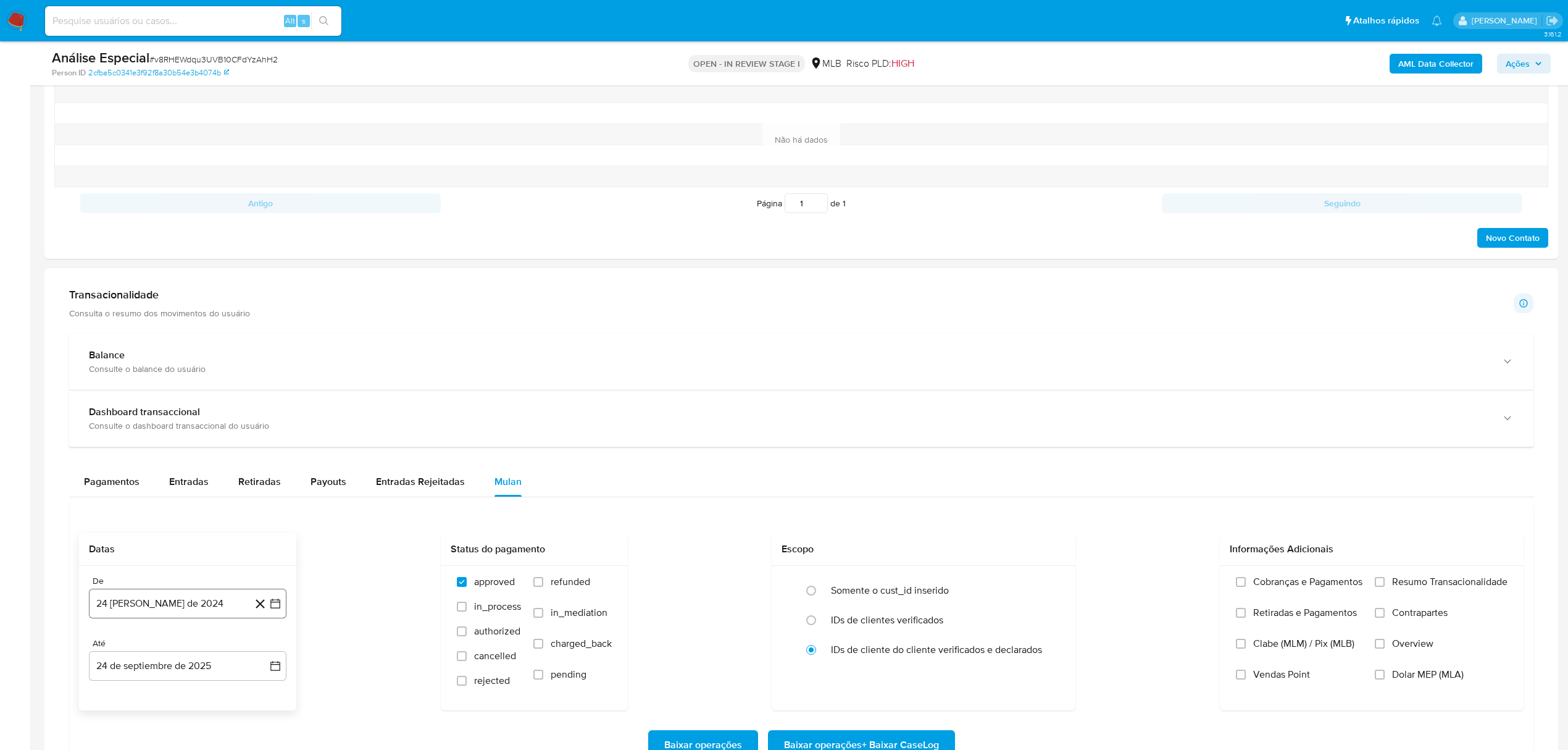
click at [152, 596] on button "24 [PERSON_NAME] de 2024" at bounding box center [188, 603] width 198 height 30
click at [188, 422] on span "agosto 2024" at bounding box center [181, 416] width 56 height 13
click at [260, 405] on icon "Año siguiente" at bounding box center [262, 402] width 15 height 15
click at [181, 518] on span "ago" at bounding box center [186, 516] width 15 height 10
click at [216, 462] on button "1" at bounding box center [212, 462] width 20 height 20
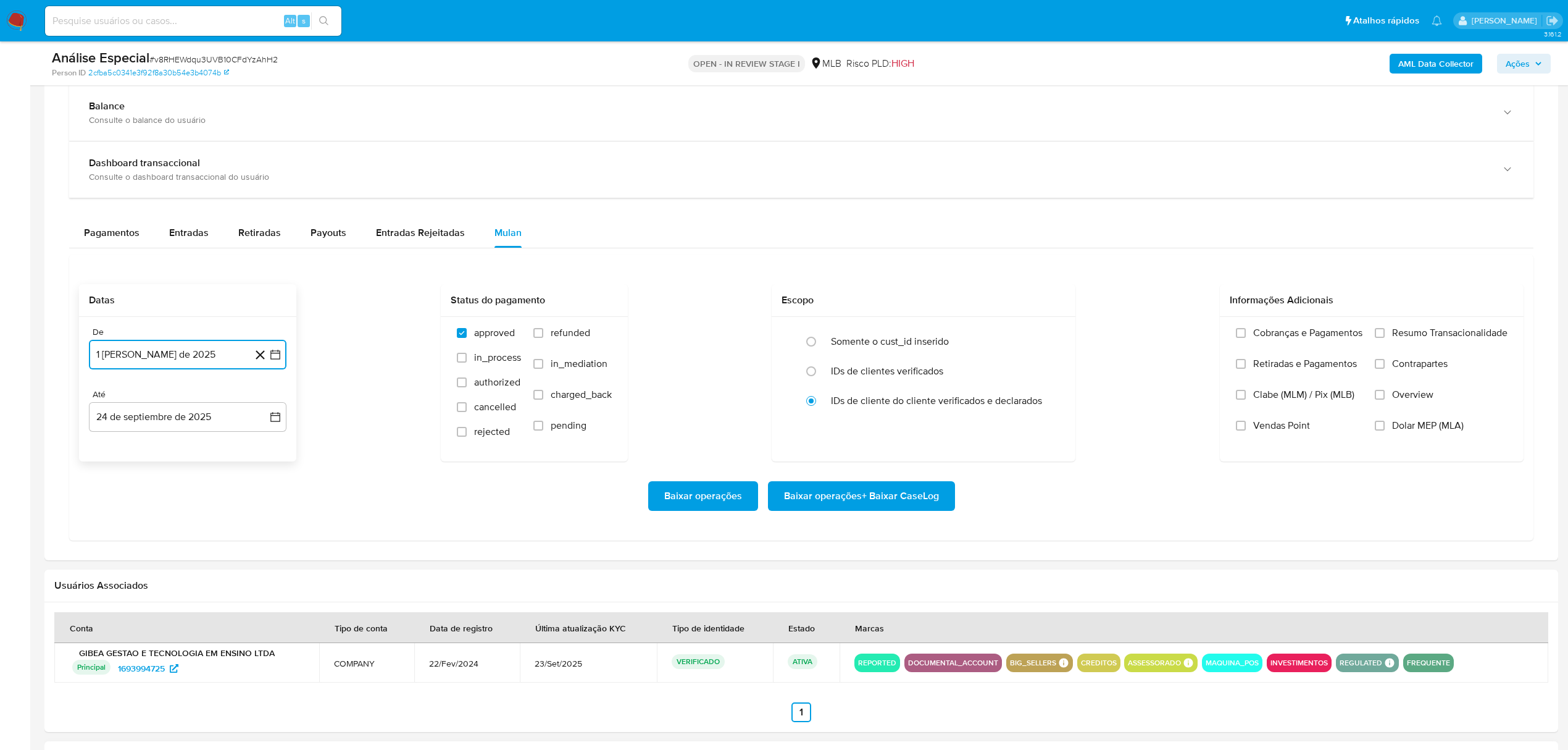
scroll to position [1152, 0]
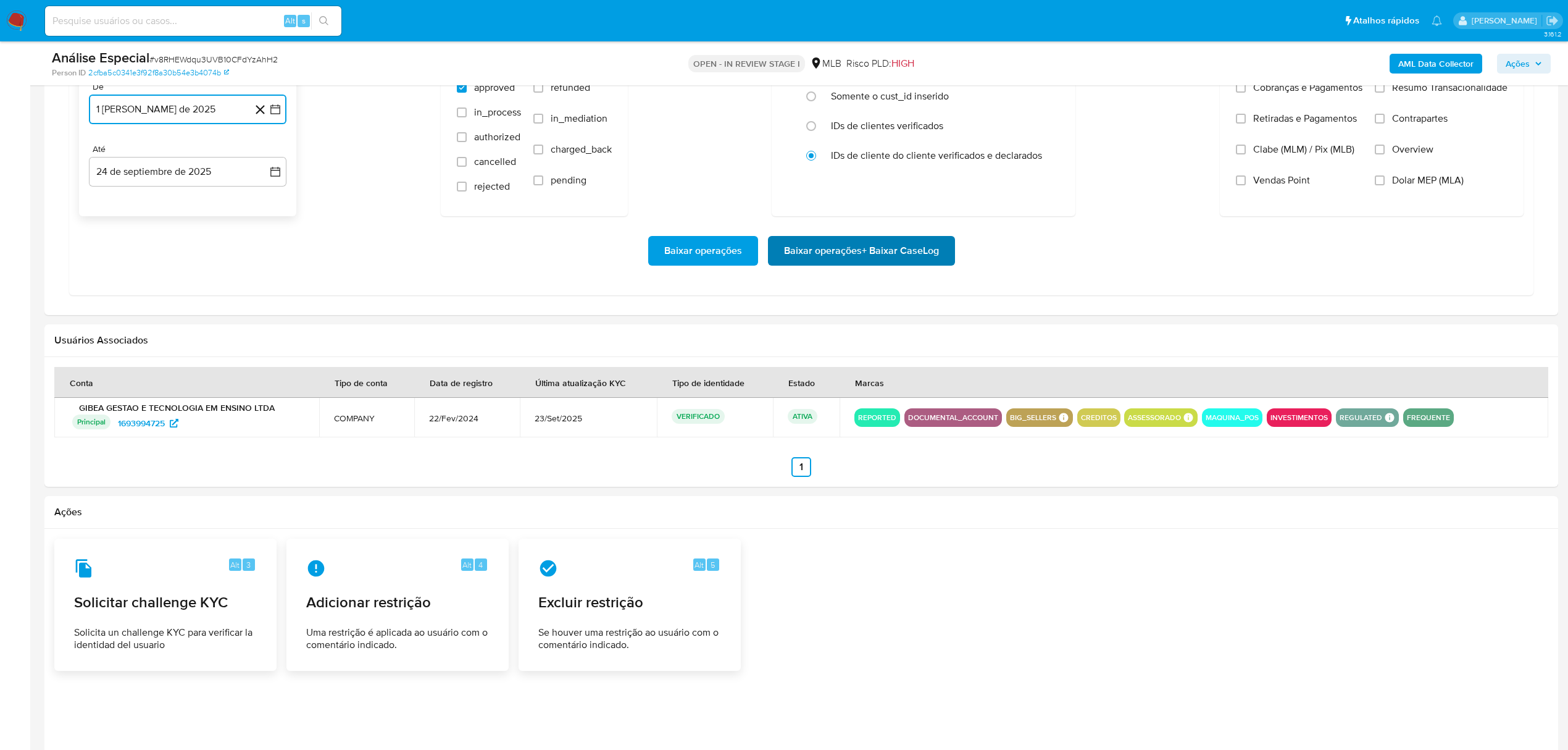
click at [833, 255] on span "Baixar operações + Baixar CaseLog" at bounding box center [861, 250] width 155 height 27
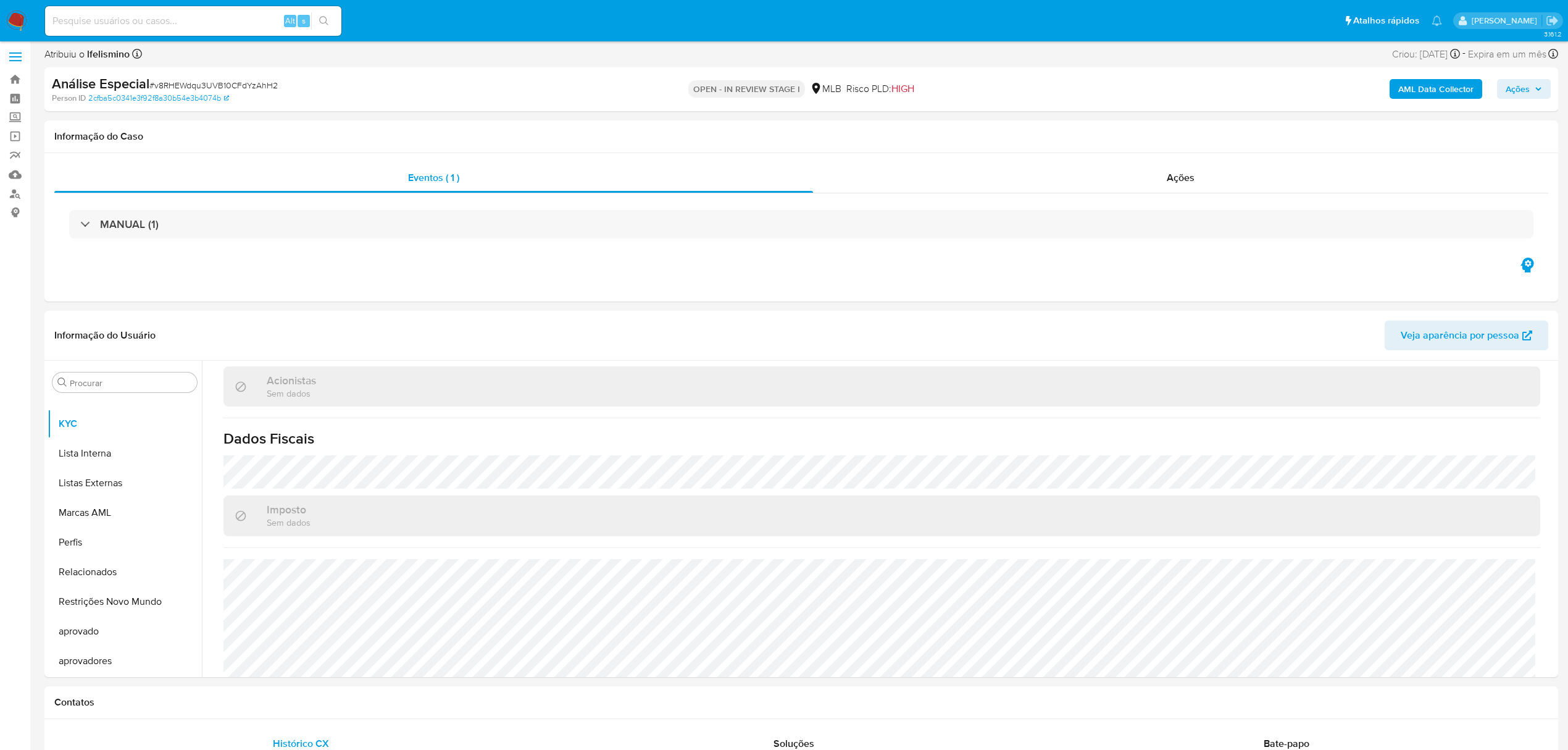
scroll to position [0, 0]
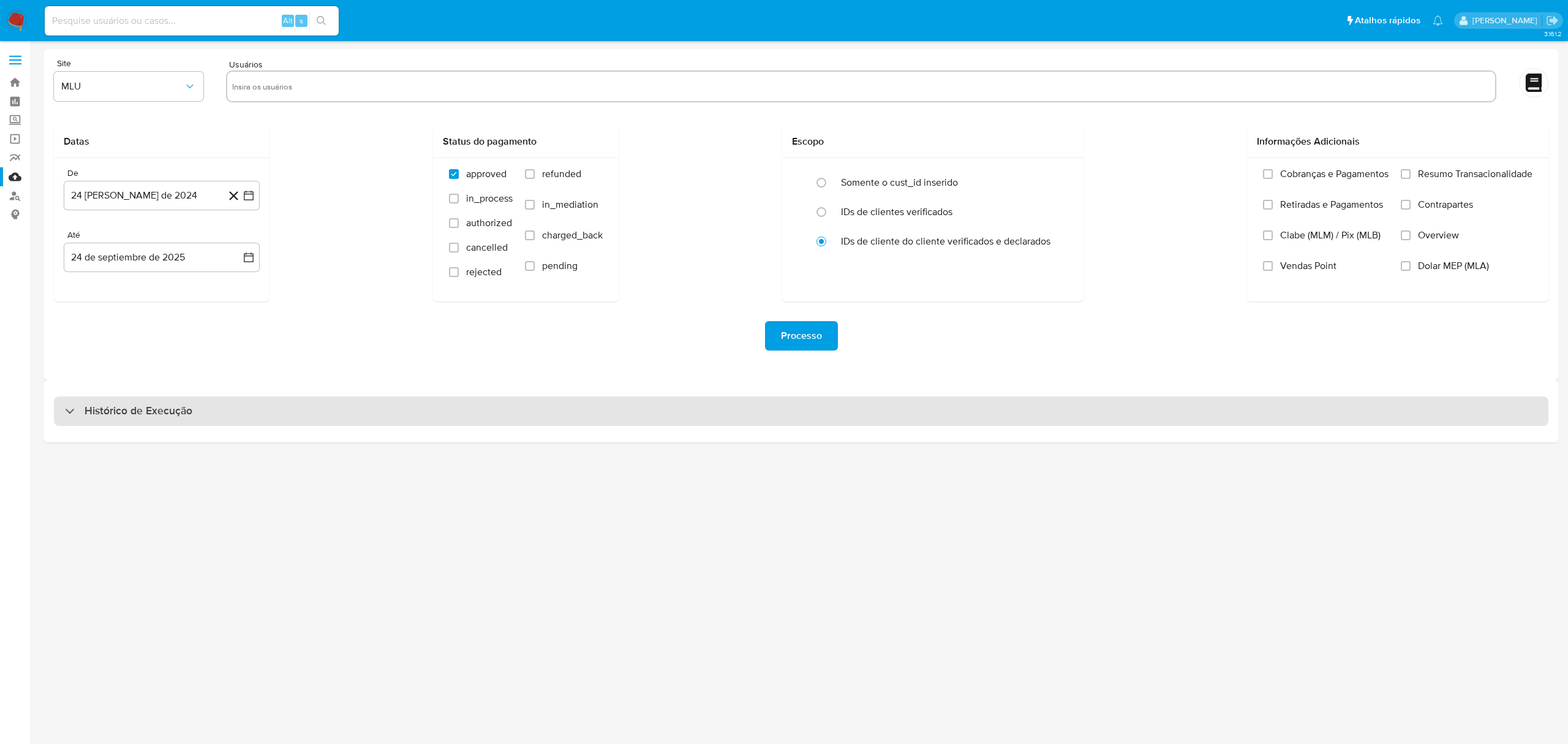
click at [687, 404] on div "Histórico de Execução" at bounding box center [801, 411] width 1494 height 29
select select "10"
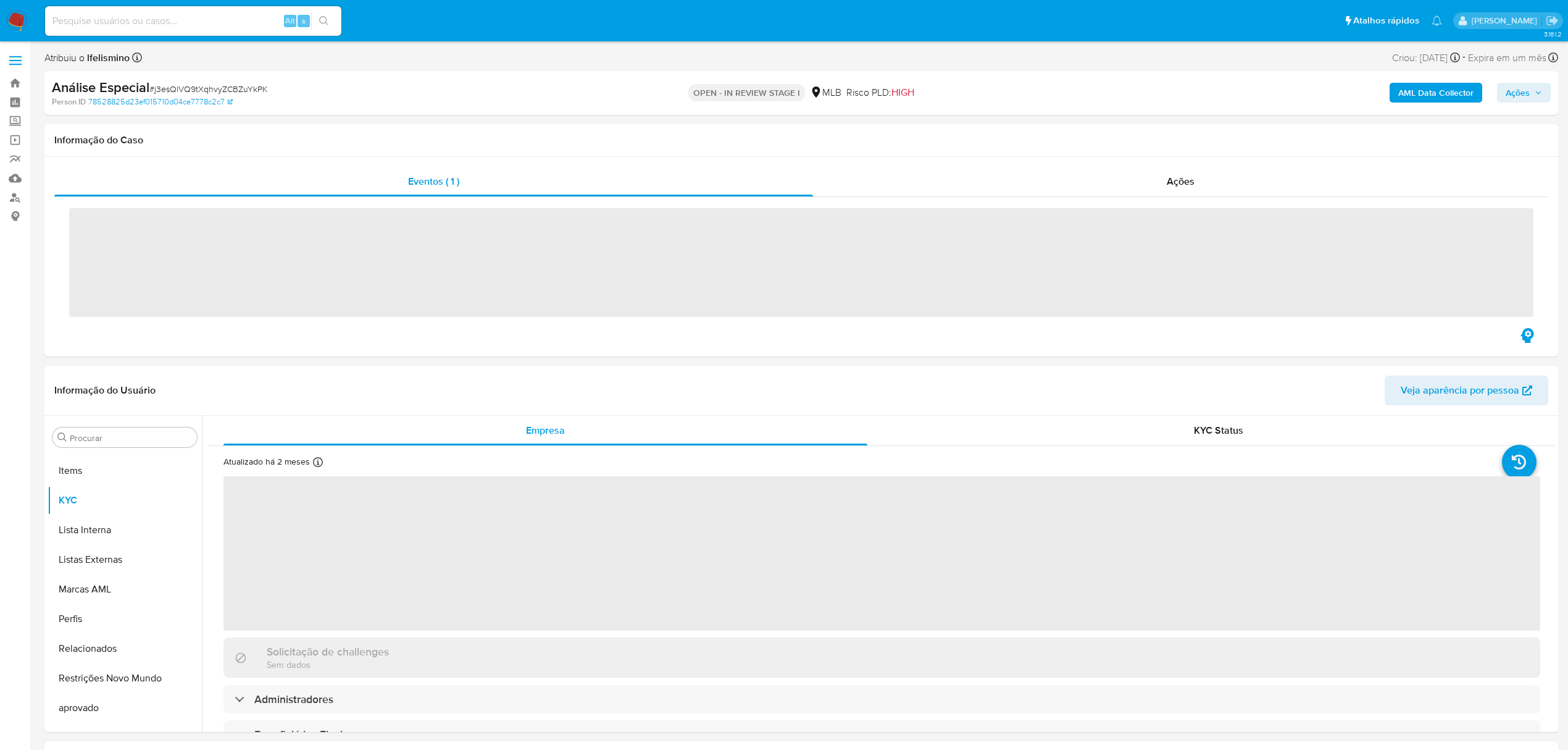
scroll to position [641, 0]
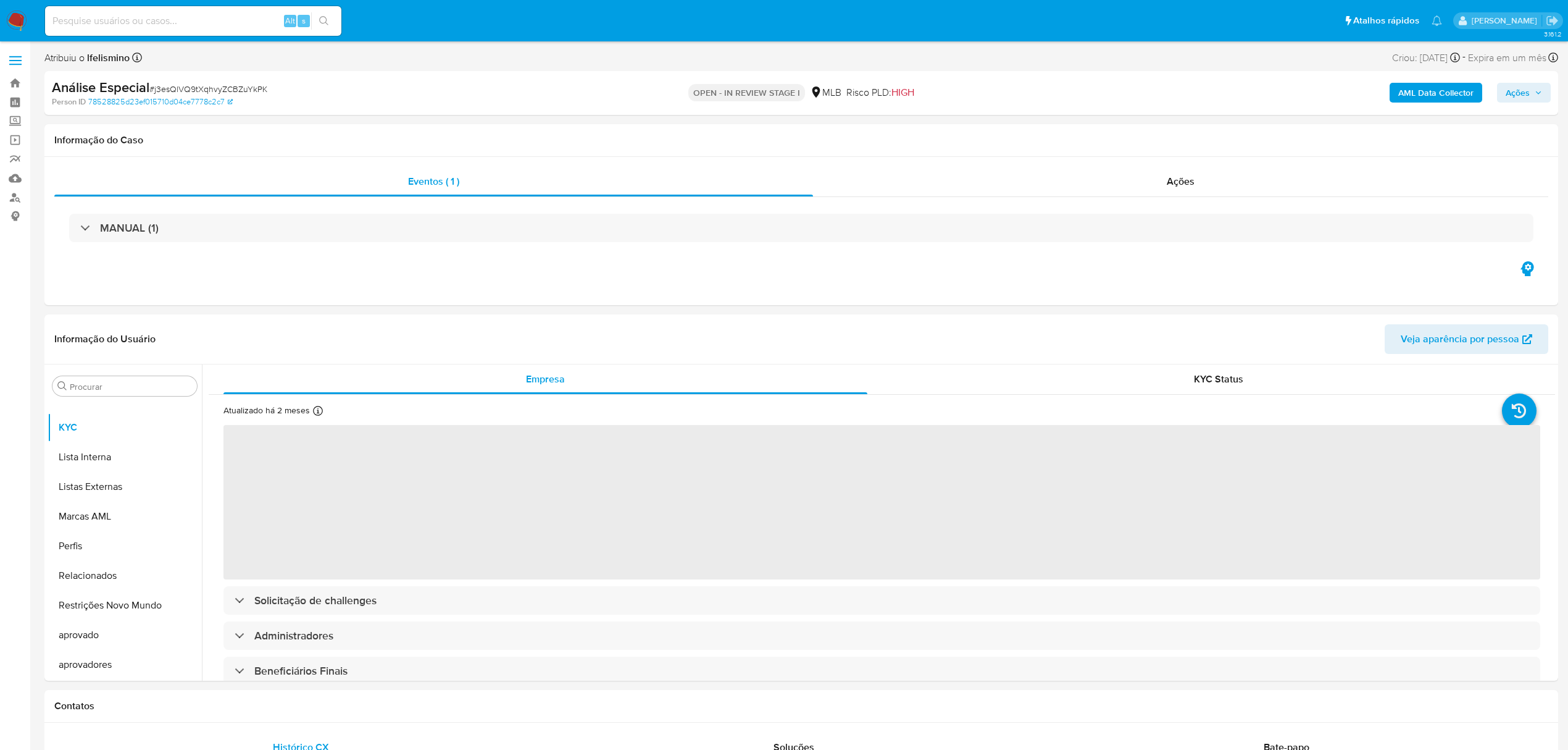
select select "10"
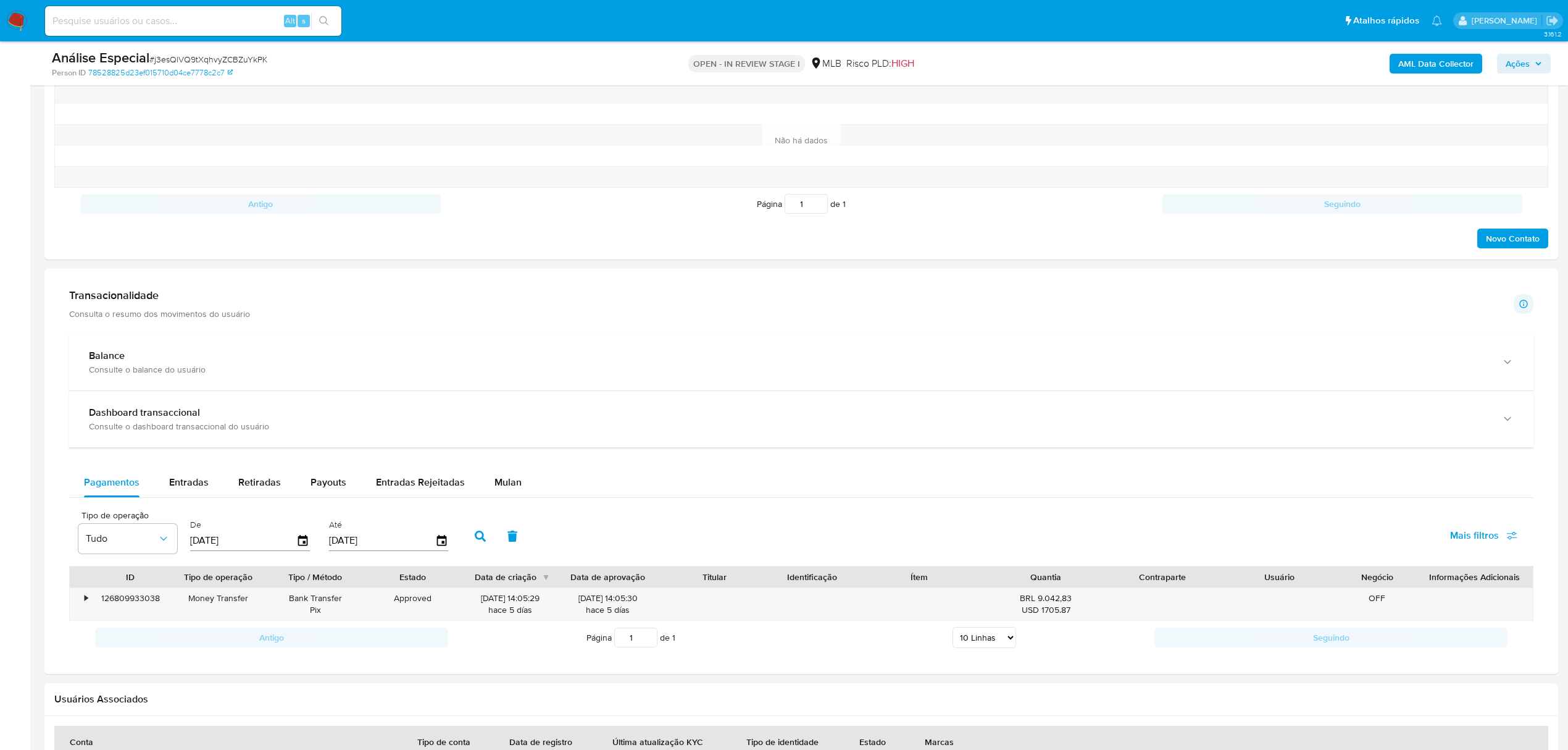
scroll to position [658, 0]
click at [512, 485] on span "Mulan" at bounding box center [508, 482] width 27 height 15
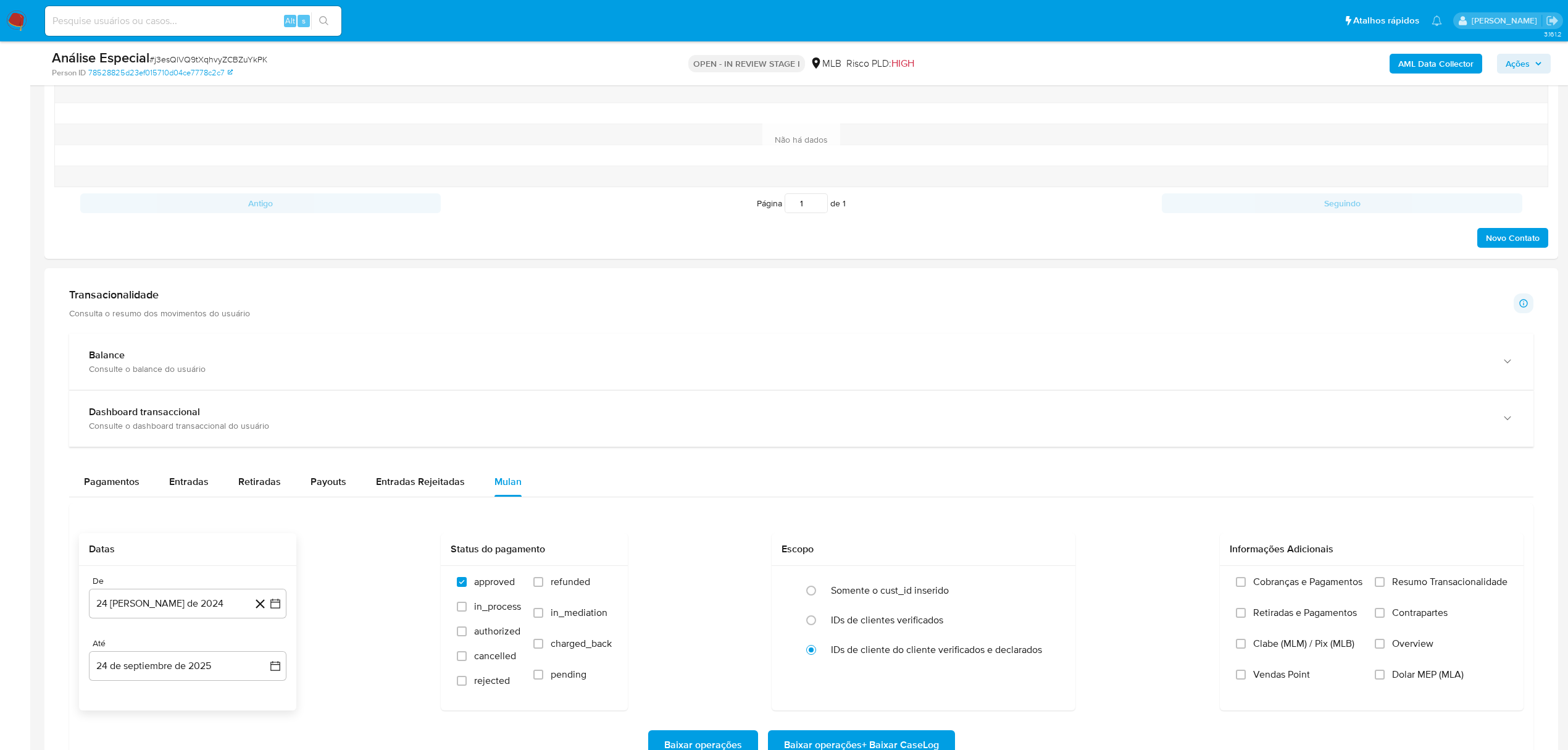
drag, startPoint x: 138, startPoint y: 601, endPoint x: 148, endPoint y: 590, distance: 14.9
click at [139, 601] on button "24 [PERSON_NAME] de 2024" at bounding box center [188, 603] width 198 height 30
click at [184, 416] on span "agosto 2024" at bounding box center [181, 416] width 56 height 13
drag, startPoint x: 252, startPoint y: 398, endPoint x: 252, endPoint y: 406, distance: 8.0
click at [252, 398] on div "2024 2024 ene feb mar abr may jun [DATE] ago sep oct nov dic" at bounding box center [187, 480] width 195 height 209
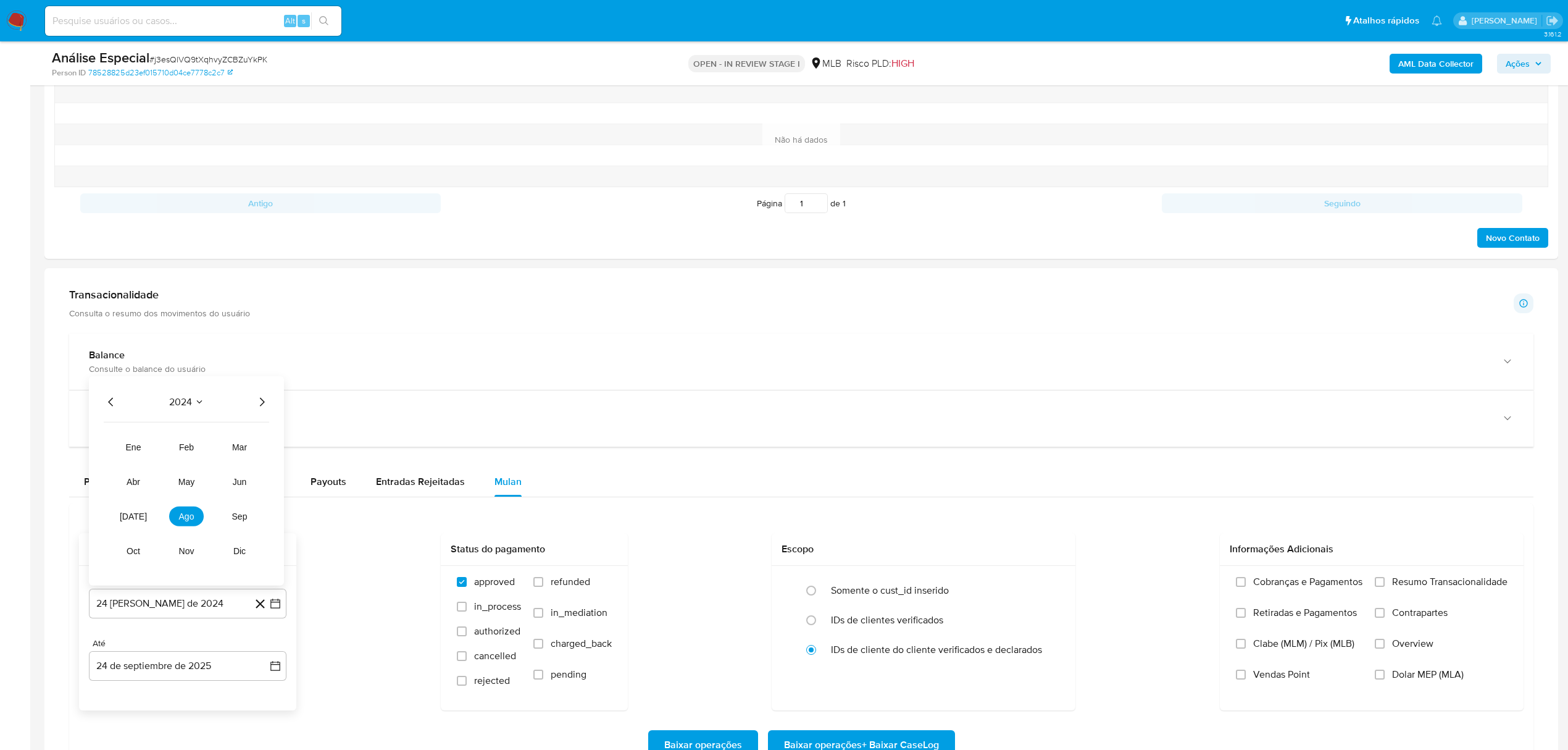
click at [263, 403] on icon "Año siguiente" at bounding box center [262, 402] width 15 height 15
click at [185, 526] on button "ago" at bounding box center [187, 516] width 34 height 20
click at [206, 462] on button "1" at bounding box center [212, 462] width 20 height 20
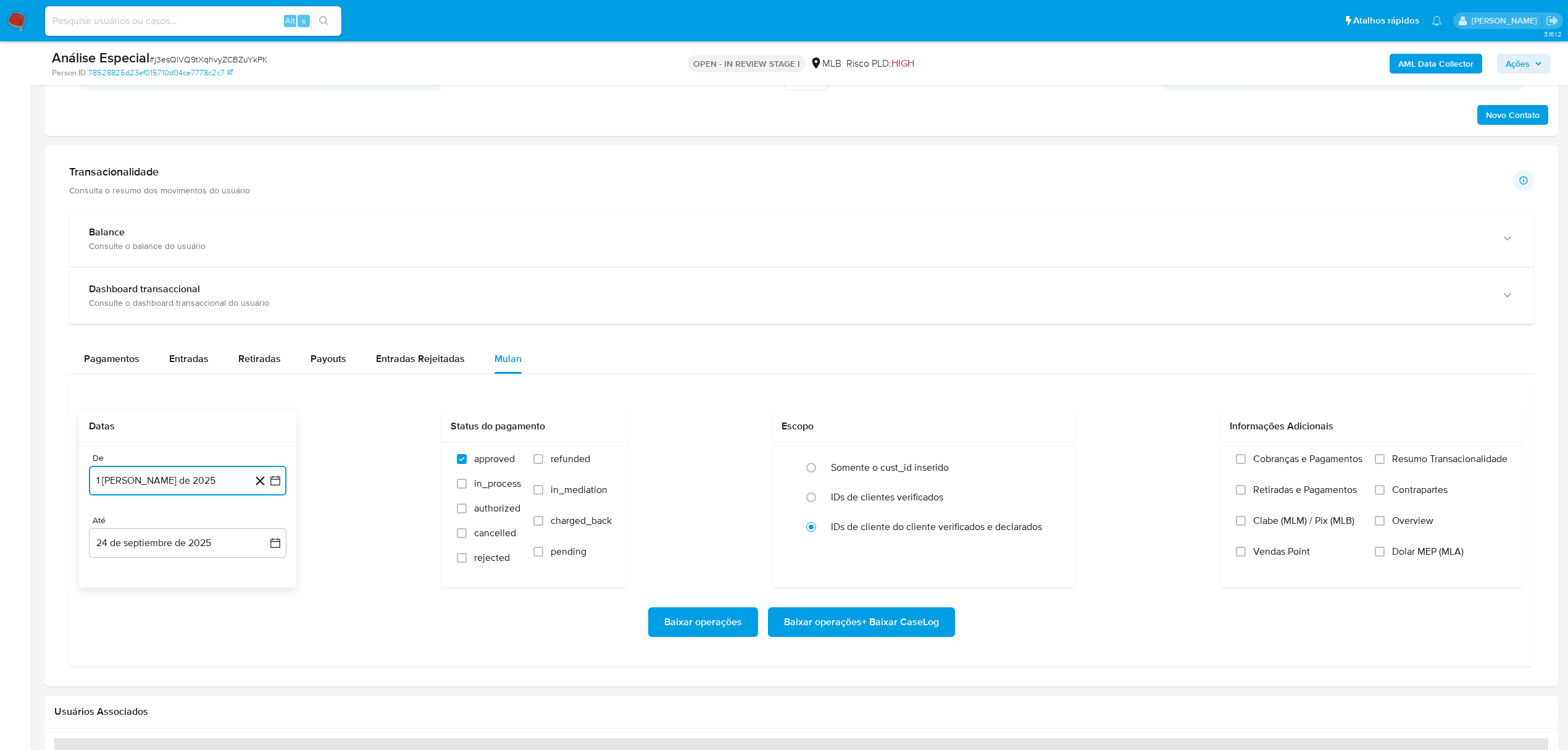
scroll to position [988, 0]
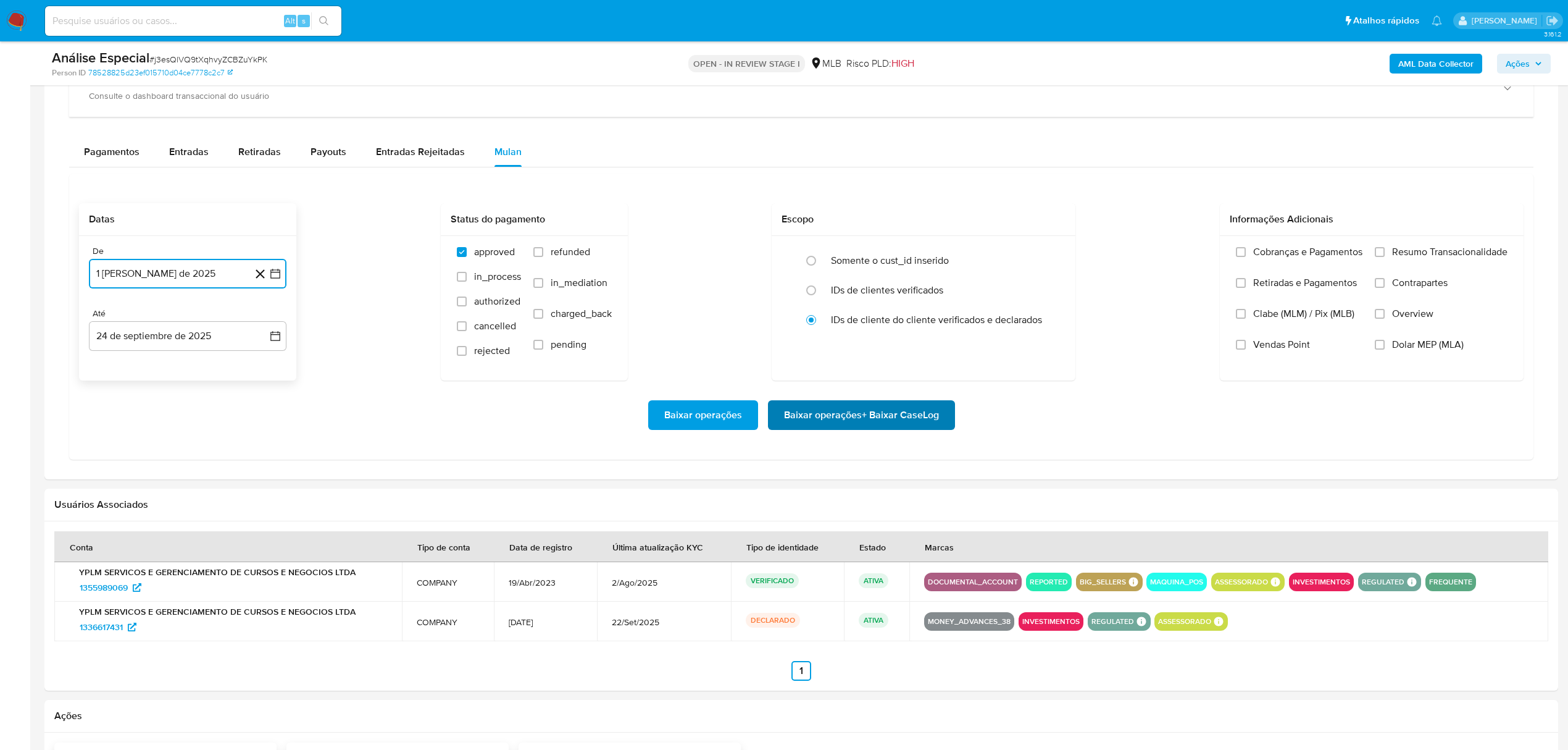
click at [924, 418] on span "Baixar operações + Baixar CaseLog" at bounding box center [861, 415] width 155 height 27
